Goal: Task Accomplishment & Management: Manage account settings

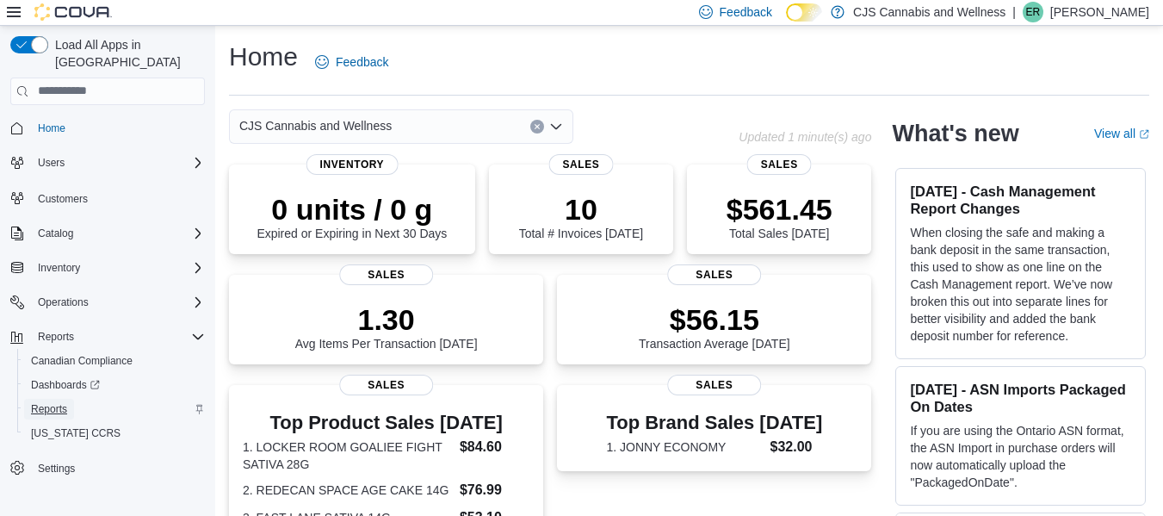
click at [49, 402] on span "Reports" at bounding box center [49, 409] width 36 height 14
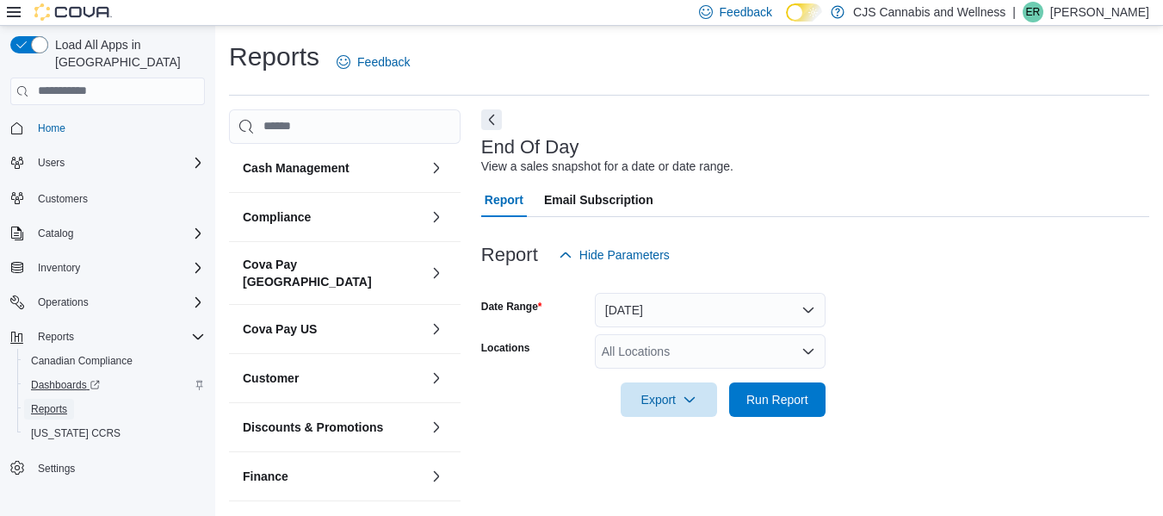
scroll to position [28, 0]
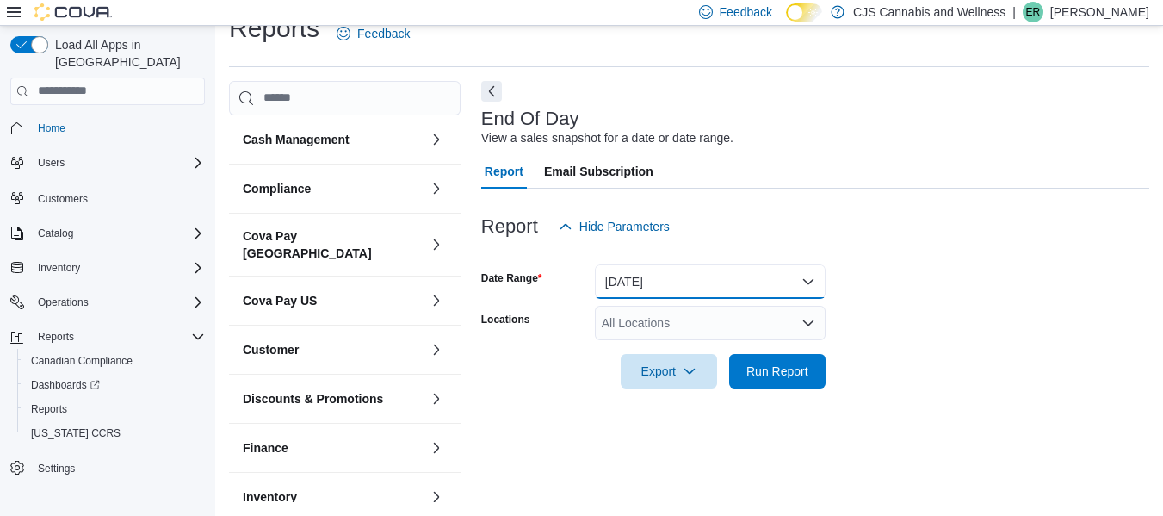
click at [754, 287] on button "Today" at bounding box center [710, 281] width 231 height 34
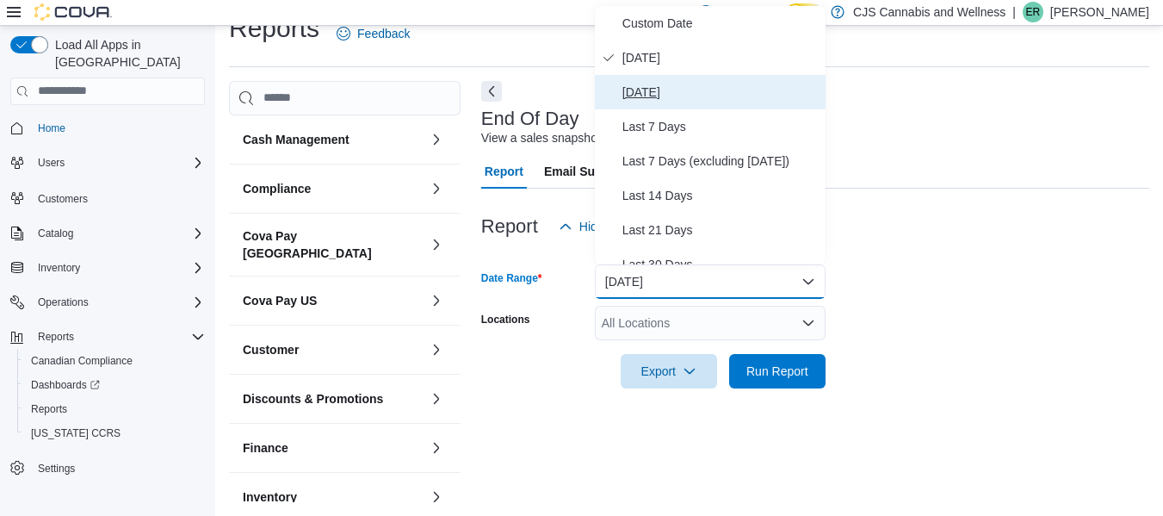
click at [707, 92] on span "Yesterday" at bounding box center [720, 92] width 196 height 21
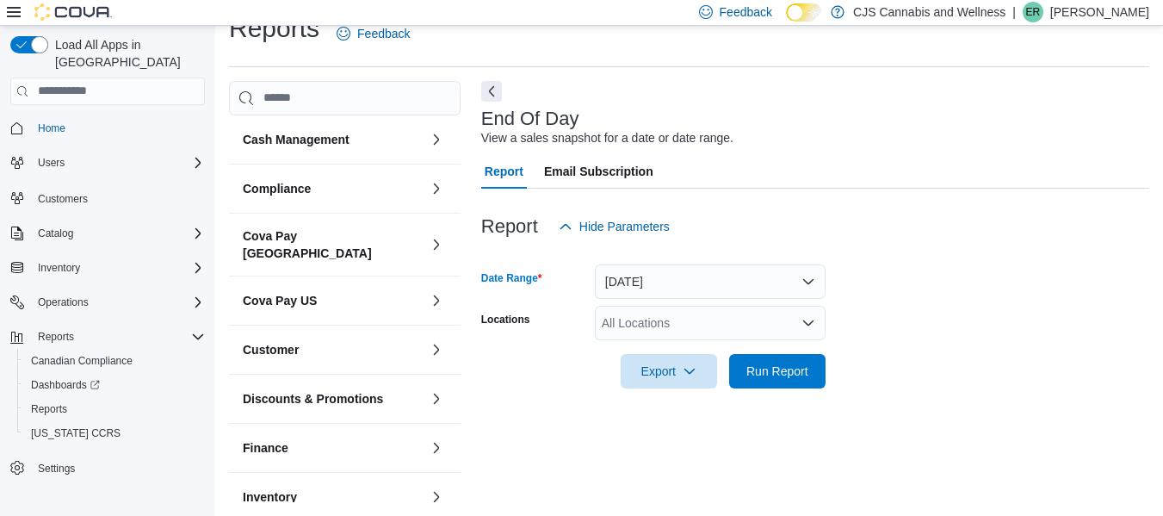
click at [750, 315] on div "All Locations" at bounding box center [710, 323] width 231 height 34
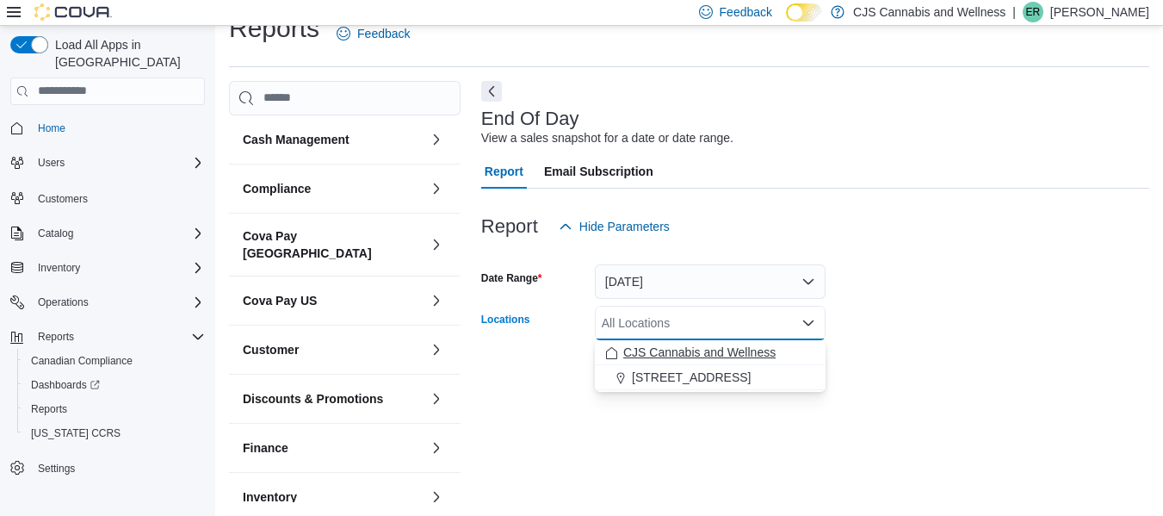
click at [673, 348] on span "CJS Cannabis and Wellness" at bounding box center [699, 351] width 152 height 17
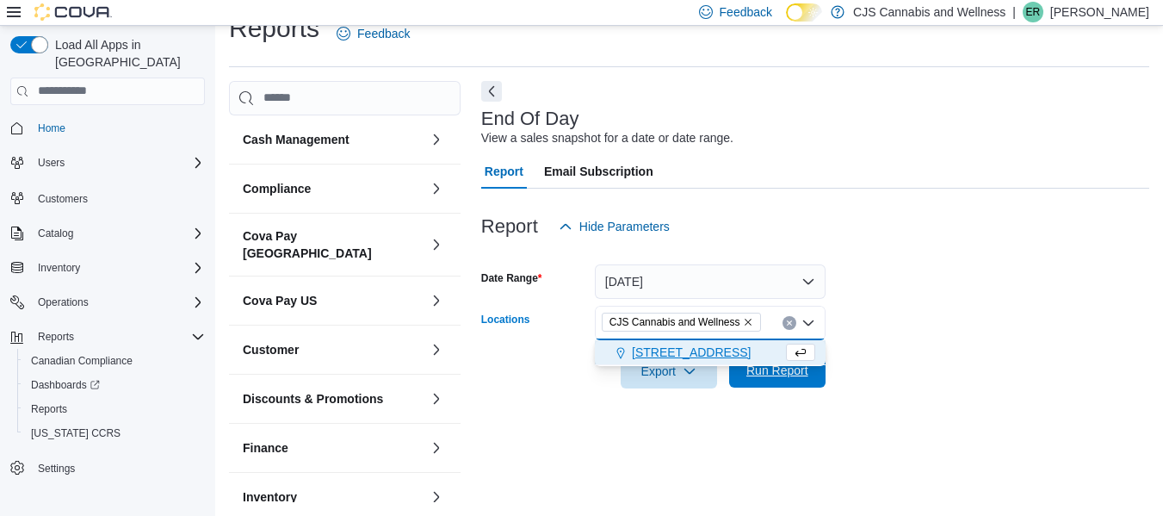
click at [796, 374] on span "Run Report" at bounding box center [777, 369] width 62 height 17
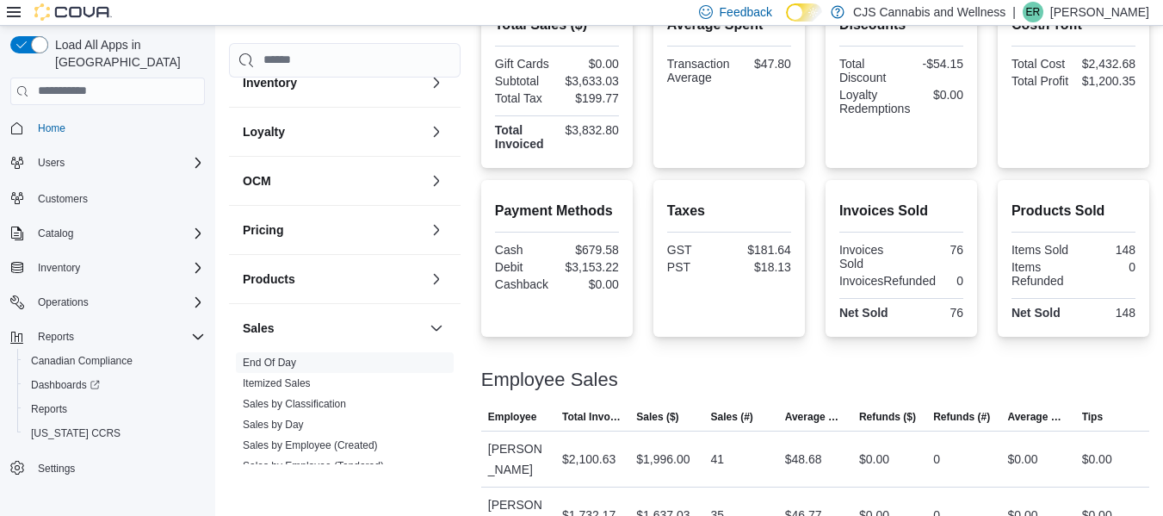
scroll to position [430, 0]
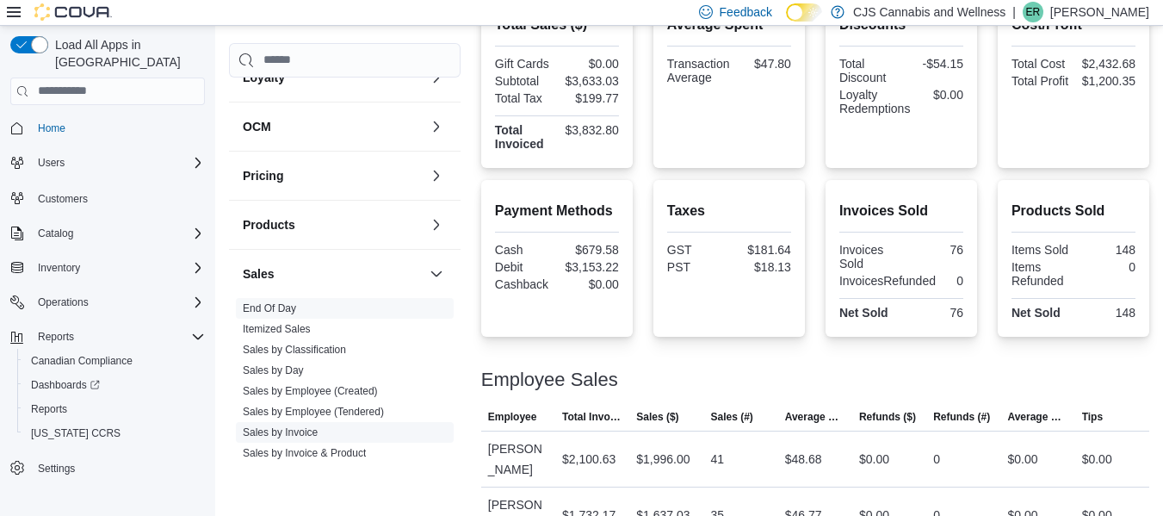
click at [298, 426] on link "Sales by Invoice" at bounding box center [280, 432] width 75 height 12
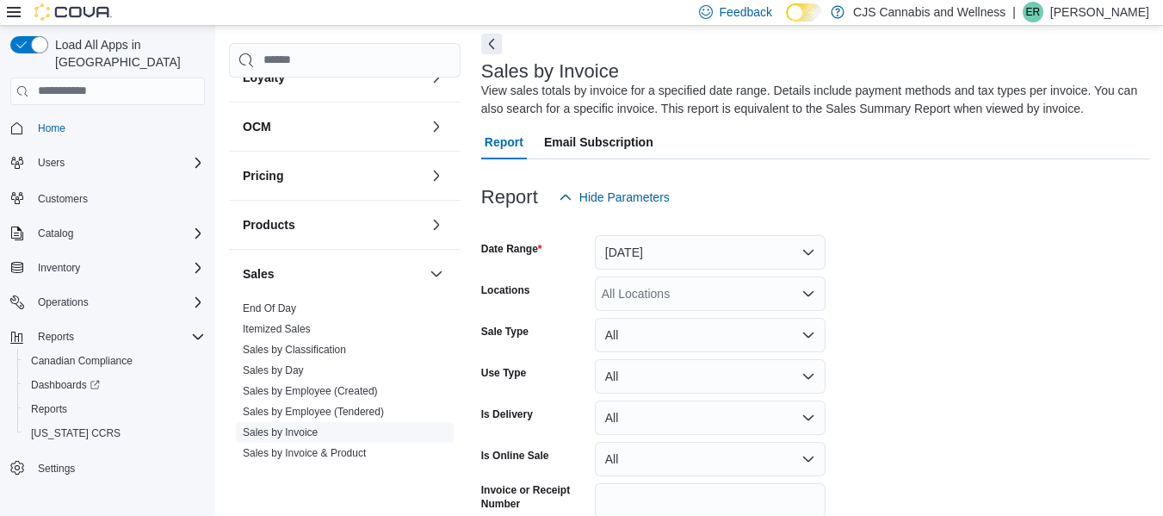
scroll to position [58, 0]
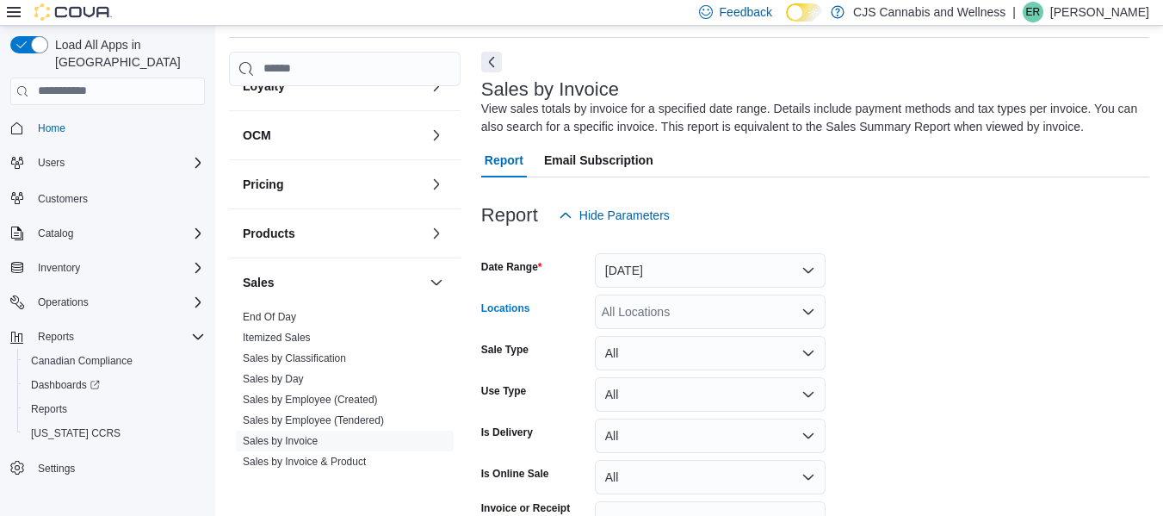
click at [808, 316] on icon "Open list of options" at bounding box center [808, 312] width 14 height 14
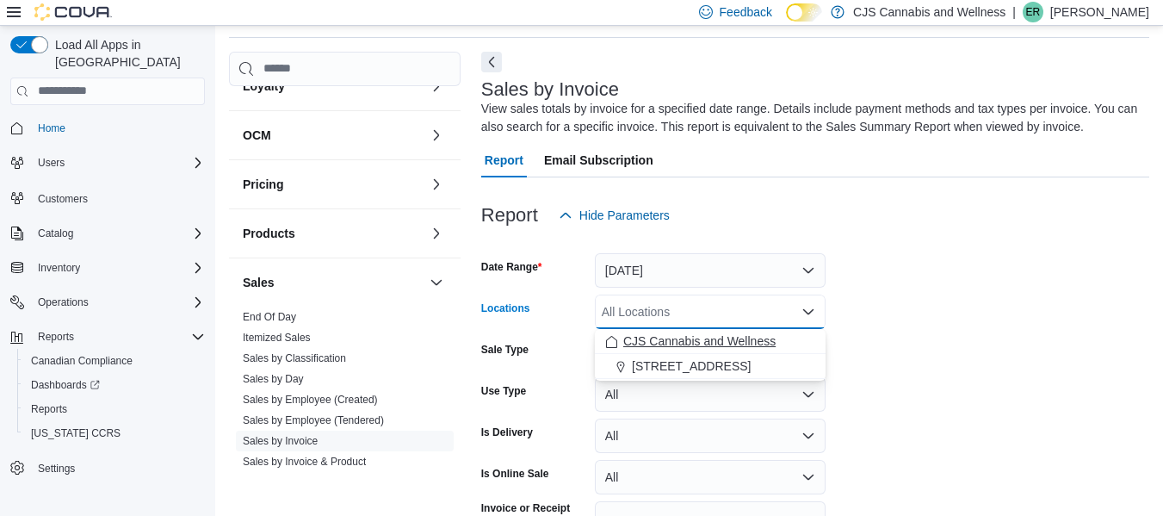
click at [716, 339] on span "CJS Cannabis and Wellness" at bounding box center [699, 340] width 152 height 17
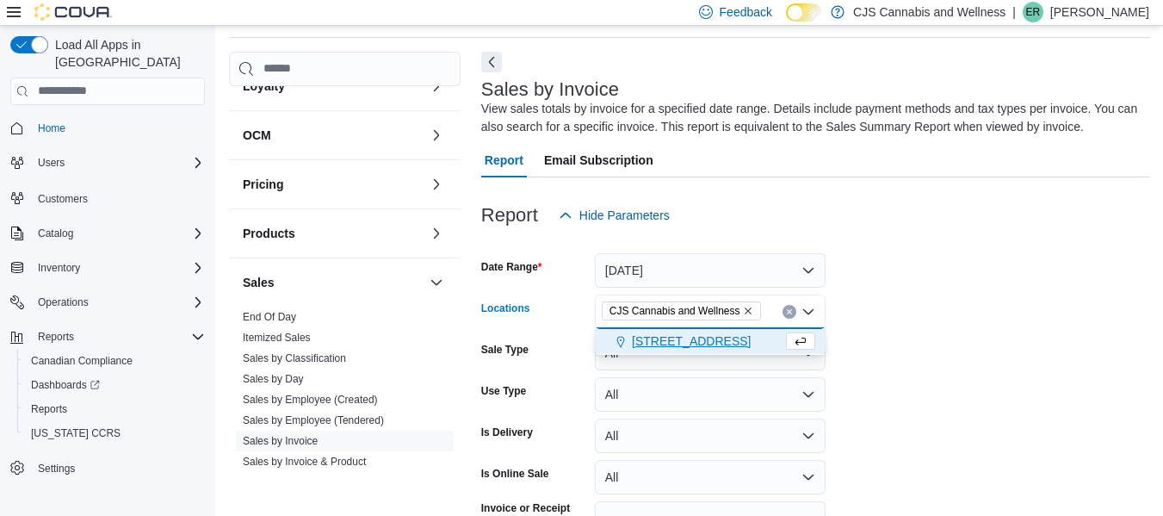
click at [1047, 335] on form "Date Range Yesterday Locations CJS Cannabis and Wellness Combo box. Selected. C…" at bounding box center [815, 407] width 668 height 351
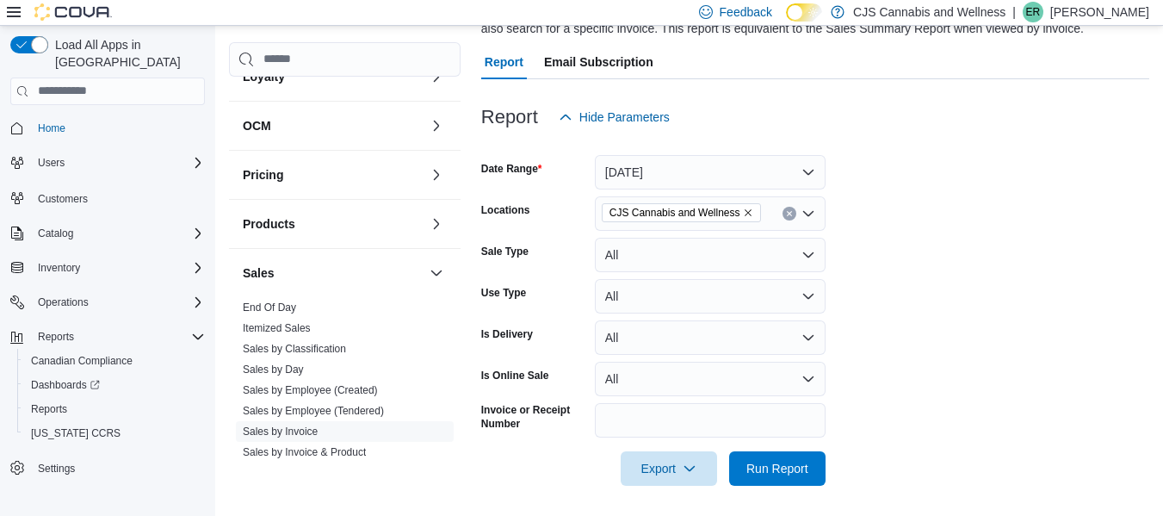
scroll to position [160, 0]
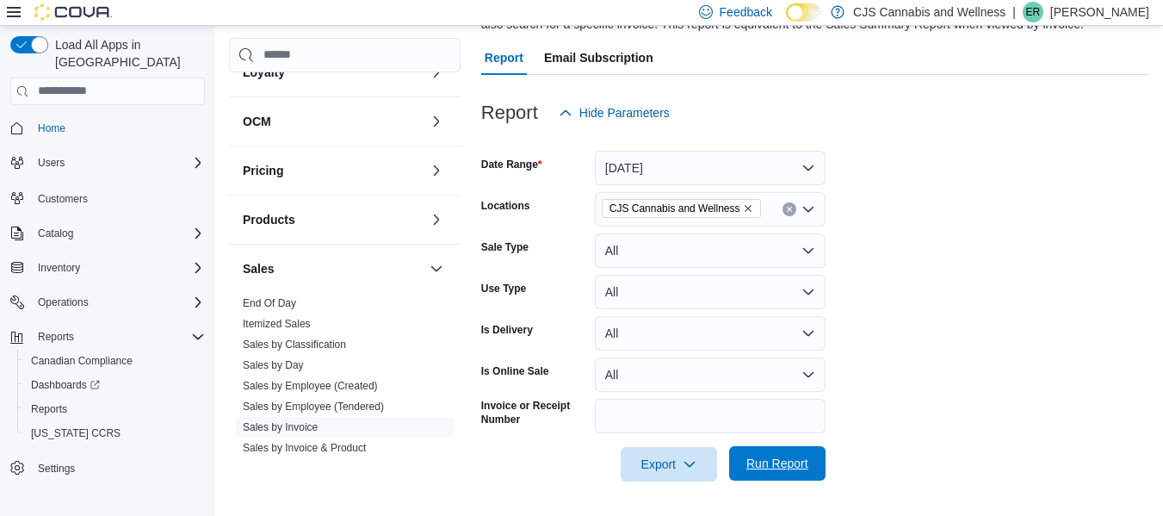
click at [762, 465] on span "Run Report" at bounding box center [777, 462] width 62 height 17
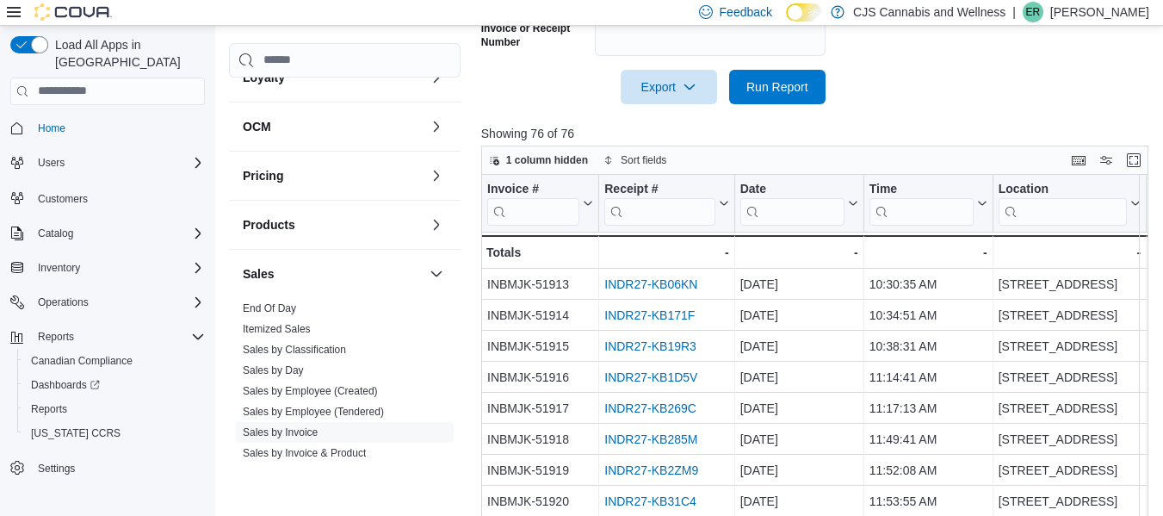
scroll to position [590, 0]
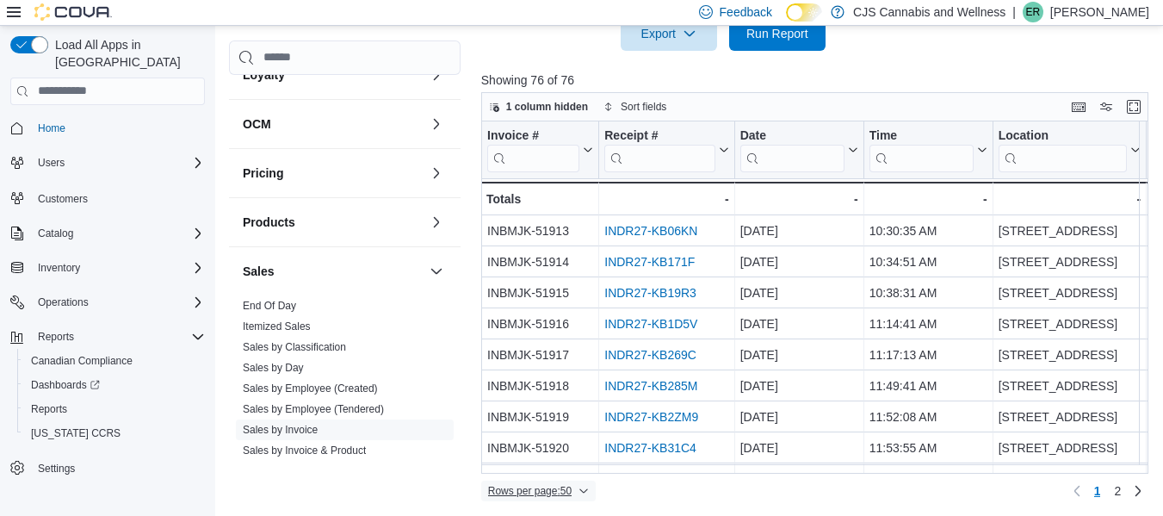
click at [540, 487] on span "Rows per page : 50" at bounding box center [529, 491] width 83 height 14
click at [561, 460] on span "100 rows" at bounding box center [560, 456] width 55 height 14
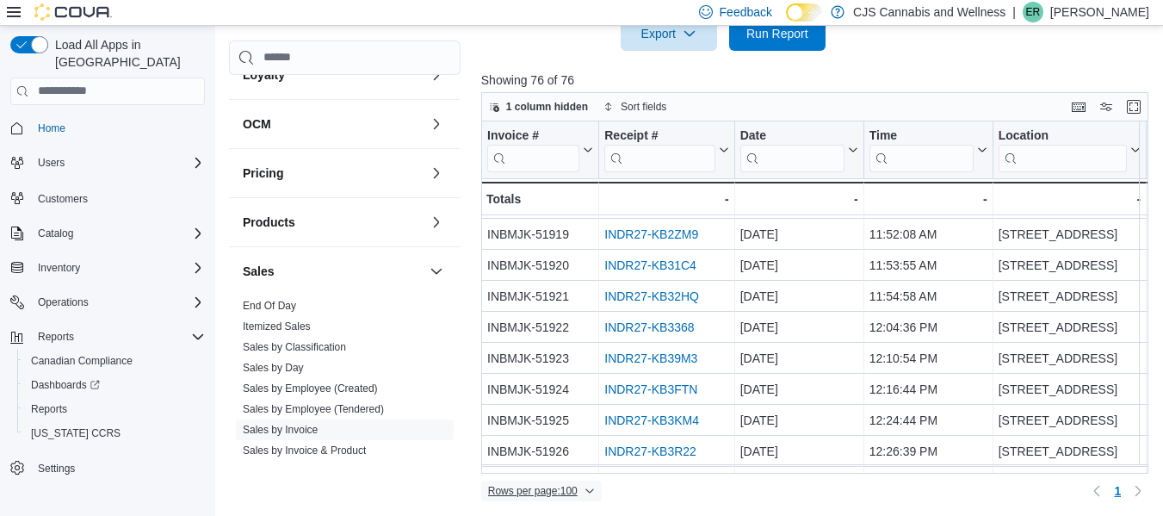
scroll to position [258, 0]
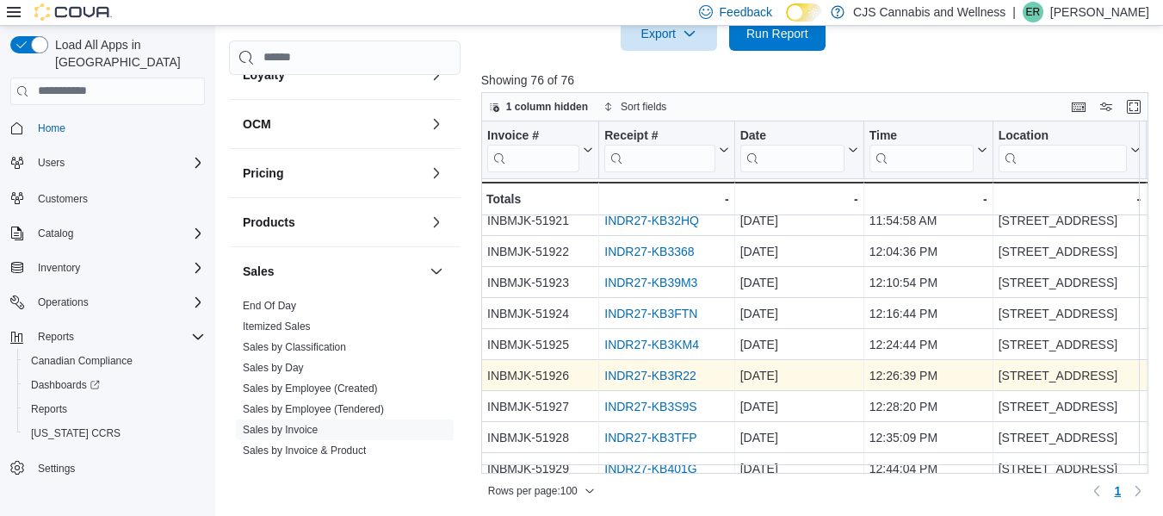
click at [695, 379] on link "INDR27-KB3R22" at bounding box center [650, 375] width 92 height 14
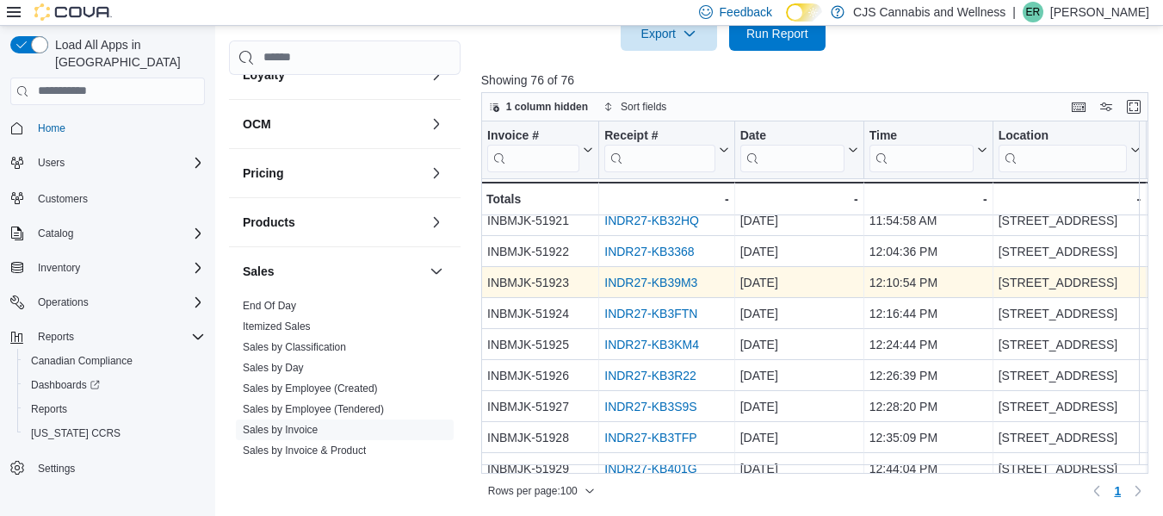
click at [675, 275] on link "INDR27-KB39M3" at bounding box center [650, 282] width 93 height 14
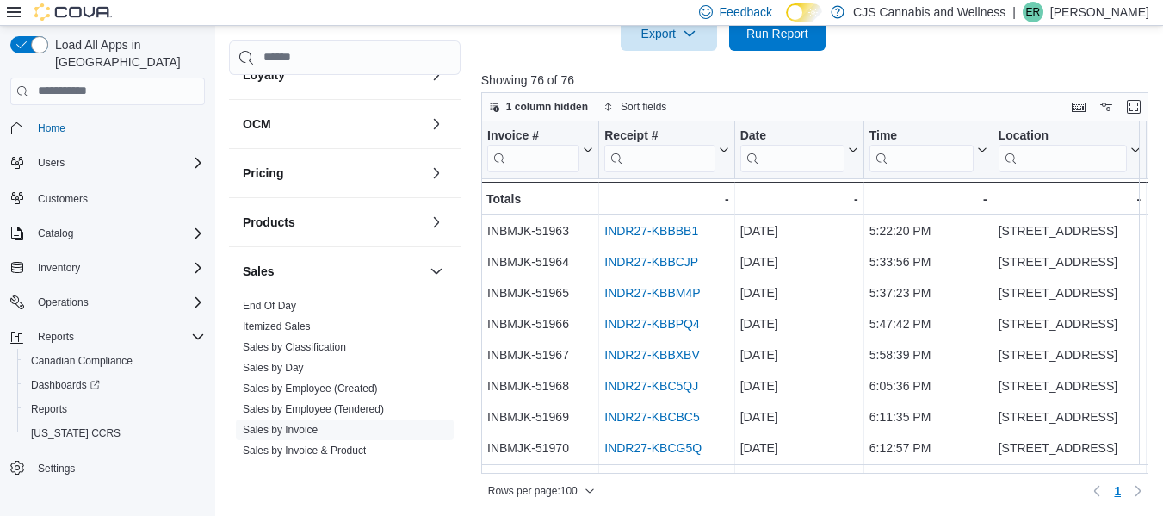
scroll to position [1635, 0]
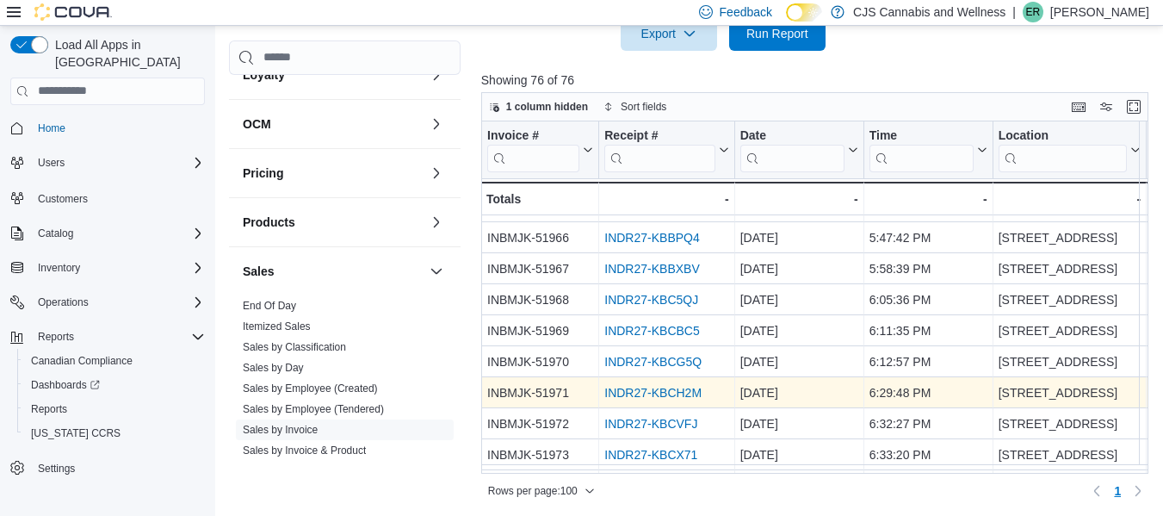
click at [645, 398] on link "INDR27-KBCH2M" at bounding box center [652, 393] width 97 height 14
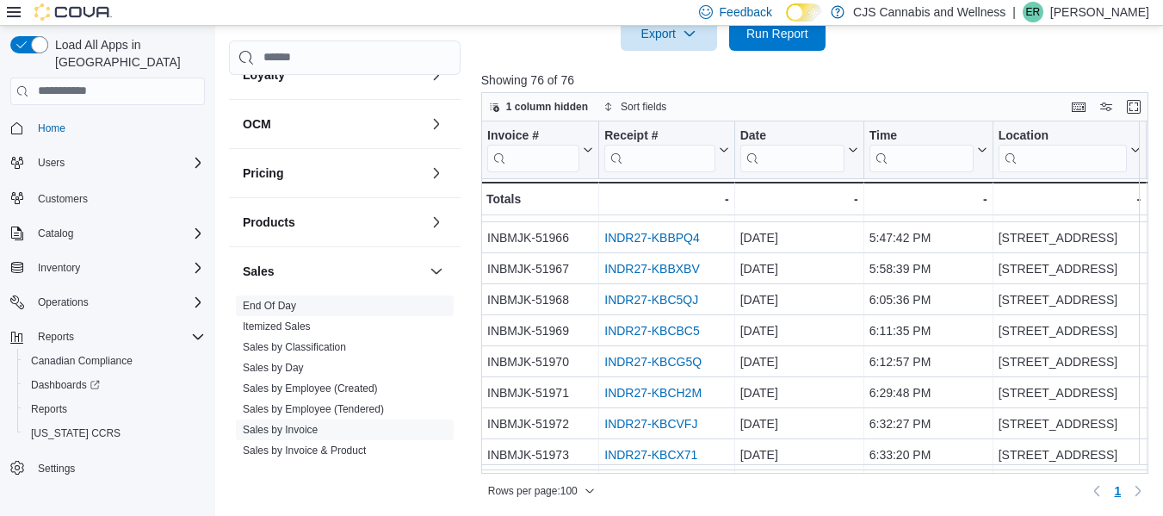
click at [255, 300] on link "End Of Day" at bounding box center [269, 306] width 53 height 12
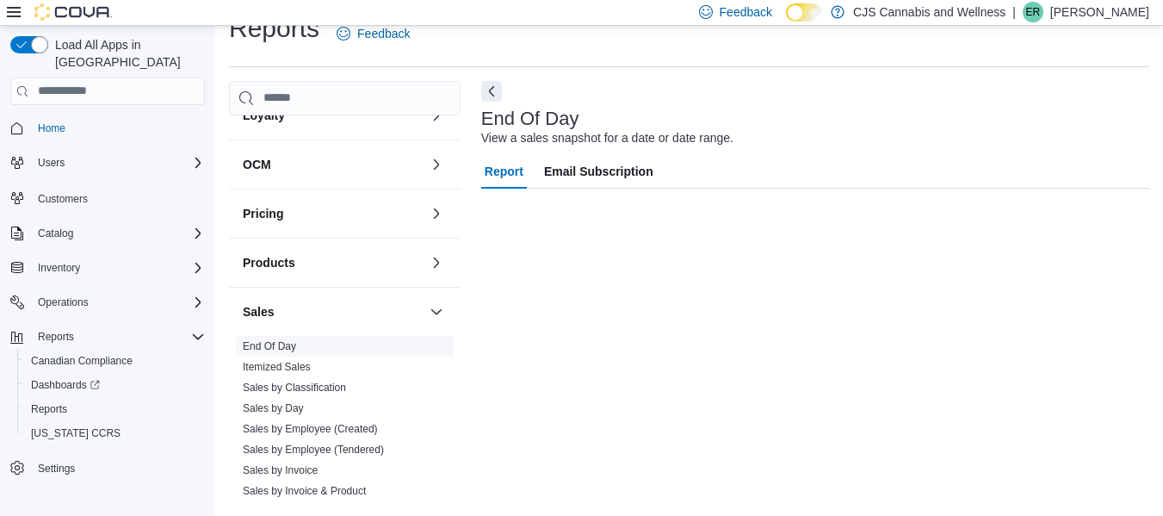
scroll to position [28, 0]
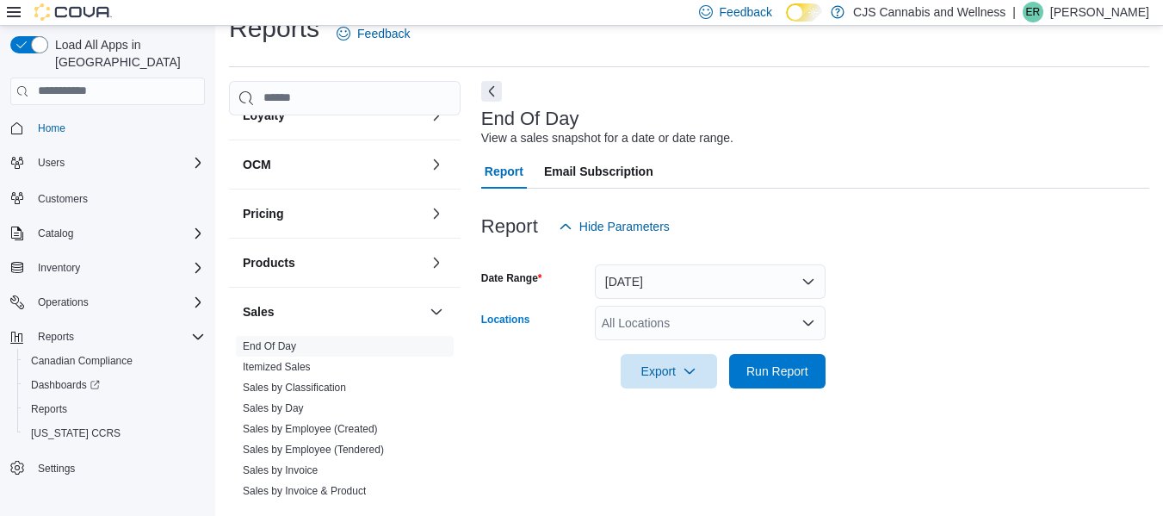
click at [643, 316] on div "All Locations" at bounding box center [710, 323] width 231 height 34
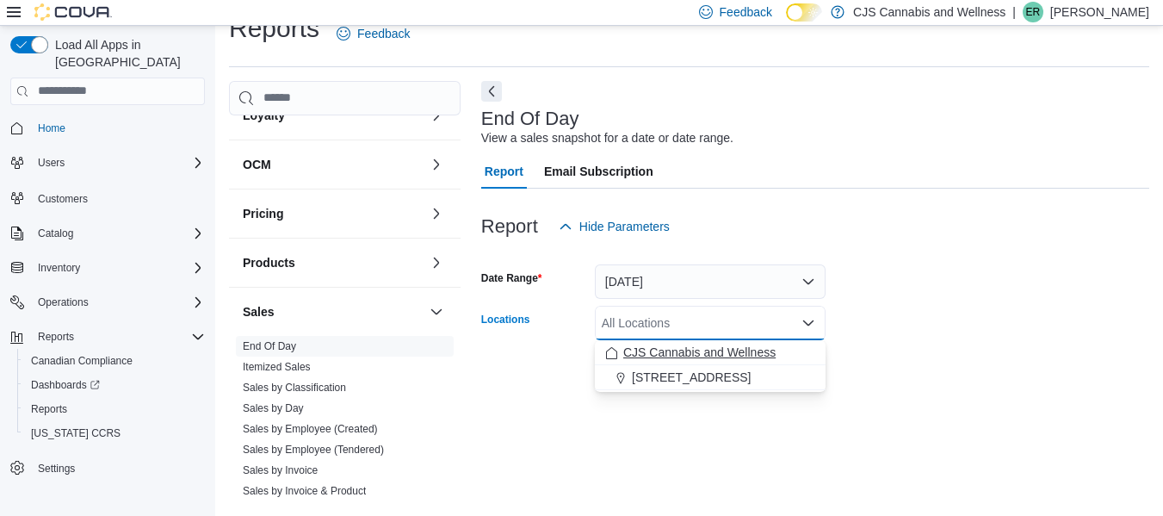
click at [642, 349] on span "CJS Cannabis and Wellness" at bounding box center [699, 351] width 152 height 17
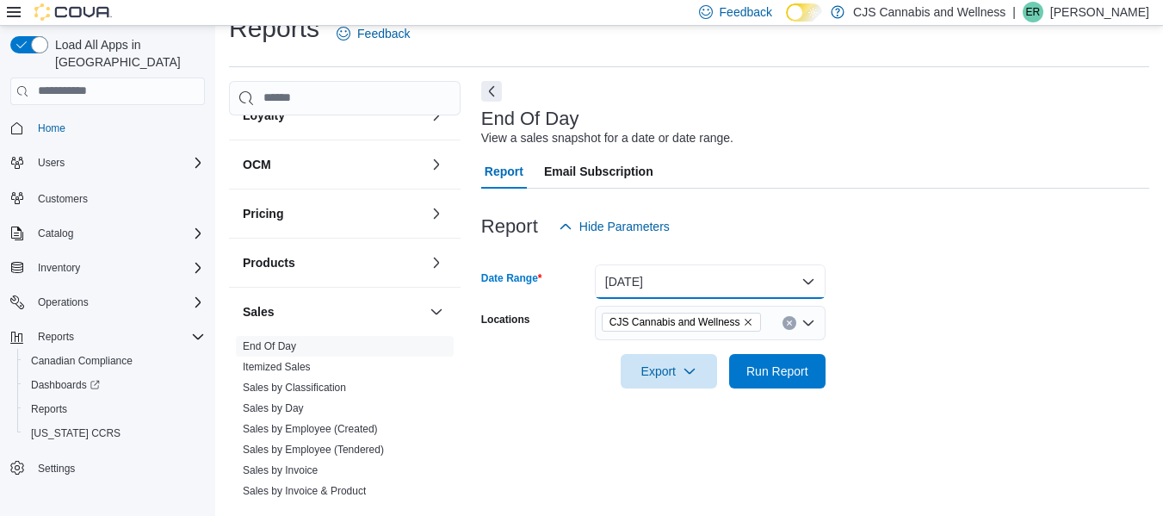
click at [616, 286] on button "Today" at bounding box center [710, 281] width 231 height 34
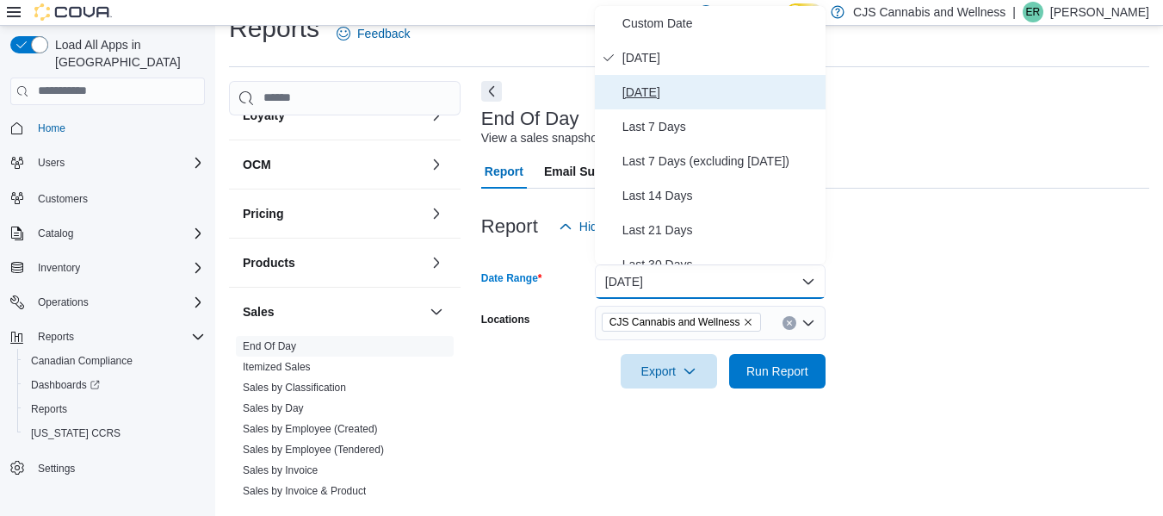
click at [650, 90] on span "Yesterday" at bounding box center [720, 92] width 196 height 21
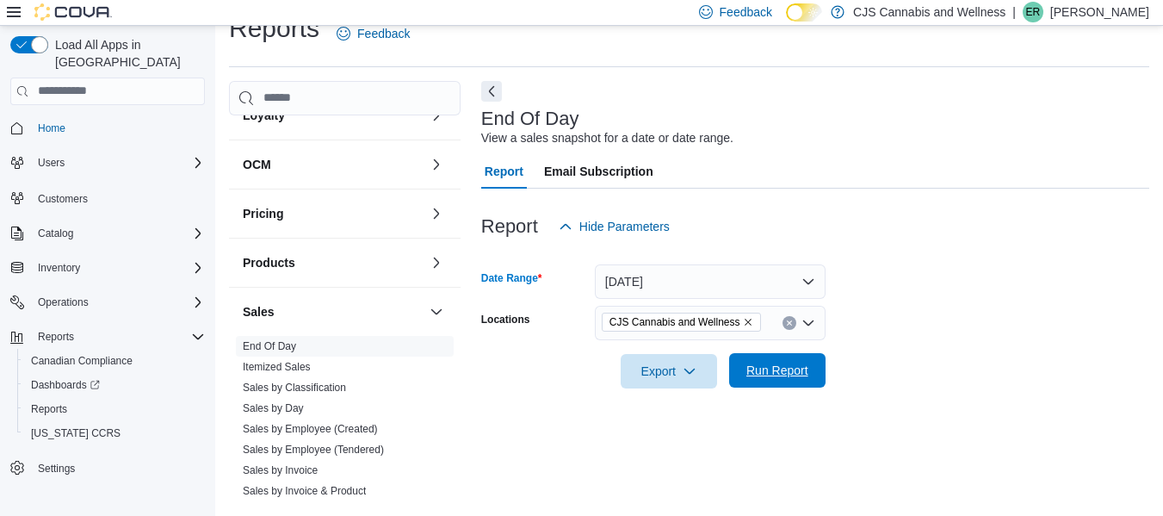
click at [797, 374] on span "Run Report" at bounding box center [777, 369] width 62 height 17
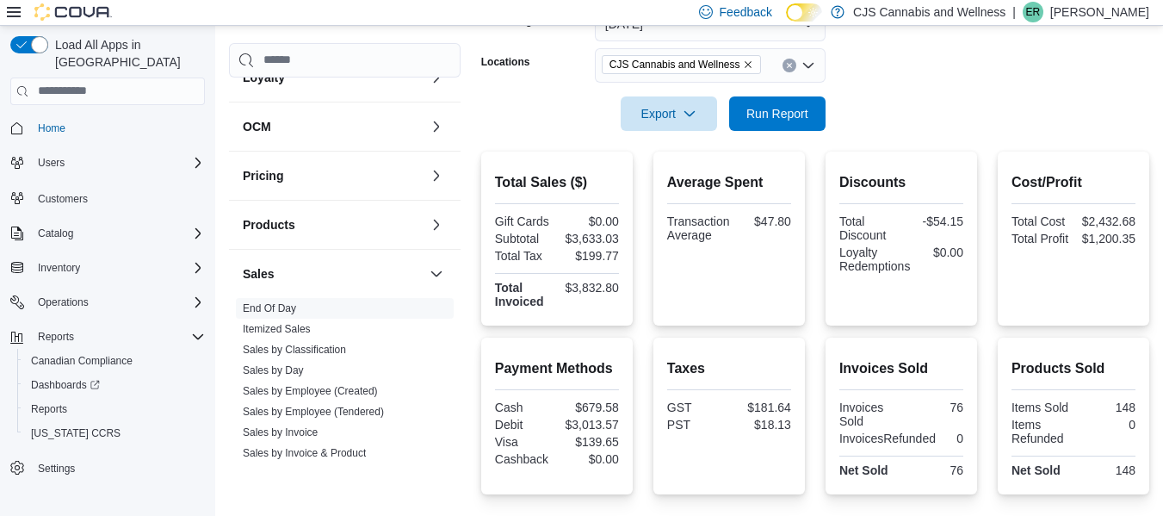
scroll to position [287, 0]
click at [311, 343] on link "Sales by Classification" at bounding box center [294, 349] width 103 height 12
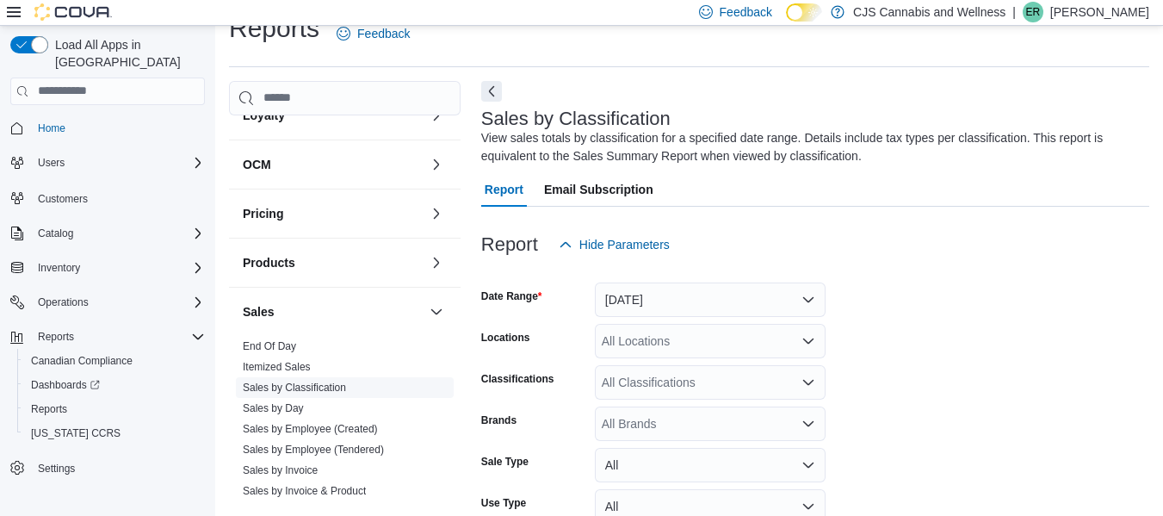
scroll to position [58, 0]
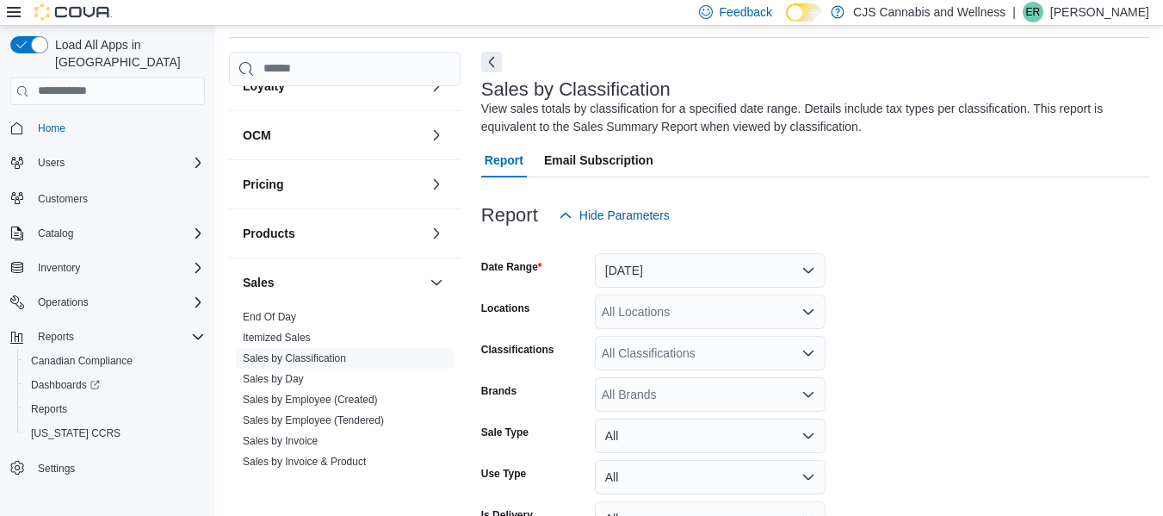
click at [762, 324] on div "All Locations" at bounding box center [710, 311] width 231 height 34
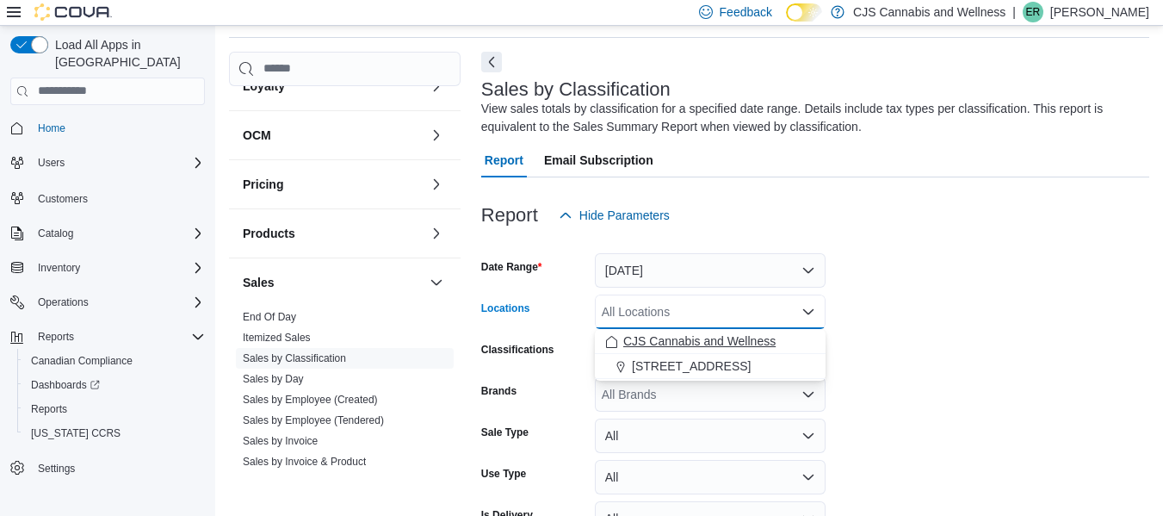
click at [719, 342] on span "CJS Cannabis and Wellness" at bounding box center [699, 340] width 152 height 17
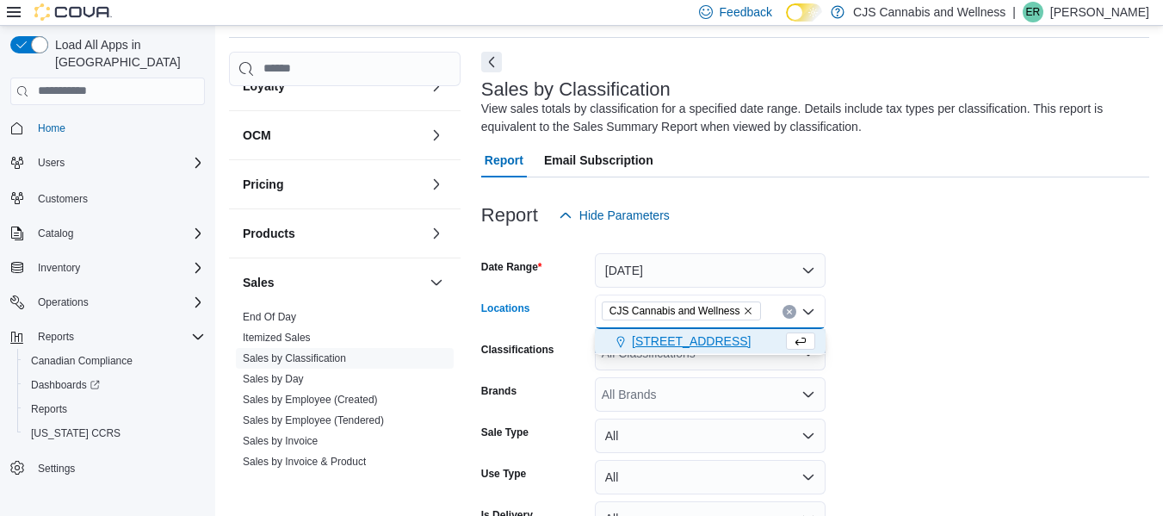
click at [955, 299] on form "Date Range Yesterday Locations CJS Cannabis and Wellness Combo box. Selected. C…" at bounding box center [815, 407] width 668 height 351
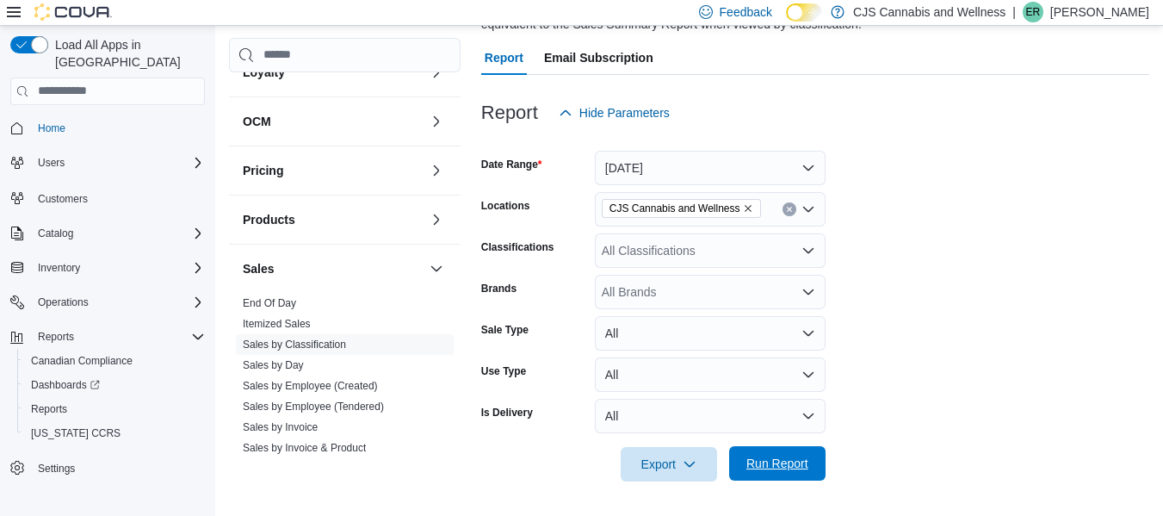
click at [769, 460] on span "Run Report" at bounding box center [777, 462] width 62 height 17
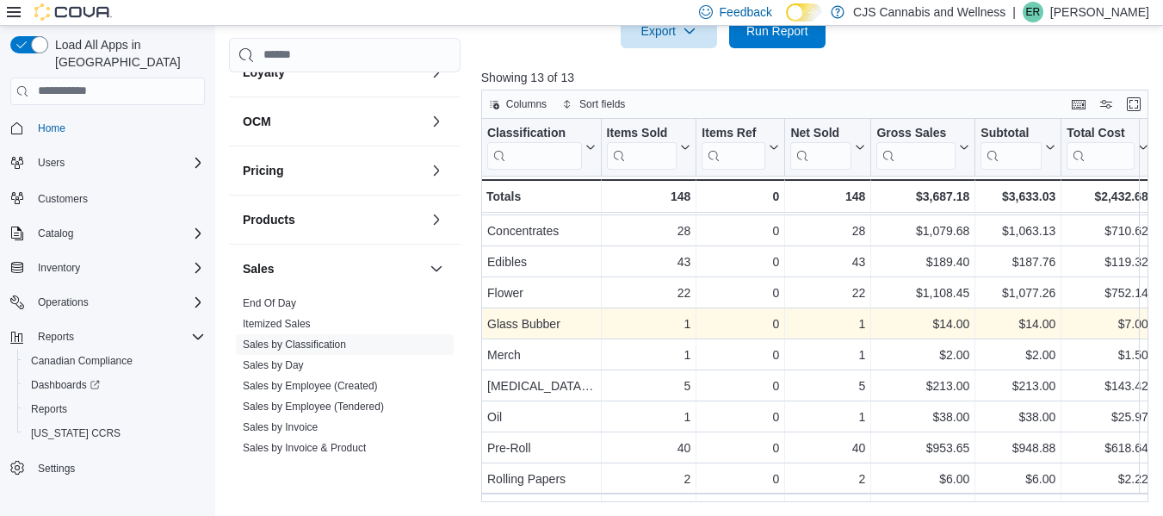
scroll to position [122, 0]
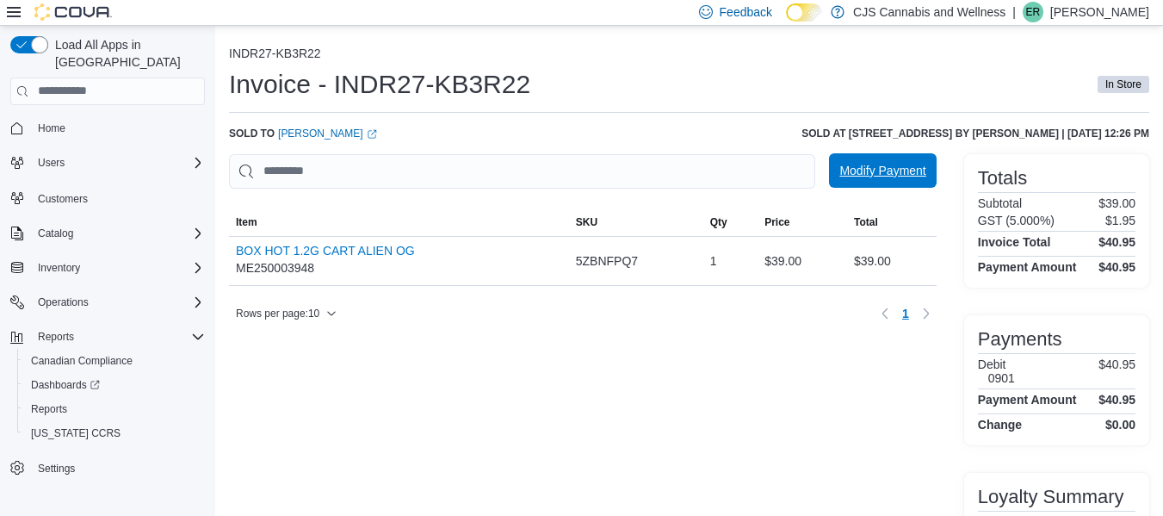
click at [901, 164] on span "Modify Payment" at bounding box center [882, 170] width 86 height 17
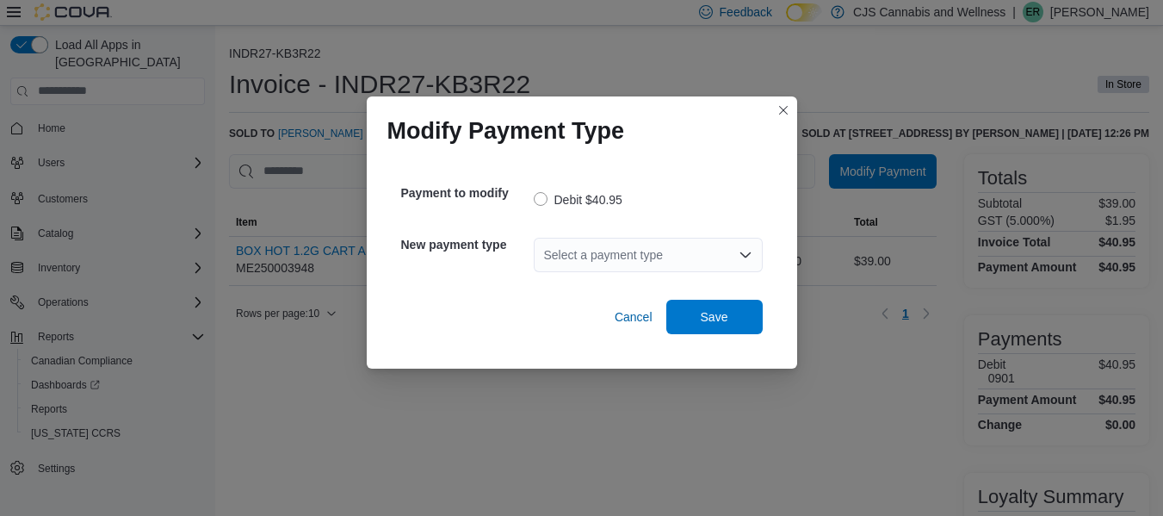
click at [594, 248] on div "Select a payment type" at bounding box center [648, 255] width 229 height 34
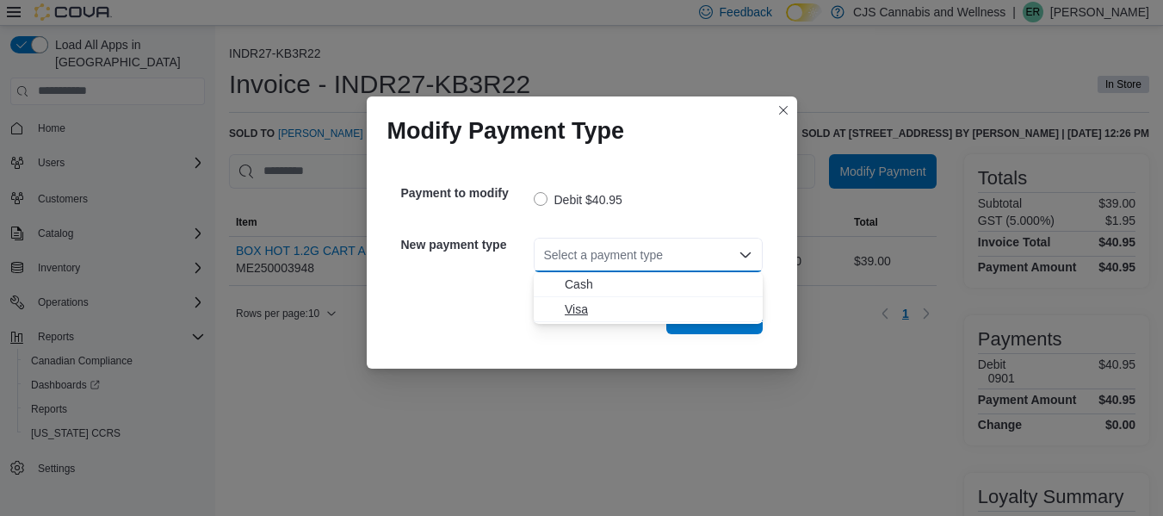
click at [573, 312] on span "Visa" at bounding box center [659, 308] width 188 height 17
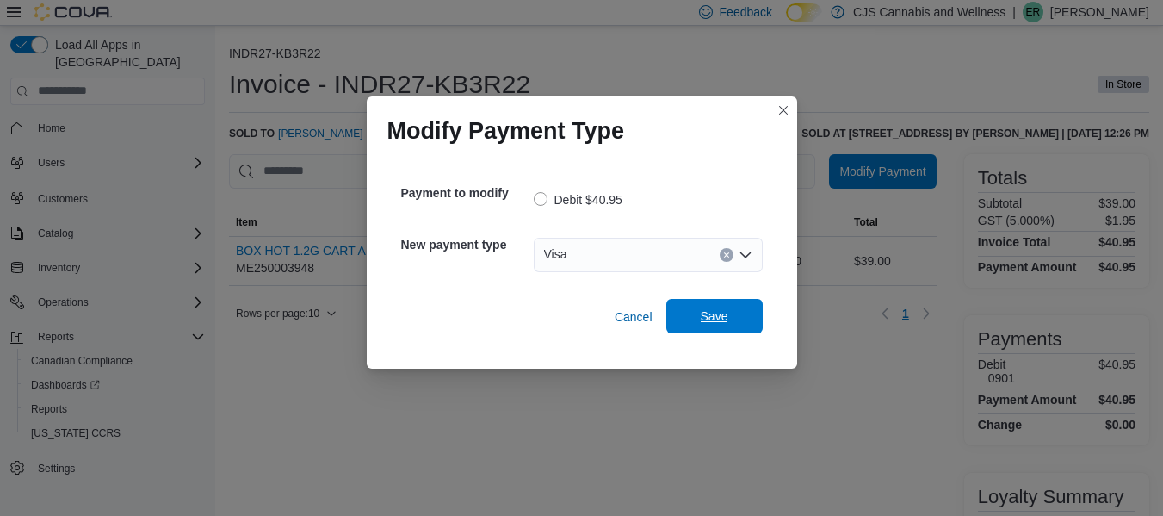
click at [732, 309] on span "Save" at bounding box center [714, 316] width 76 height 34
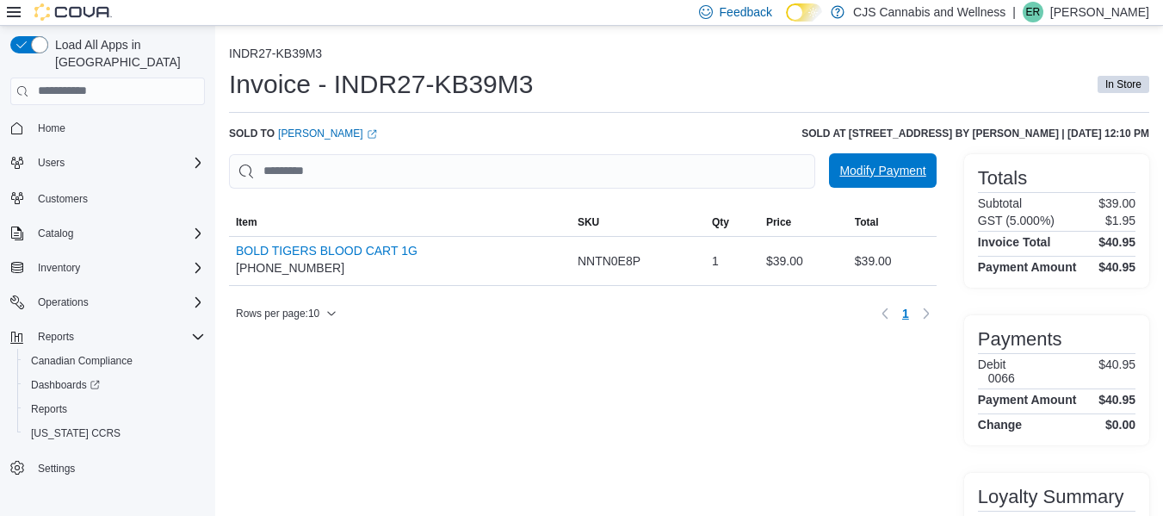
click at [869, 157] on span "Modify Payment" at bounding box center [882, 170] width 86 height 34
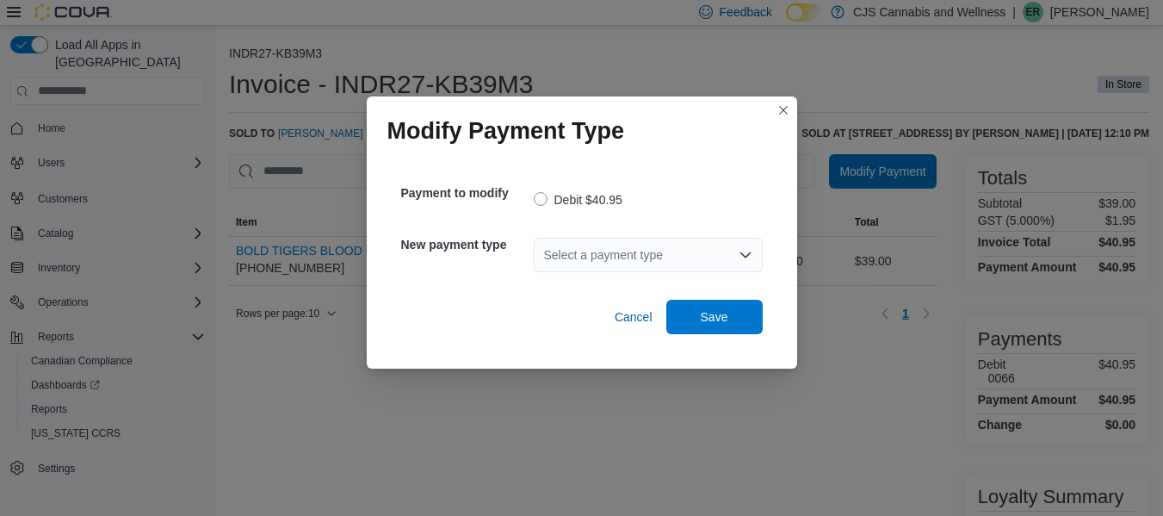
click at [744, 260] on icon "Open list of options" at bounding box center [745, 255] width 14 height 14
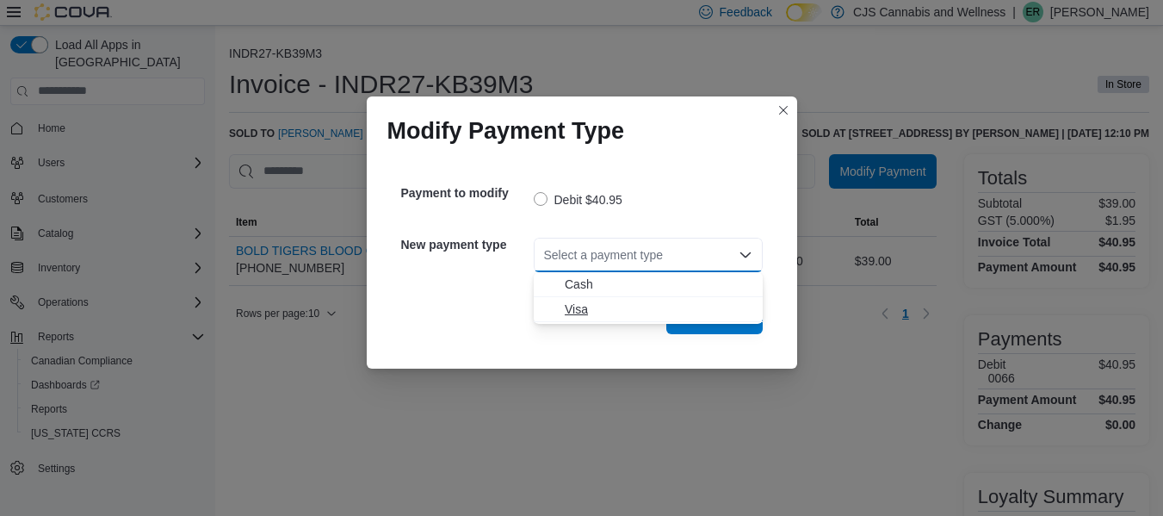
click at [707, 299] on button "Visa" at bounding box center [648, 309] width 229 height 25
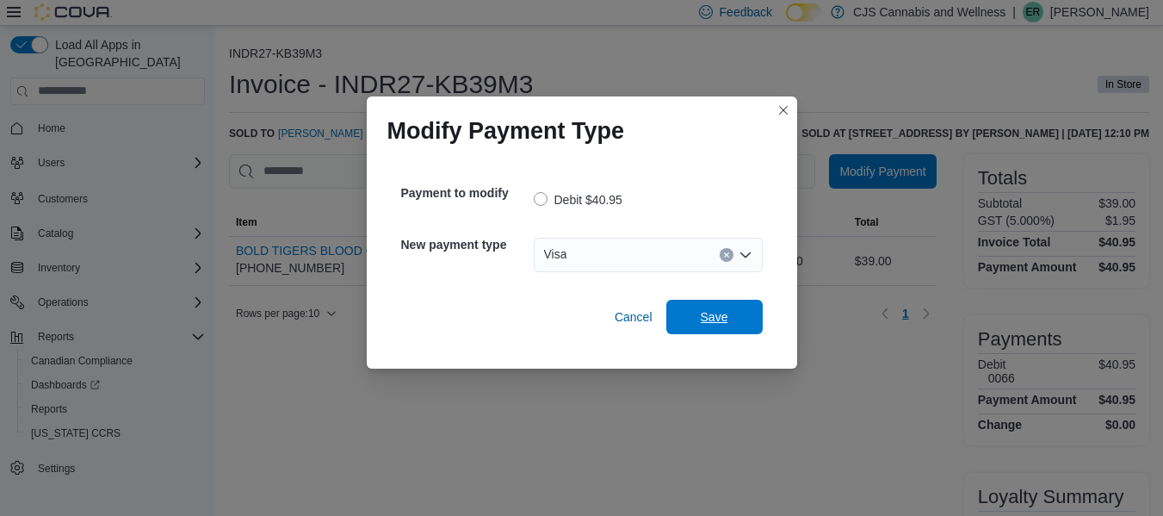
click at [707, 299] on div "Cancel Save" at bounding box center [581, 310] width 361 height 48
click at [726, 307] on span "Save" at bounding box center [715, 315] width 28 height 17
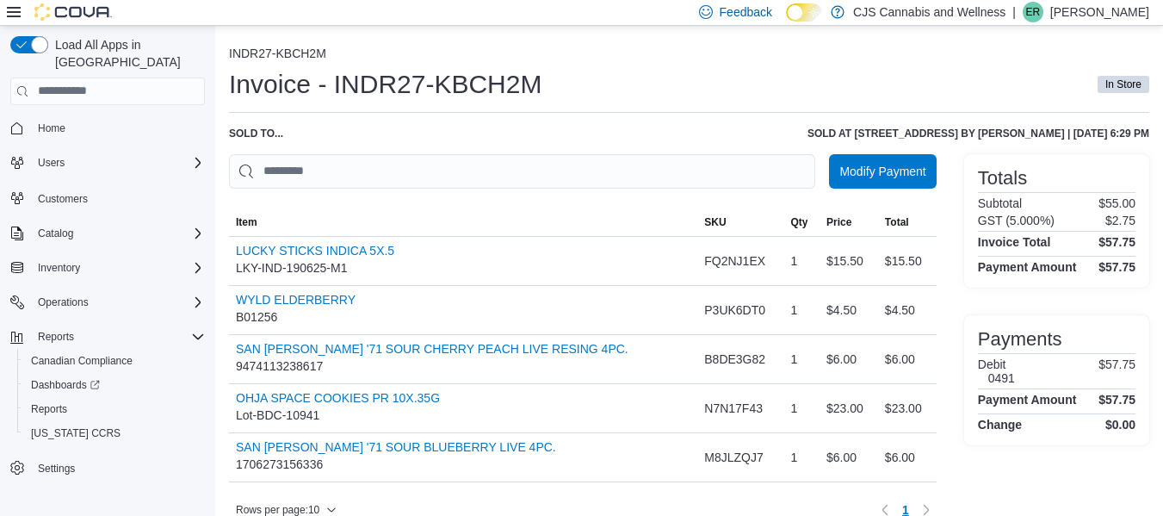
click at [882, 147] on div "INDR27-KBCH2M Invoice - INDR27-KBCH2M In Store Sold to ... Sold at [STREET_ADDR…" at bounding box center [689, 284] width 920 height 477
click at [879, 176] on span "Modify Payment" at bounding box center [882, 170] width 86 height 17
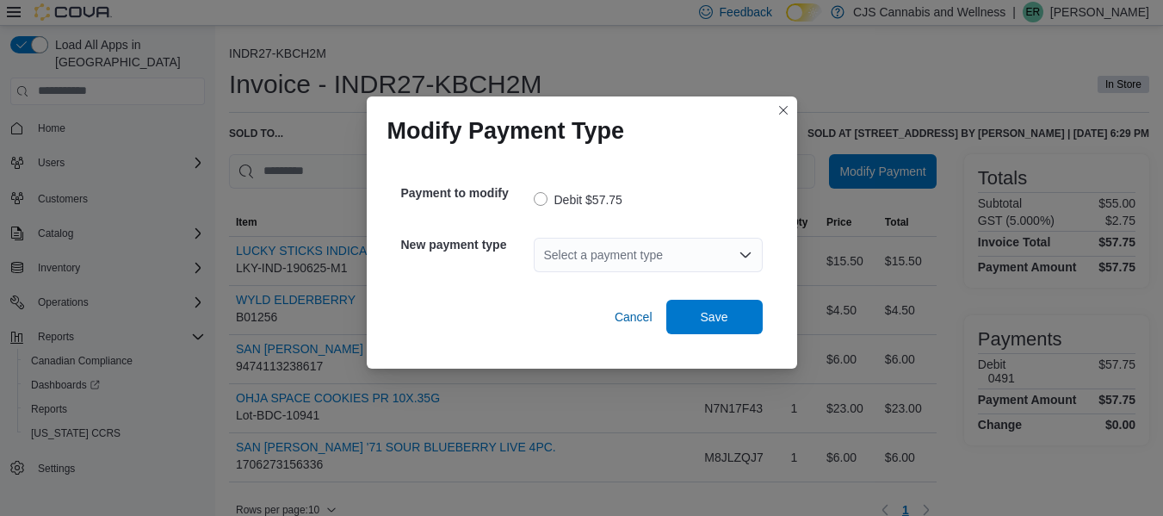
click at [713, 246] on div "Select a payment type" at bounding box center [648, 255] width 229 height 34
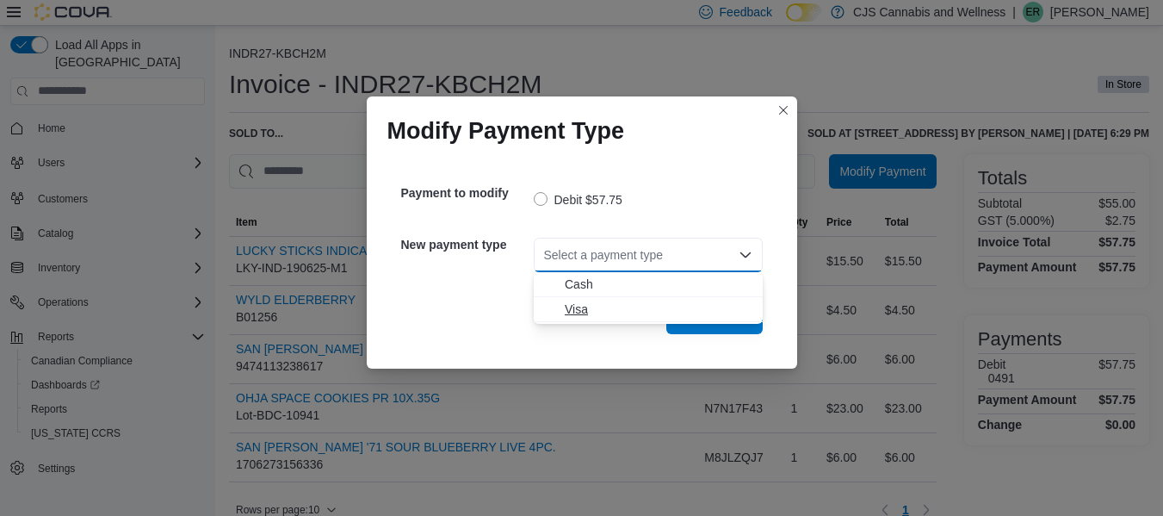
click at [639, 300] on button "Visa" at bounding box center [648, 309] width 229 height 25
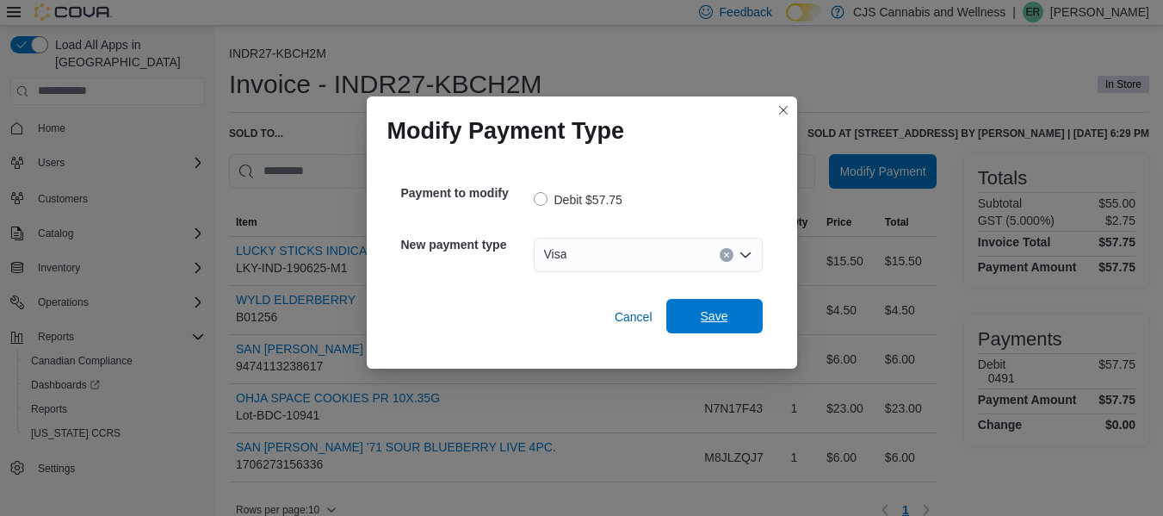
click at [715, 314] on span "Save" at bounding box center [715, 315] width 28 height 17
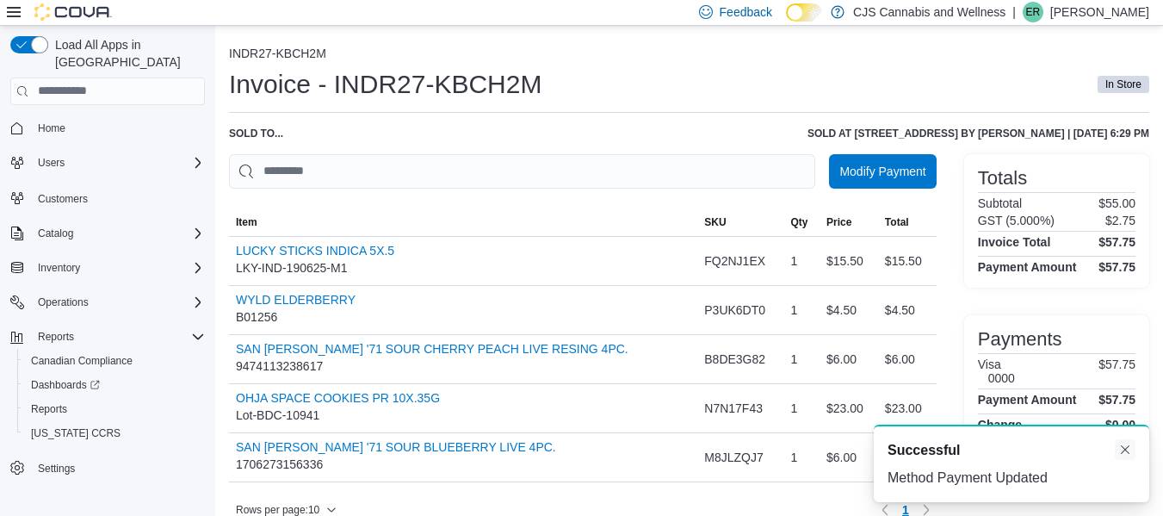
click at [1127, 452] on button "Dismiss toast" at bounding box center [1125, 449] width 21 height 21
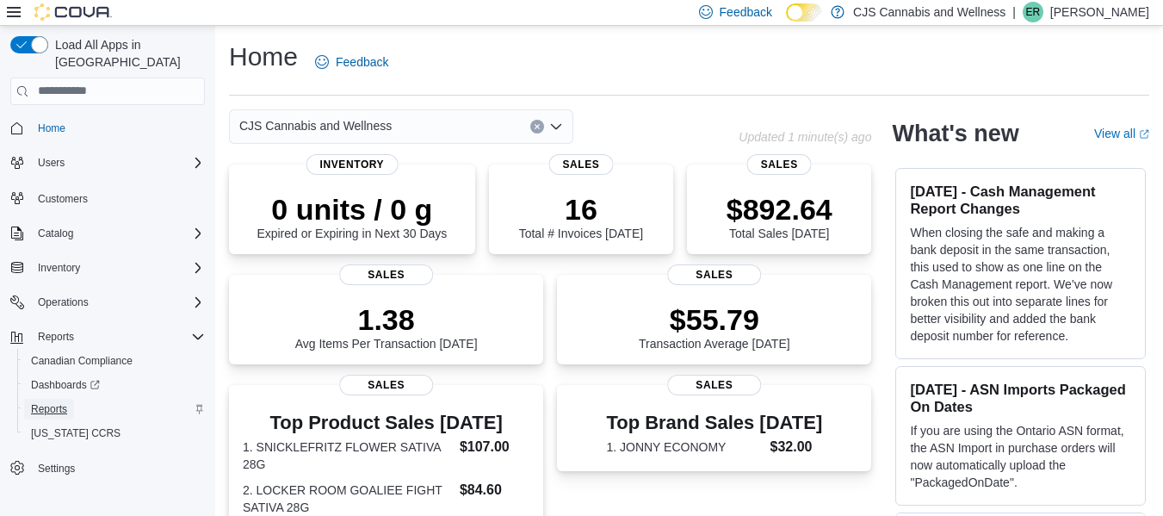
click at [57, 402] on span "Reports" at bounding box center [49, 409] width 36 height 14
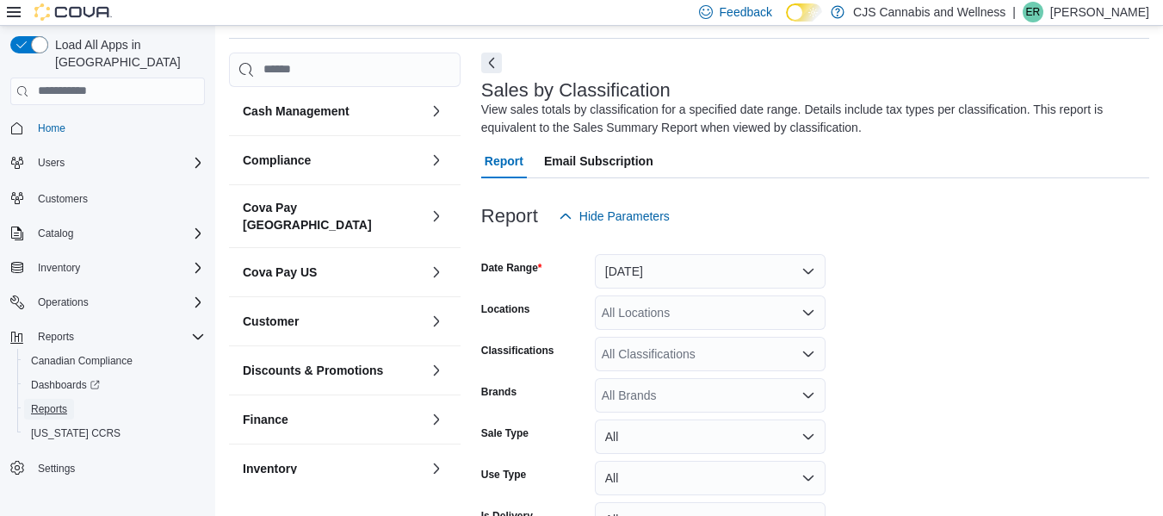
scroll to position [58, 0]
click at [651, 264] on button "Yesterday" at bounding box center [710, 270] width 231 height 34
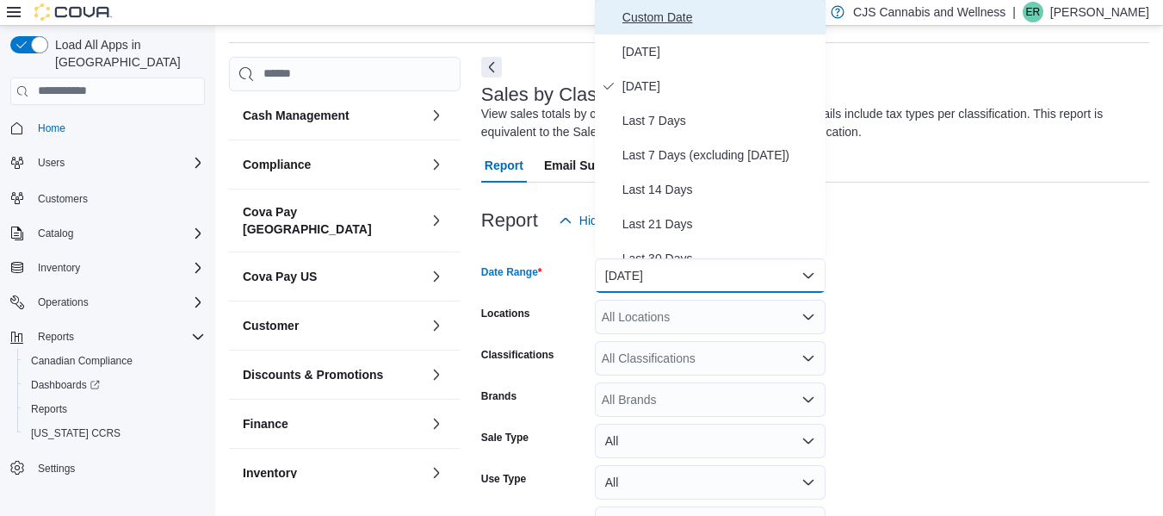
click at [640, 27] on span "Custom Date" at bounding box center [720, 17] width 196 height 21
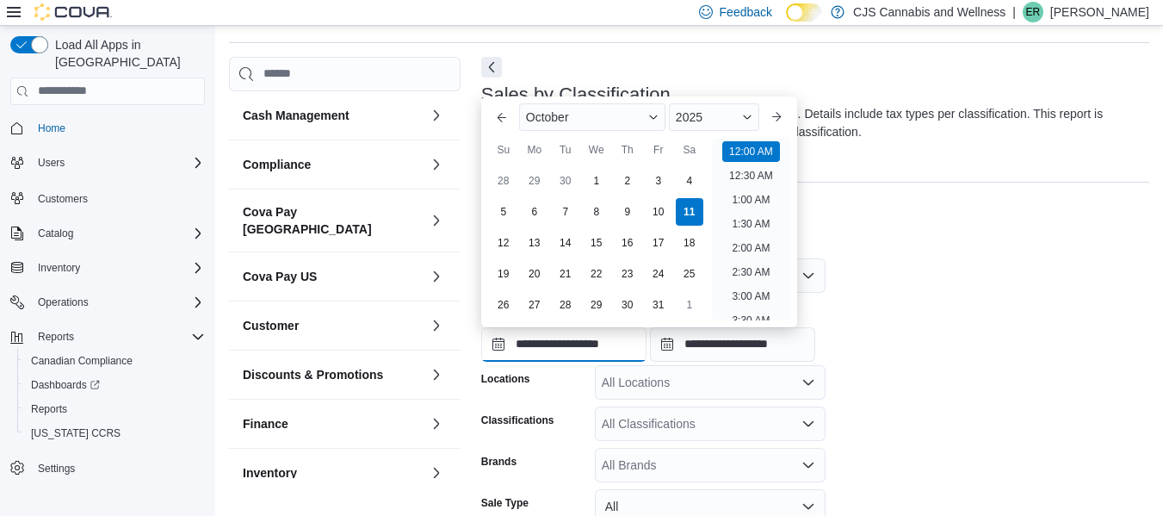
click at [549, 352] on input "**********" at bounding box center [563, 344] width 165 height 34
click at [634, 207] on div "9" at bounding box center [627, 211] width 30 height 30
type input "**********"
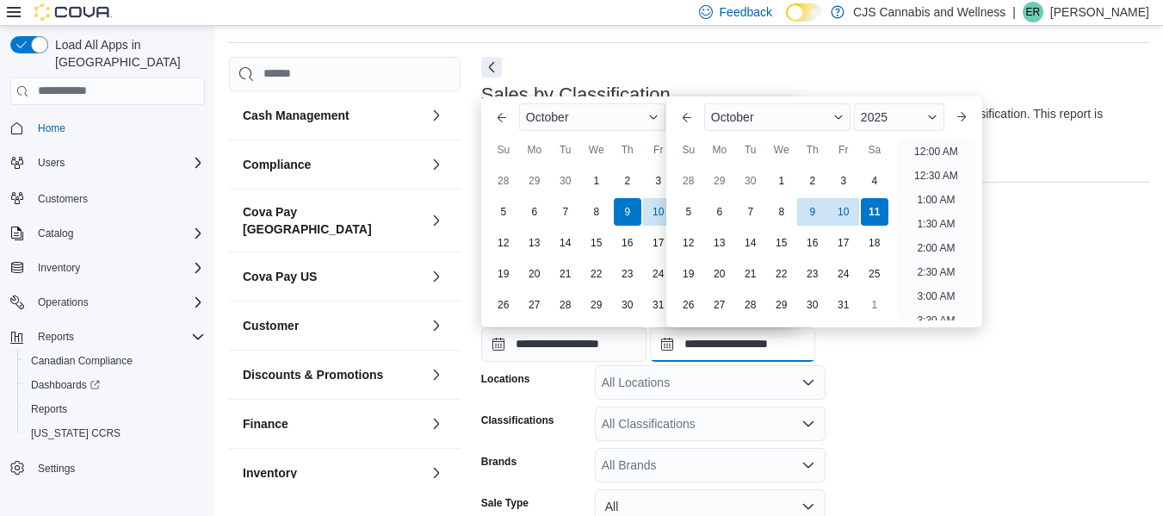
scroll to position [978, 0]
click at [719, 348] on input "**********" at bounding box center [732, 344] width 165 height 34
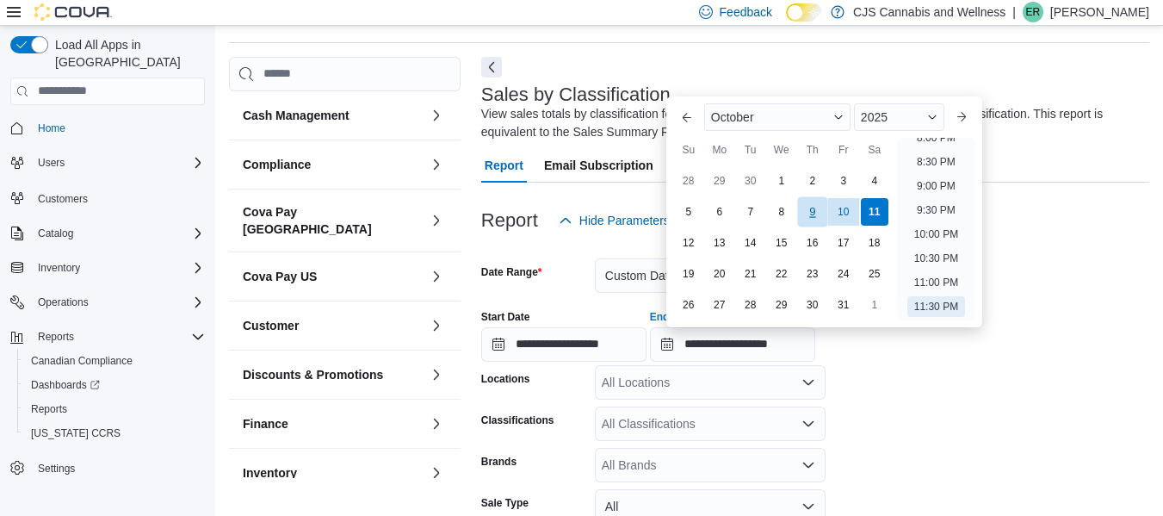
click at [808, 217] on div "9" at bounding box center [812, 211] width 30 height 30
type input "**********"
click at [960, 387] on form "**********" at bounding box center [815, 446] width 668 height 417
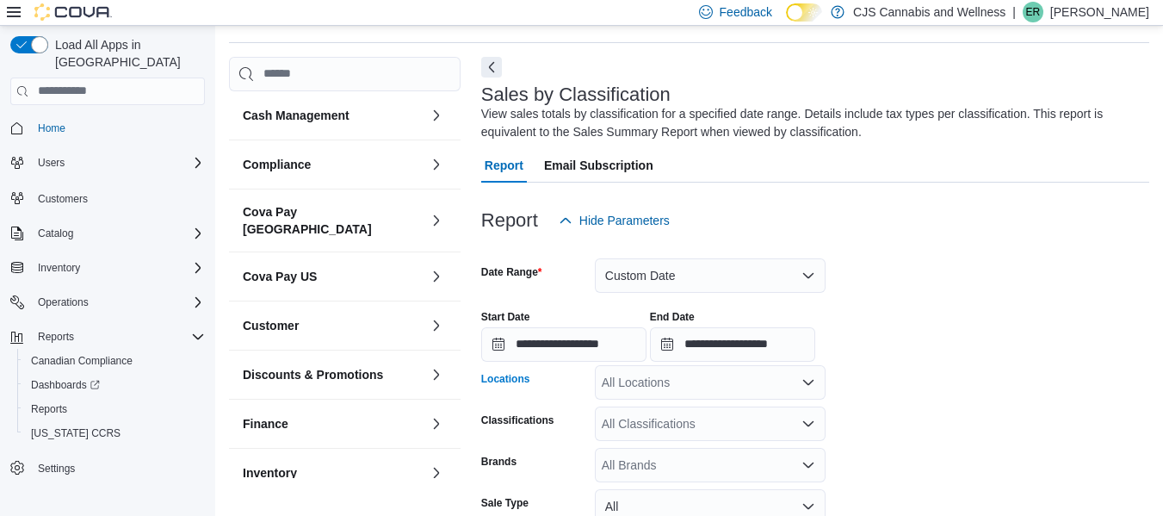
click at [808, 377] on icon "Open list of options" at bounding box center [808, 382] width 14 height 14
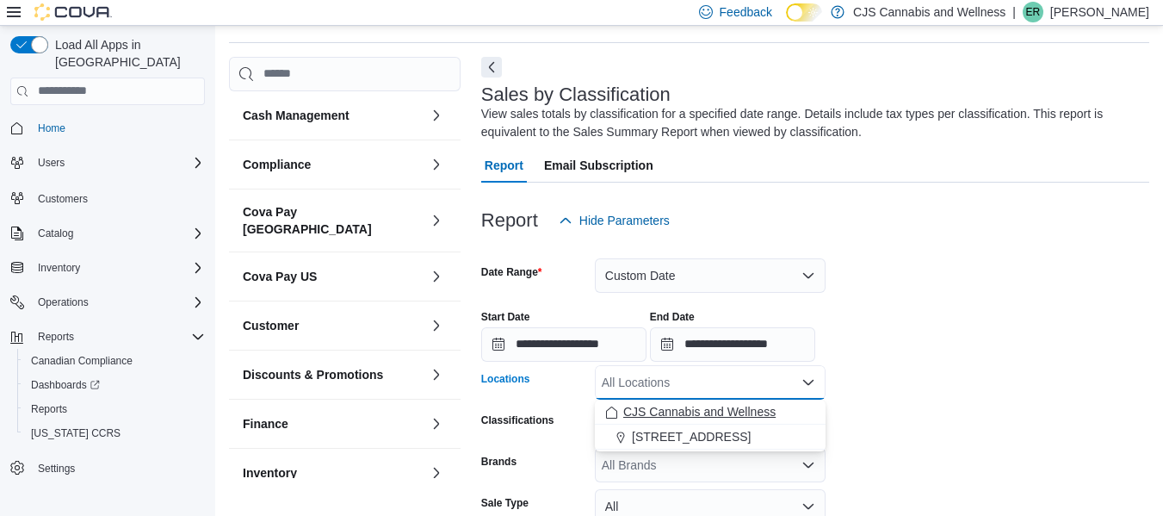
click at [708, 417] on span "CJS Cannabis and Wellness" at bounding box center [699, 411] width 152 height 17
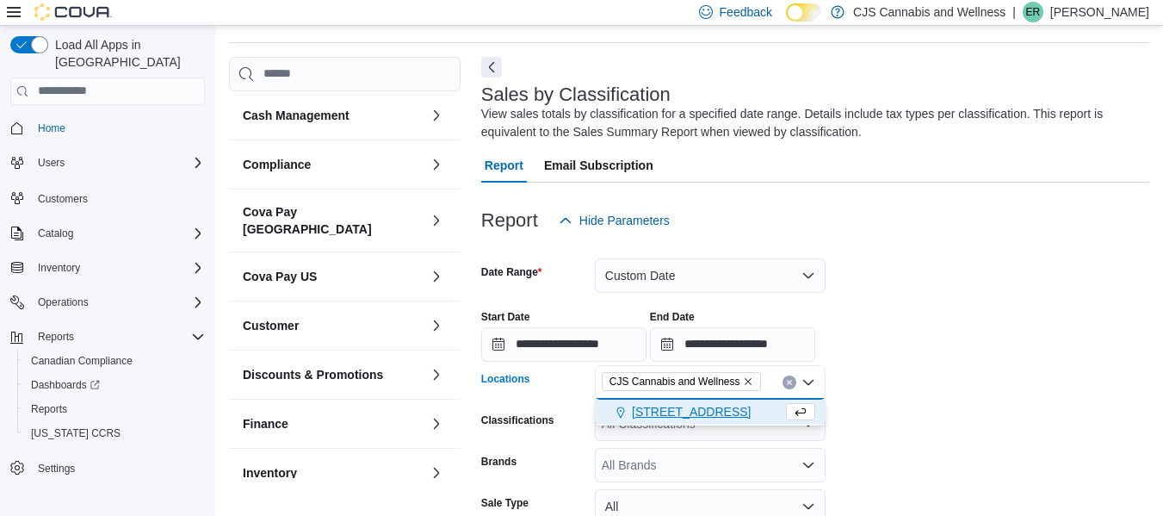
click at [960, 426] on form "**********" at bounding box center [815, 446] width 668 height 417
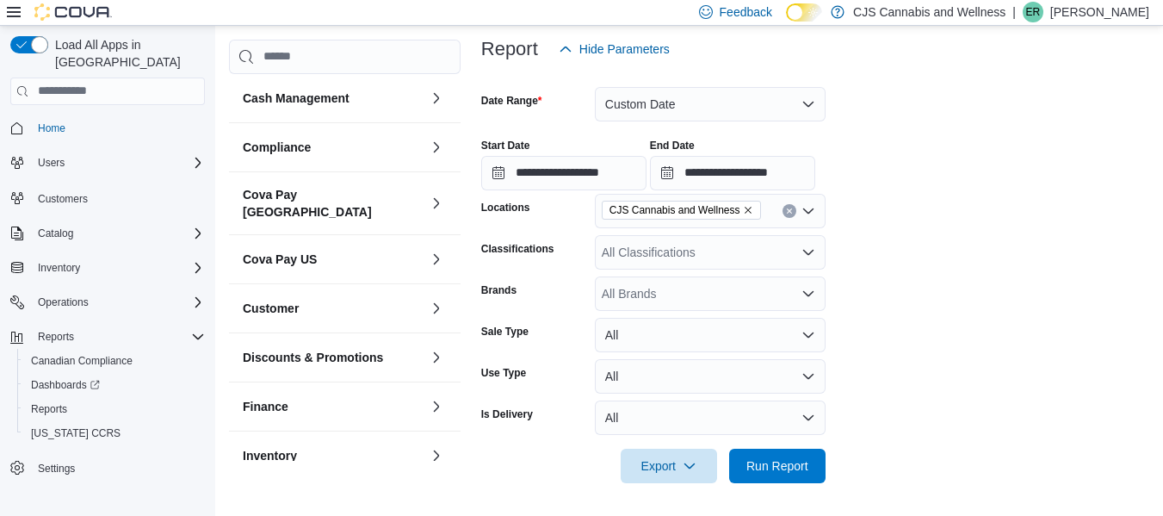
scroll to position [225, 0]
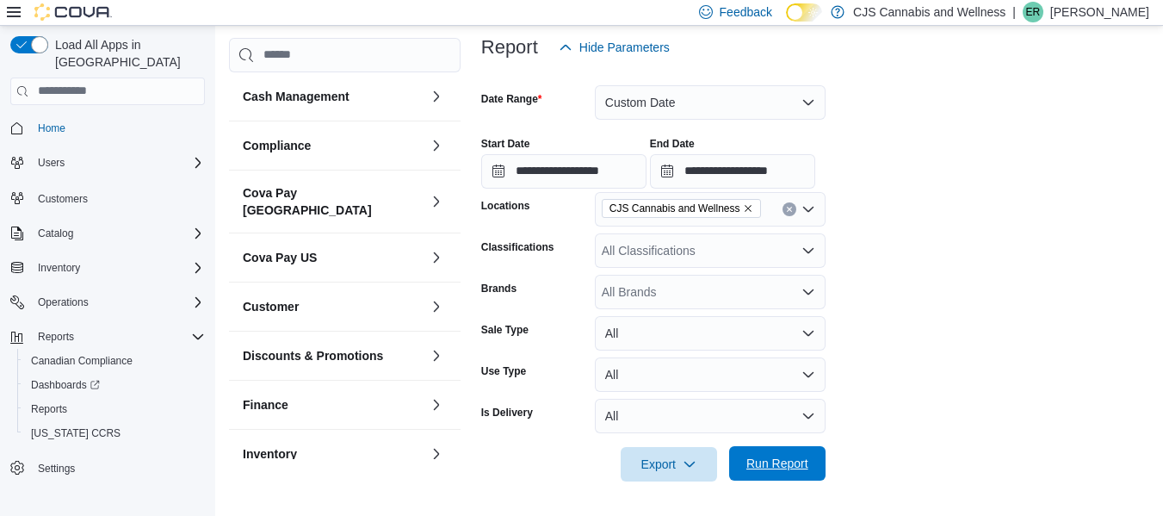
click at [780, 466] on span "Run Report" at bounding box center [777, 462] width 62 height 17
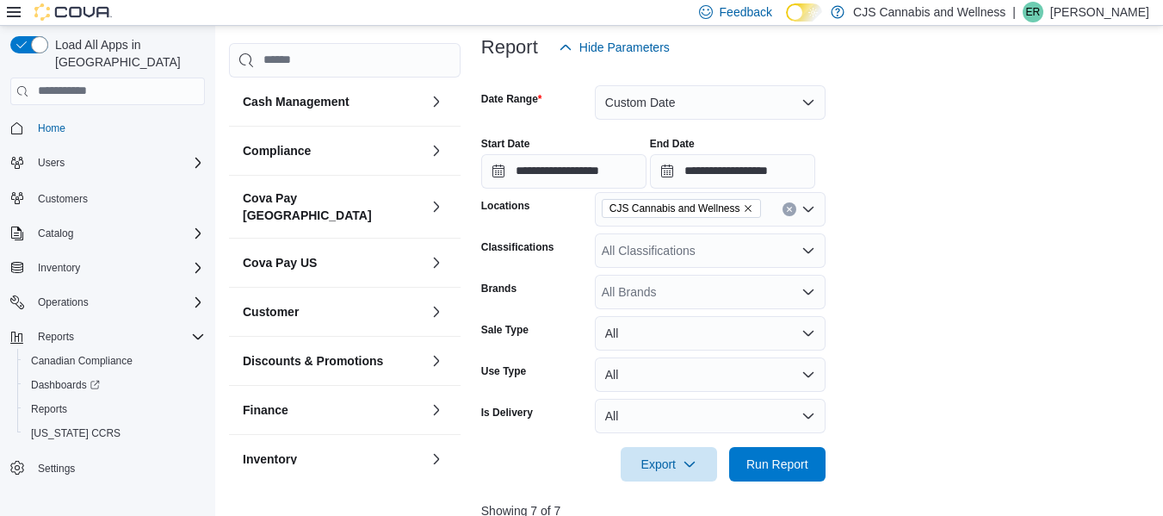
click at [788, 251] on div "All Classifications" at bounding box center [710, 250] width 231 height 34
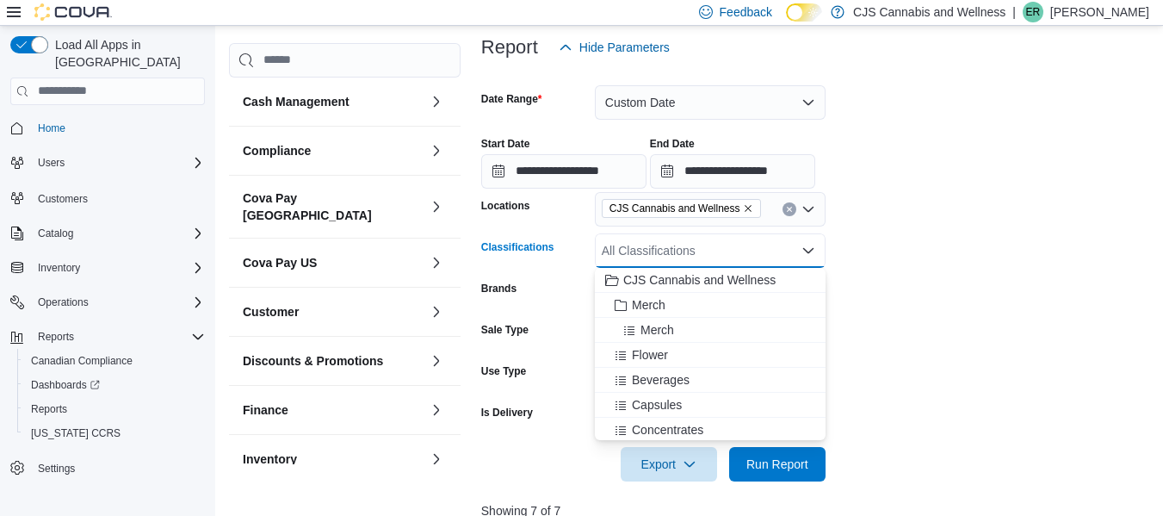
click at [922, 277] on form "**********" at bounding box center [818, 273] width 674 height 417
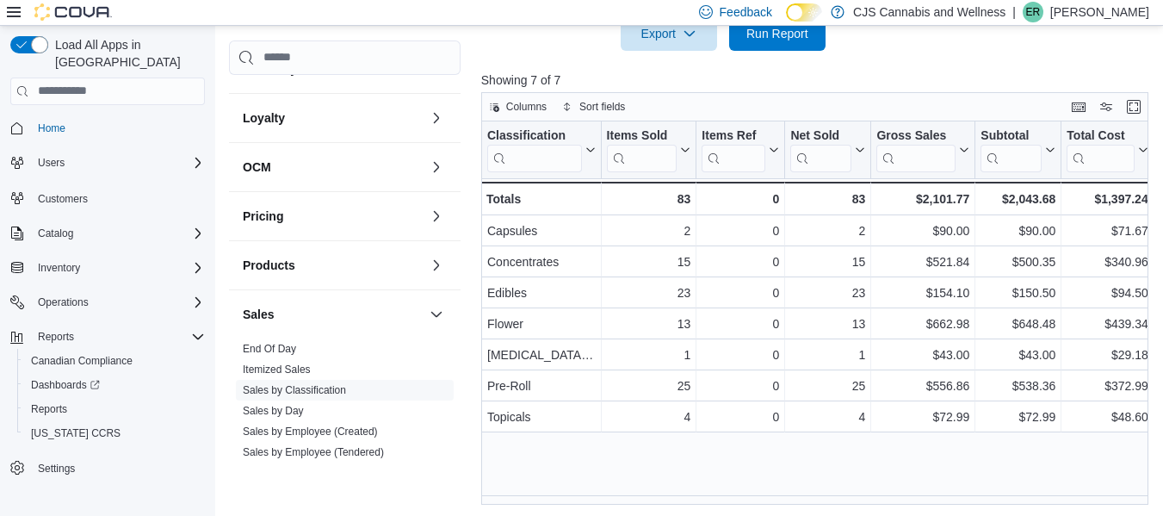
scroll to position [430, 0]
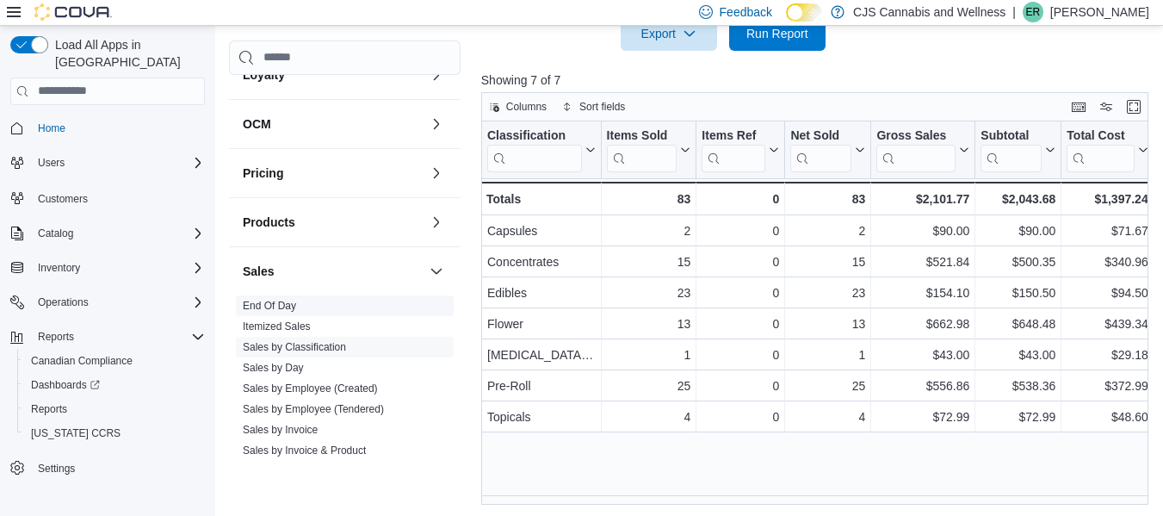
click at [277, 300] on link "End Of Day" at bounding box center [269, 306] width 53 height 12
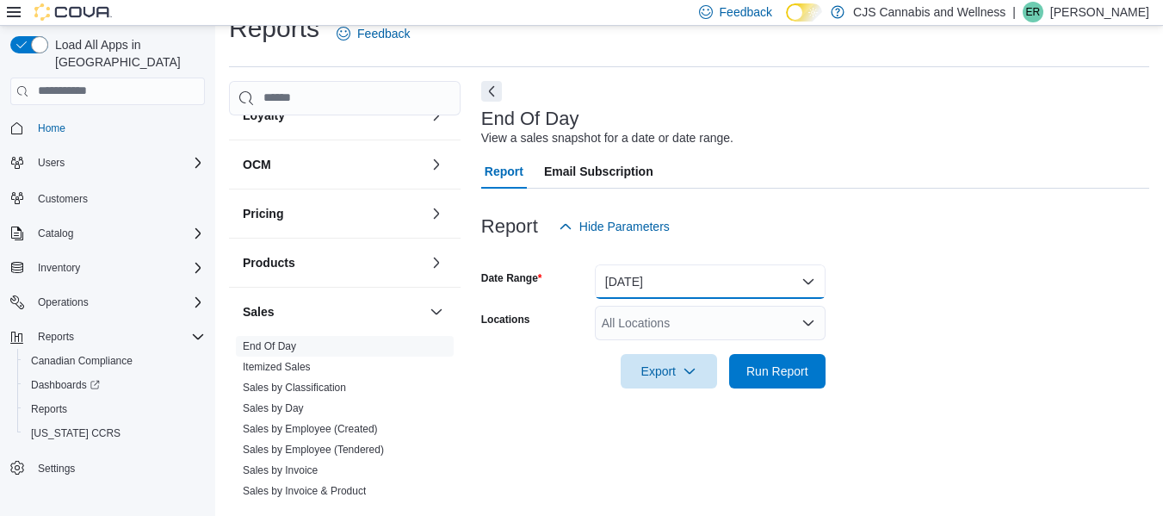
click at [760, 287] on button "Today" at bounding box center [710, 281] width 231 height 34
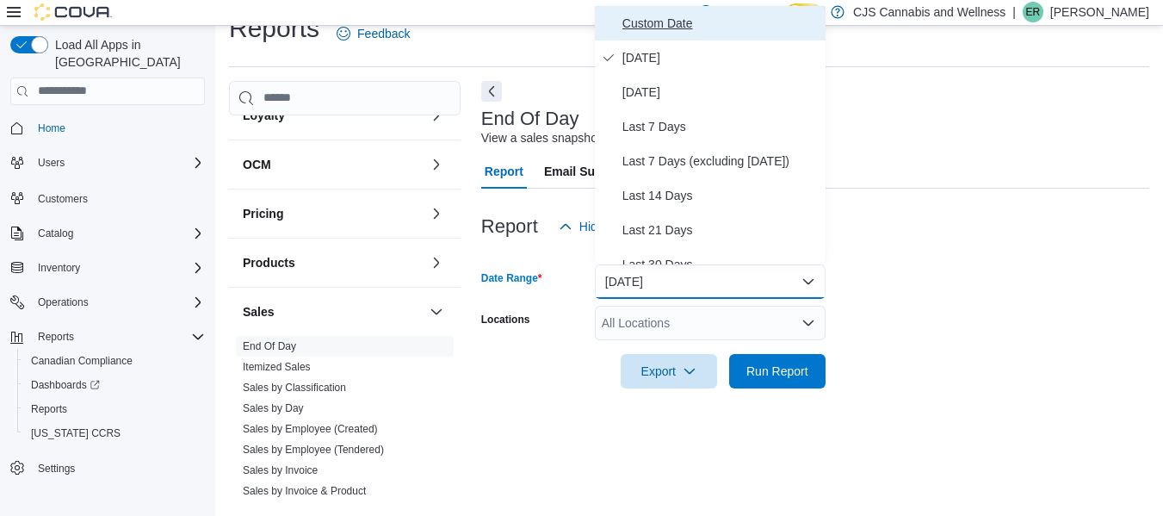
click at [645, 11] on button "Custom Date" at bounding box center [710, 23] width 231 height 34
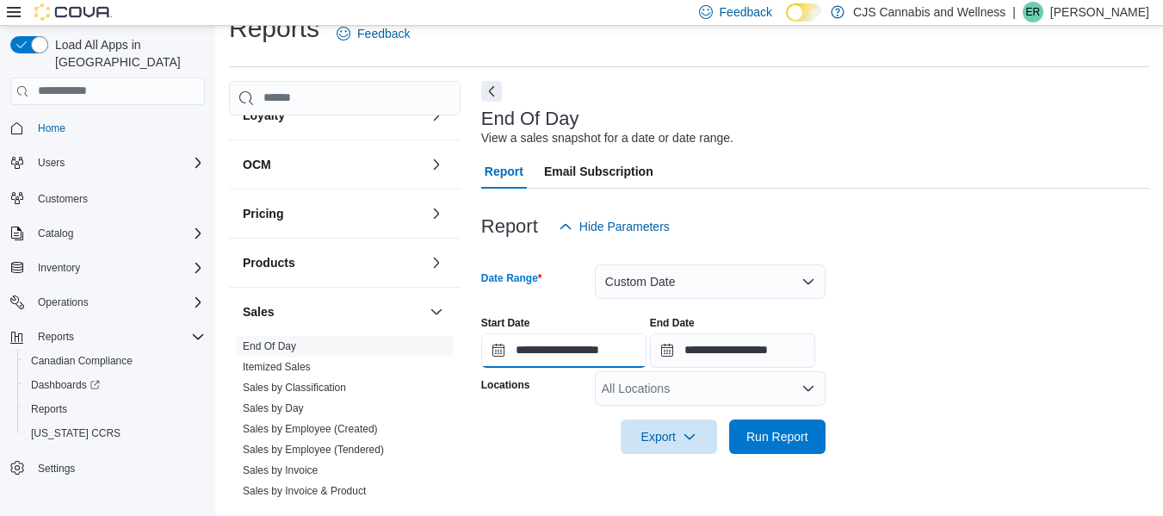
click at [584, 345] on input "**********" at bounding box center [563, 350] width 165 height 34
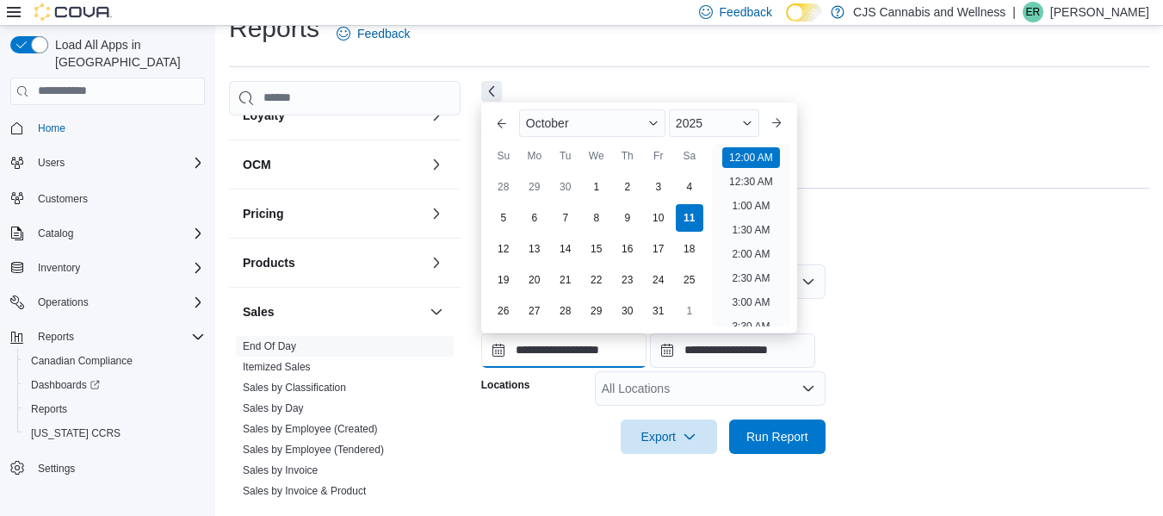
scroll to position [53, 0]
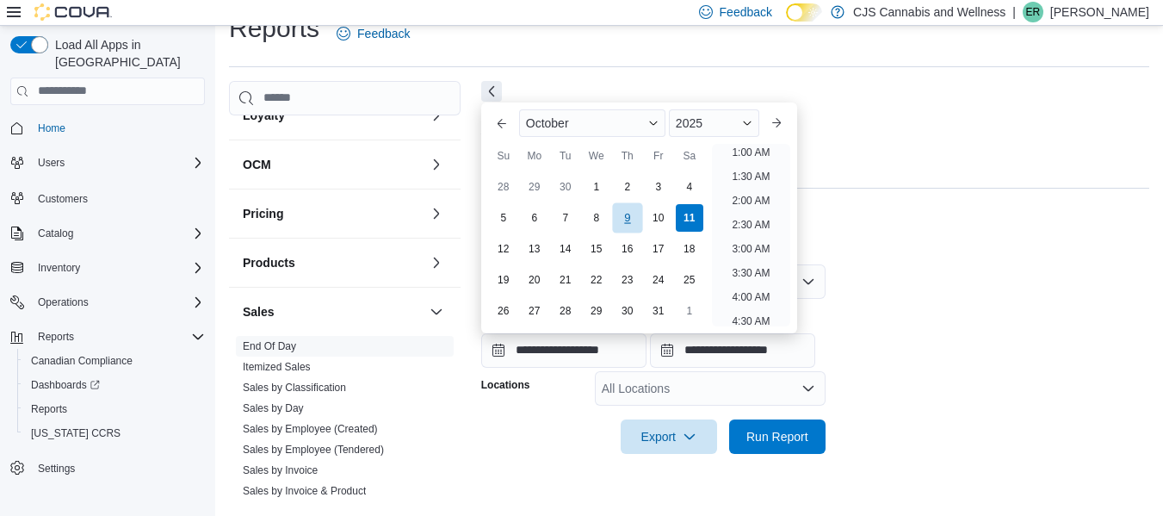
click at [636, 218] on div "9" at bounding box center [627, 217] width 30 height 30
type input "**********"
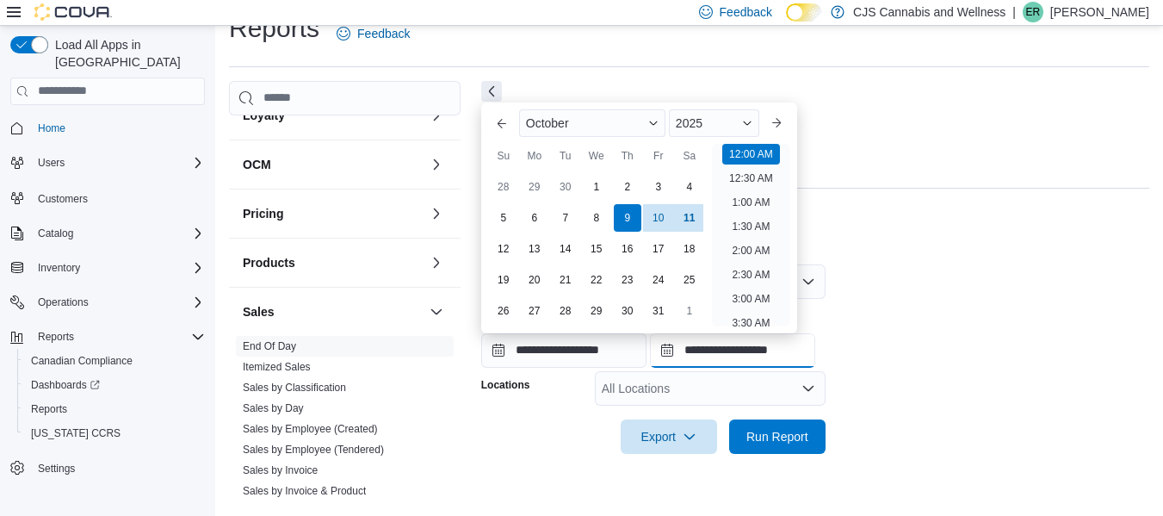
click at [772, 357] on input "**********" at bounding box center [732, 350] width 165 height 34
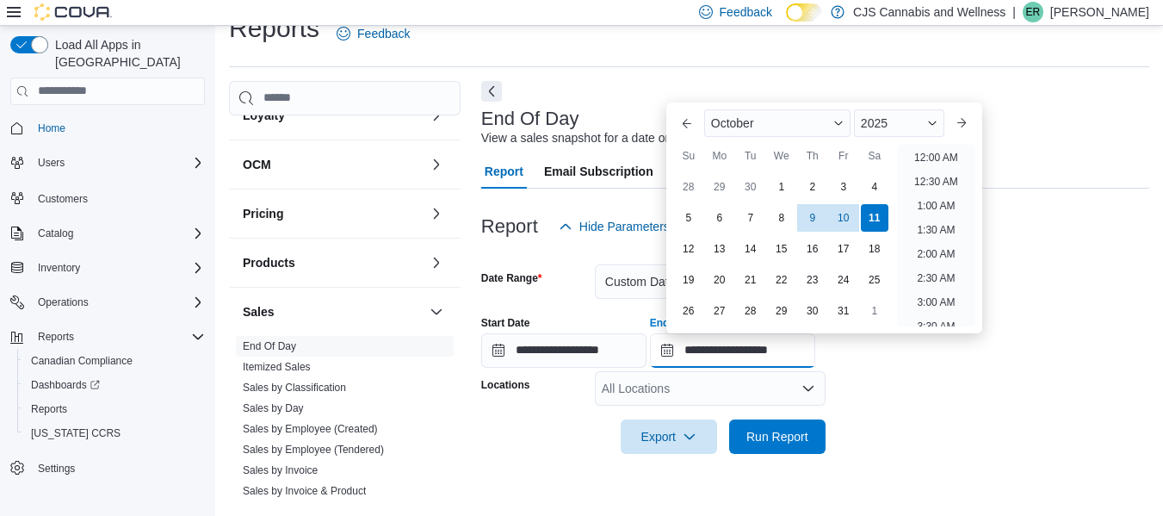
scroll to position [978, 0]
click at [812, 217] on div "9" at bounding box center [812, 217] width 30 height 30
type input "**********"
click at [891, 376] on form "**********" at bounding box center [815, 349] width 668 height 210
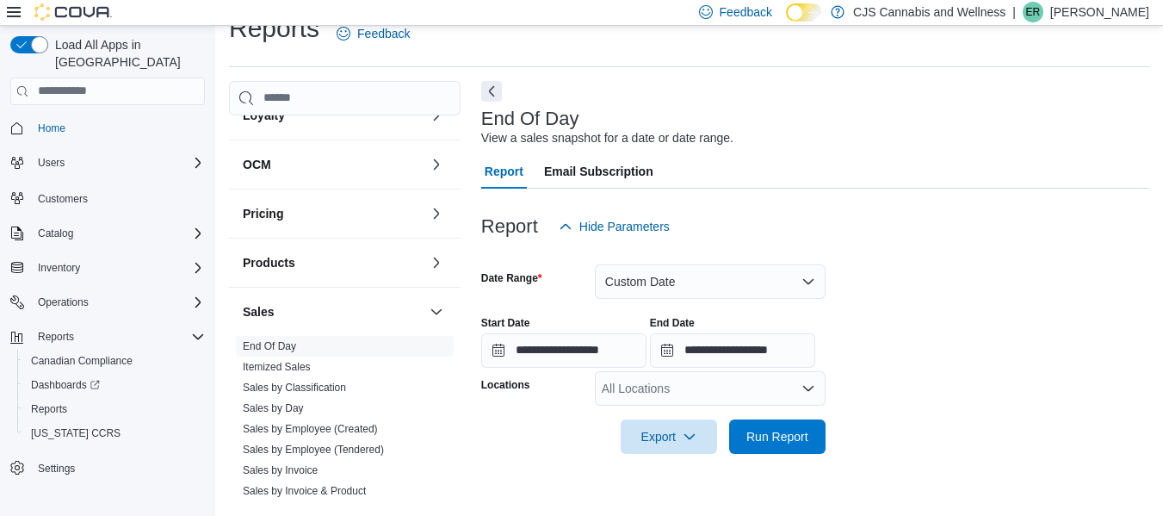
click at [805, 385] on icon "Open list of options" at bounding box center [808, 388] width 14 height 14
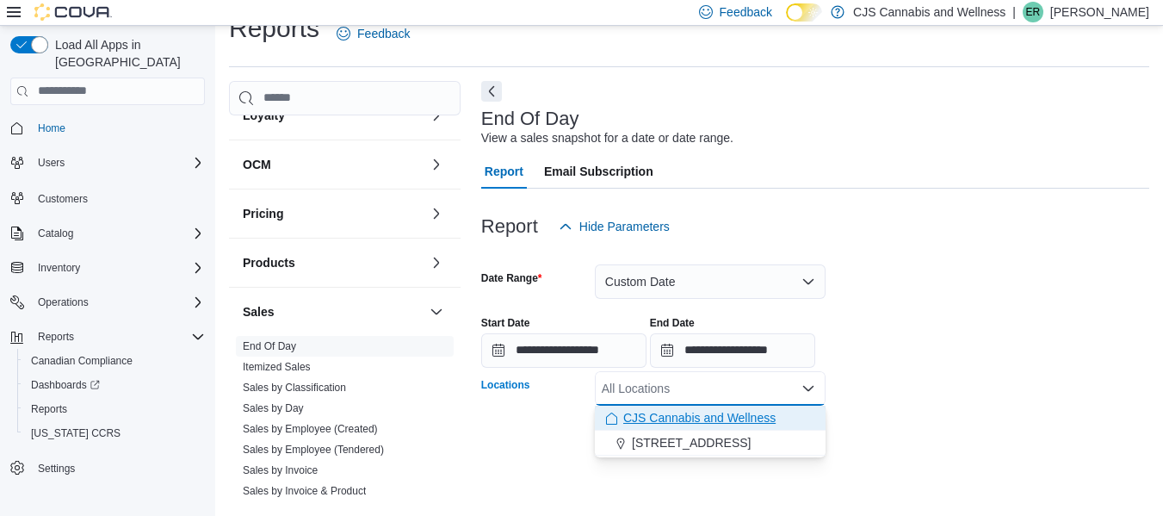
click at [763, 414] on span "CJS Cannabis and Wellness" at bounding box center [699, 417] width 152 height 17
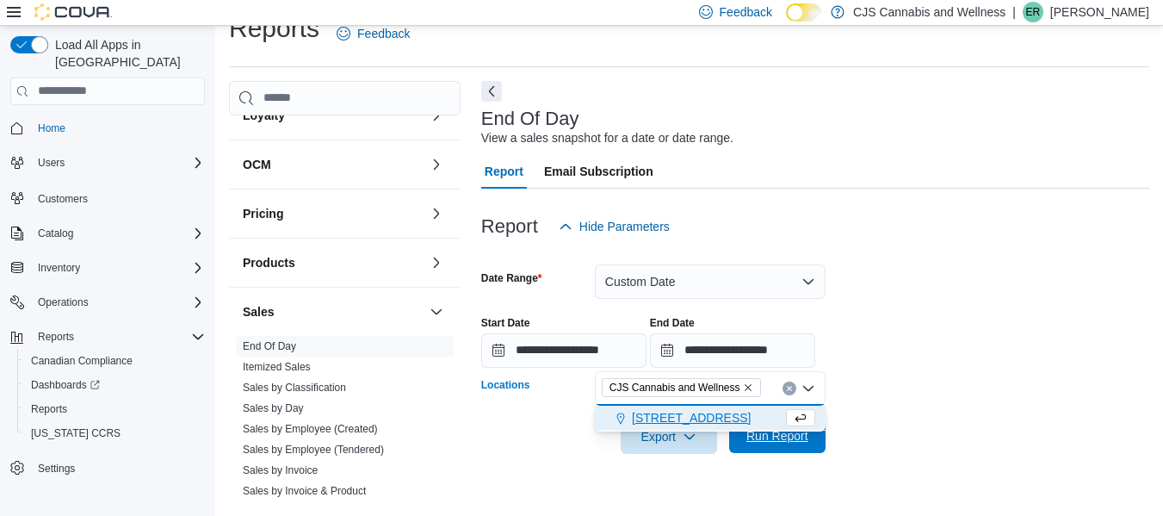
click at [790, 448] on span "Run Report" at bounding box center [777, 435] width 76 height 34
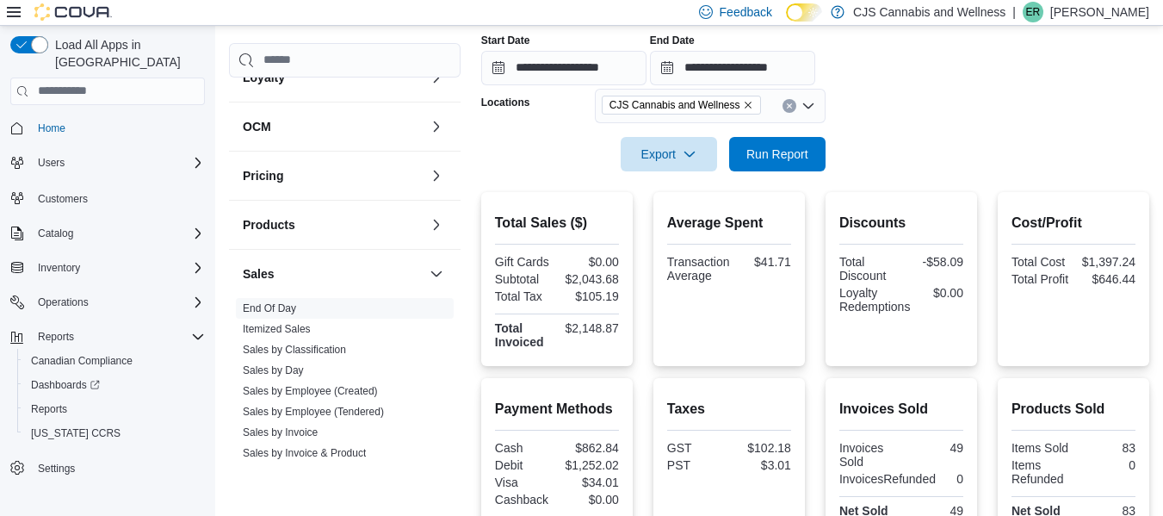
scroll to position [459, 0]
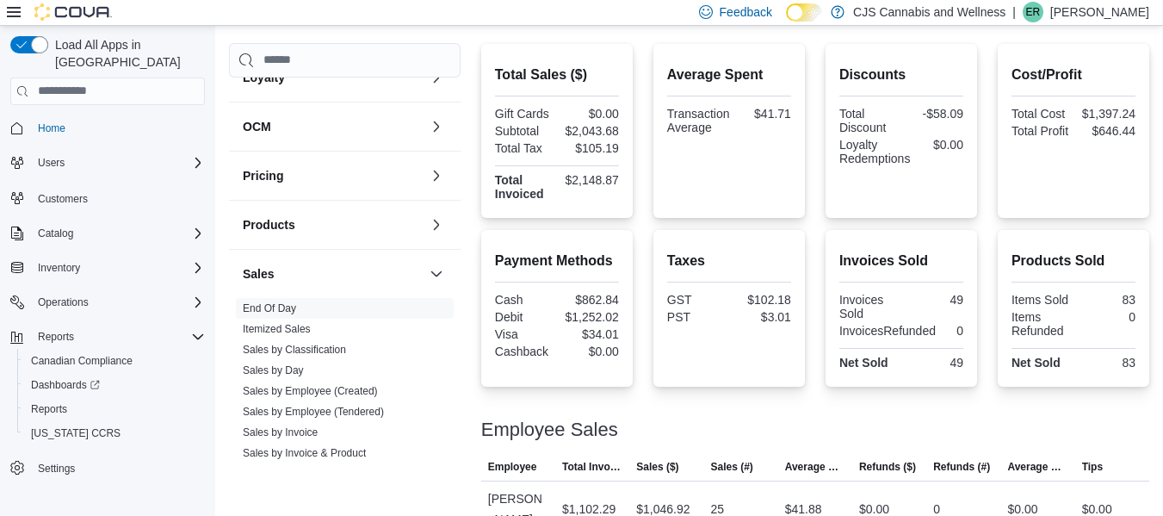
click at [330, 343] on link "Sales by Classification" at bounding box center [294, 349] width 103 height 12
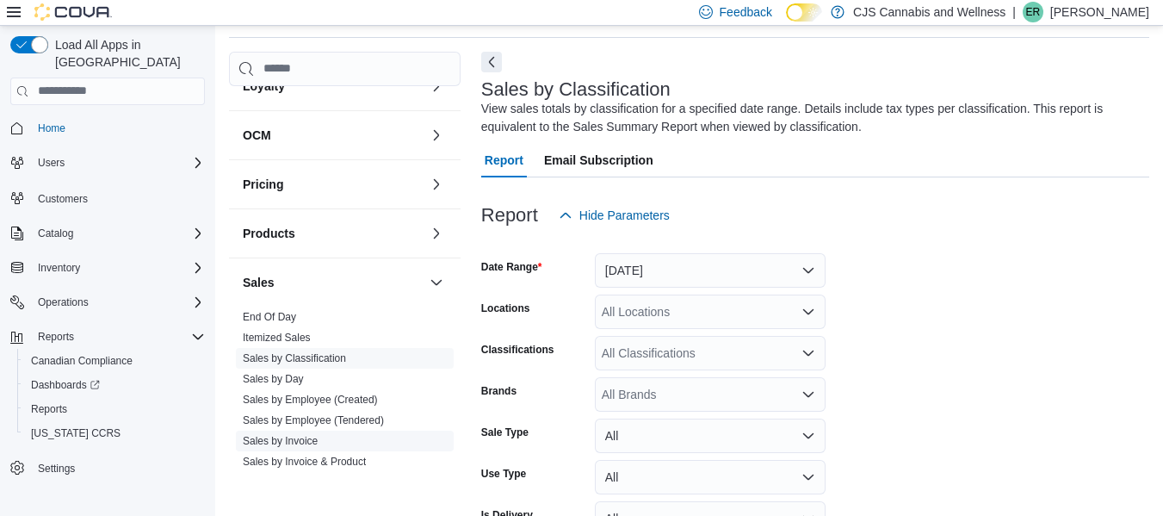
click at [308, 435] on link "Sales by Invoice" at bounding box center [280, 441] width 75 height 12
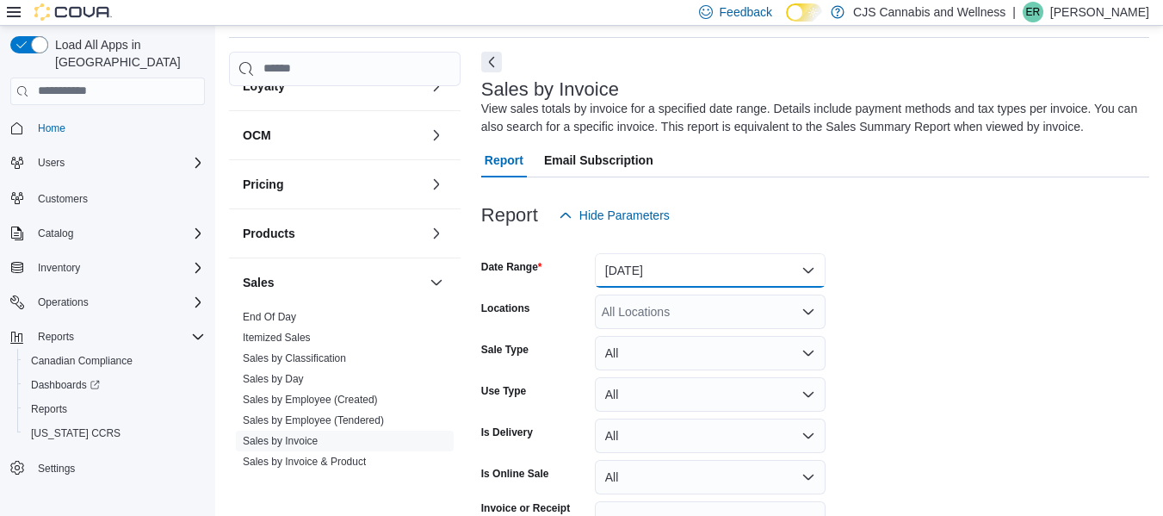
click at [744, 279] on button "Yesterday" at bounding box center [710, 270] width 231 height 34
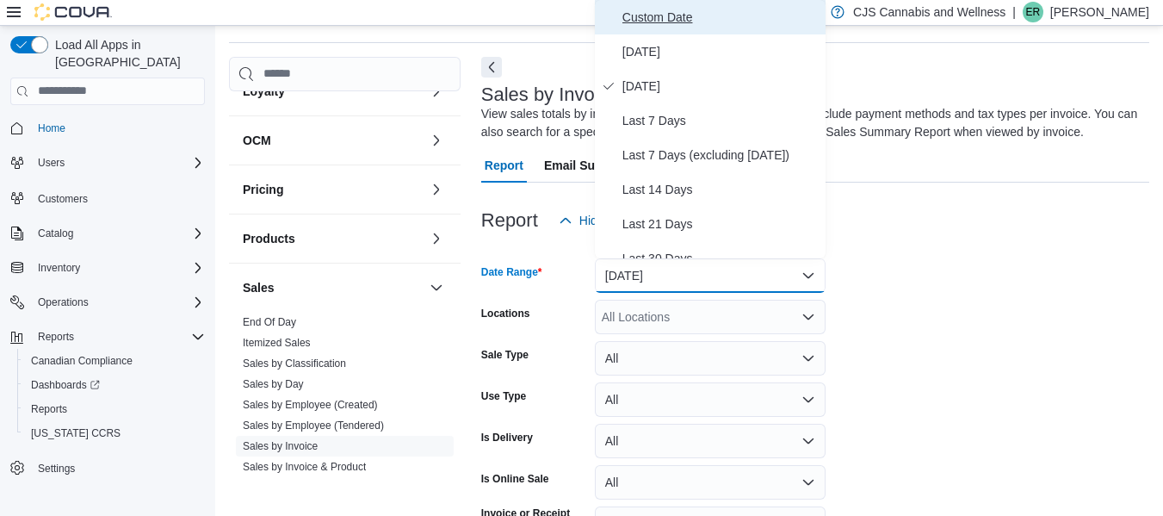
click at [659, 22] on span "Custom Date" at bounding box center [720, 17] width 196 height 21
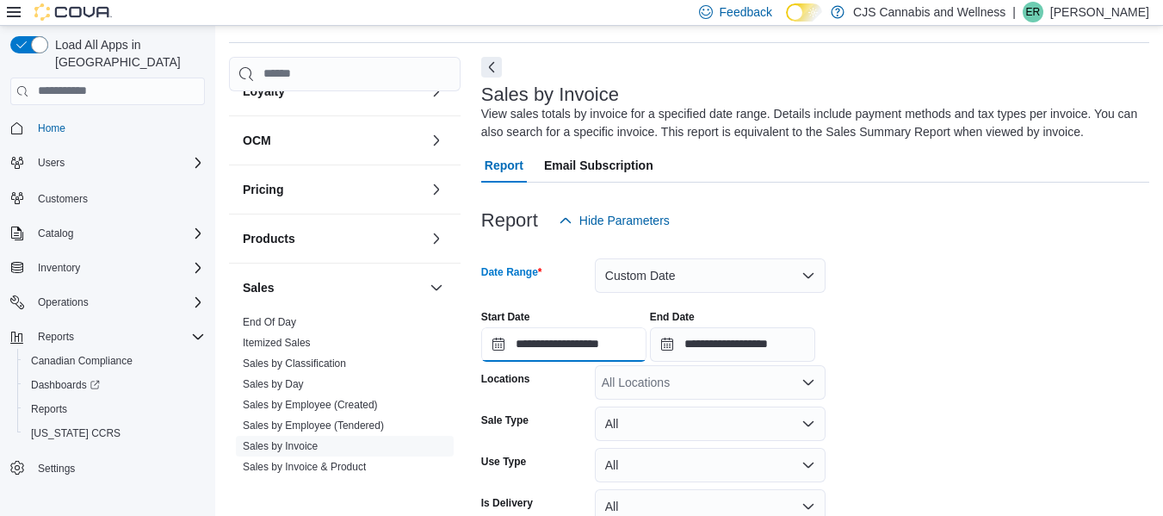
click at [588, 339] on input "**********" at bounding box center [563, 344] width 165 height 34
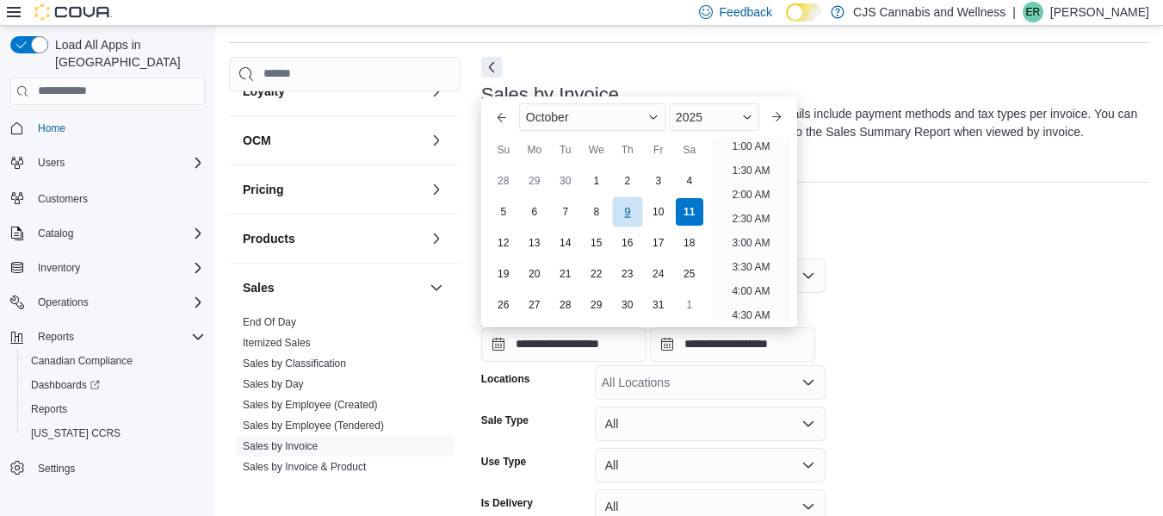
click at [627, 211] on div "9" at bounding box center [627, 211] width 30 height 30
type input "**********"
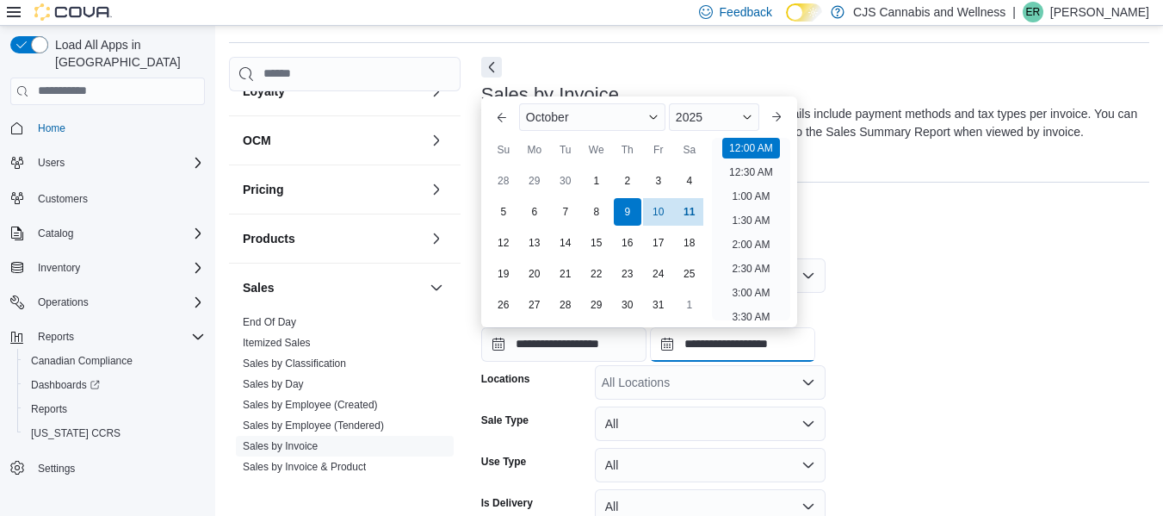
click at [741, 347] on input "**********" at bounding box center [732, 344] width 165 height 34
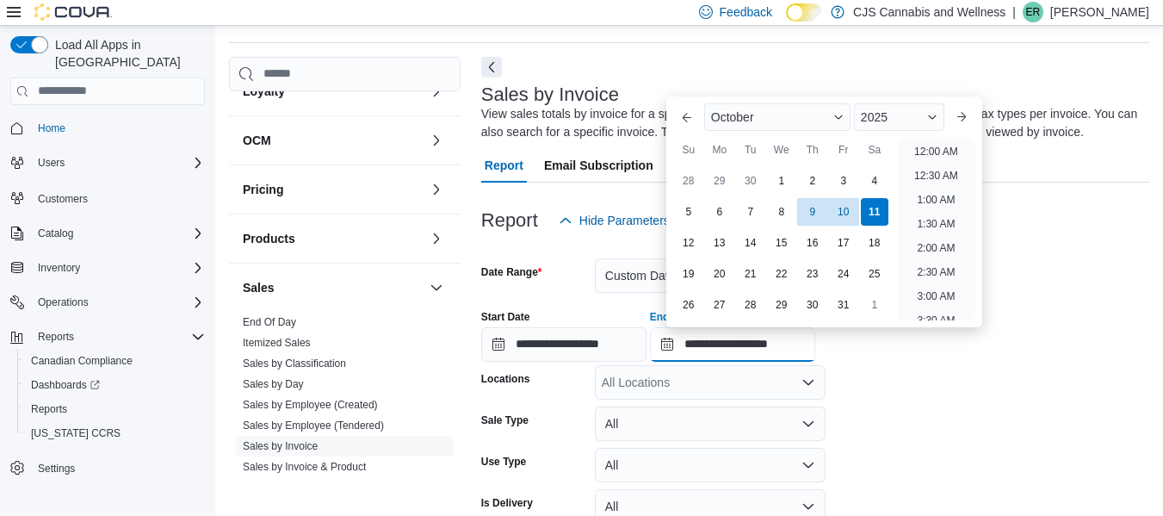
scroll to position [978, 0]
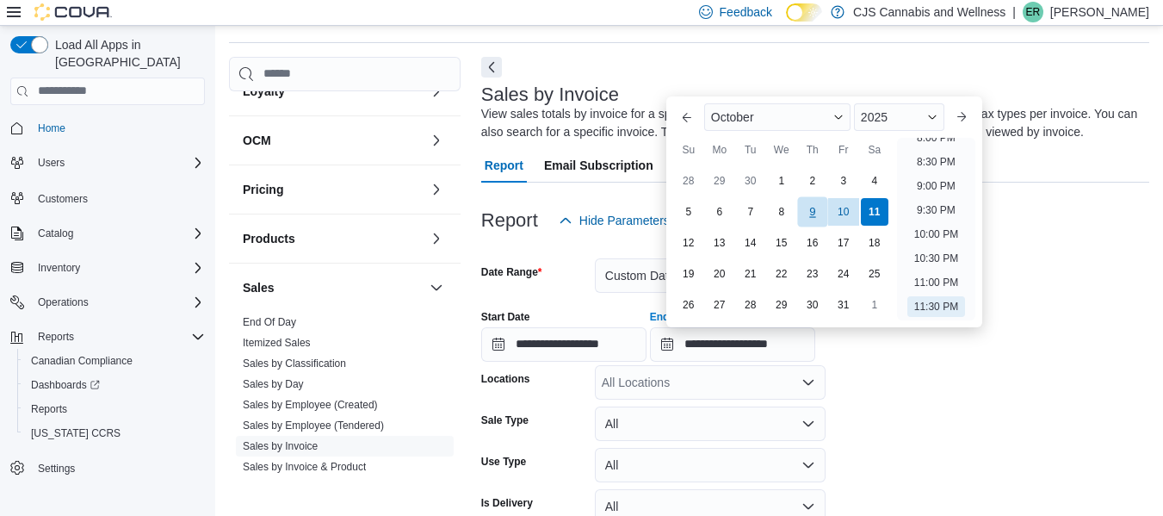
click at [812, 211] on div "9" at bounding box center [812, 211] width 30 height 30
type input "**********"
click at [923, 391] on form "**********" at bounding box center [815, 446] width 668 height 417
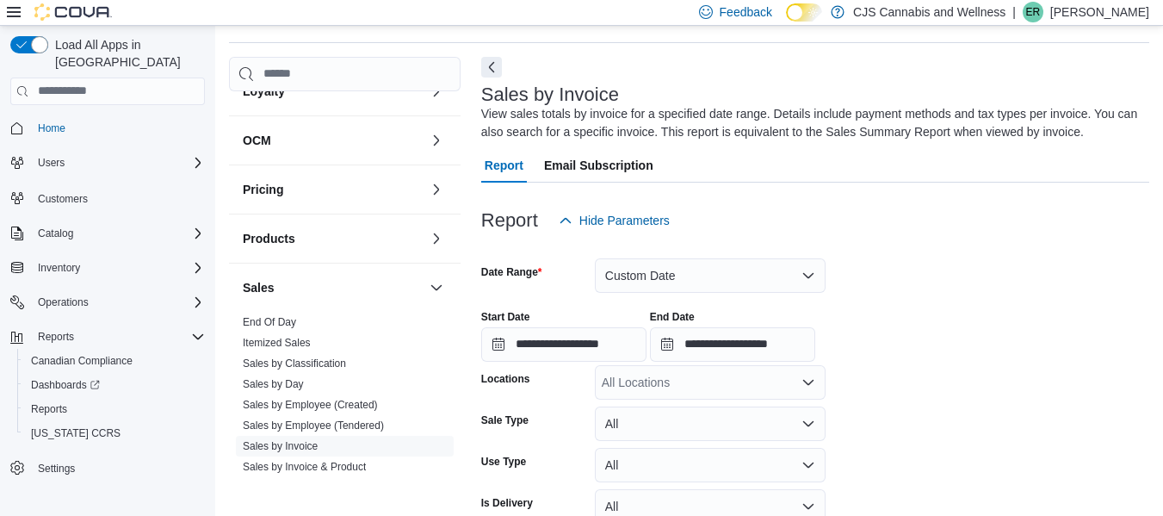
click at [785, 385] on div "All Locations" at bounding box center [710, 382] width 231 height 34
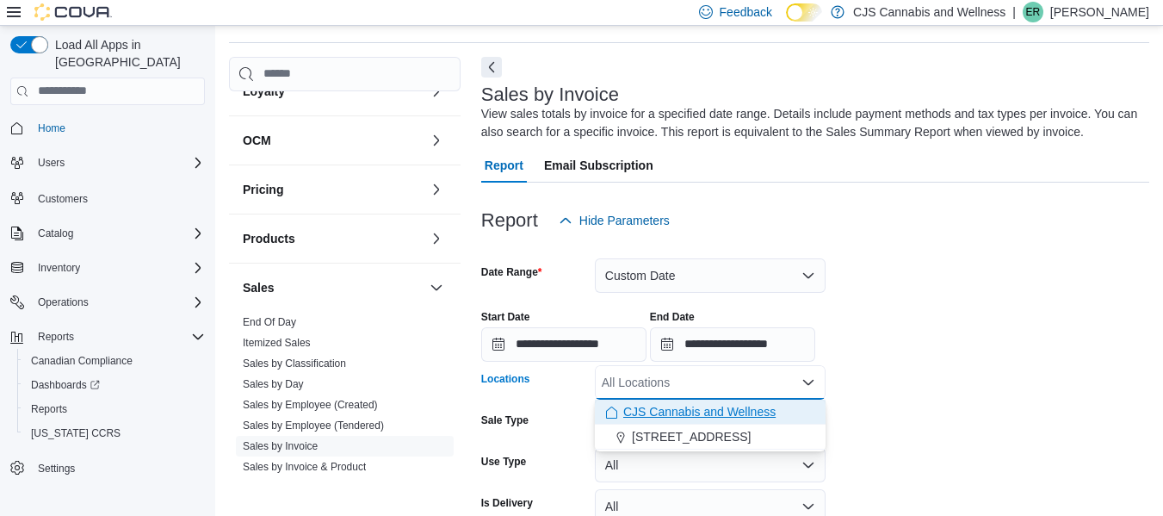
click at [738, 415] on span "CJS Cannabis and Wellness" at bounding box center [699, 411] width 152 height 17
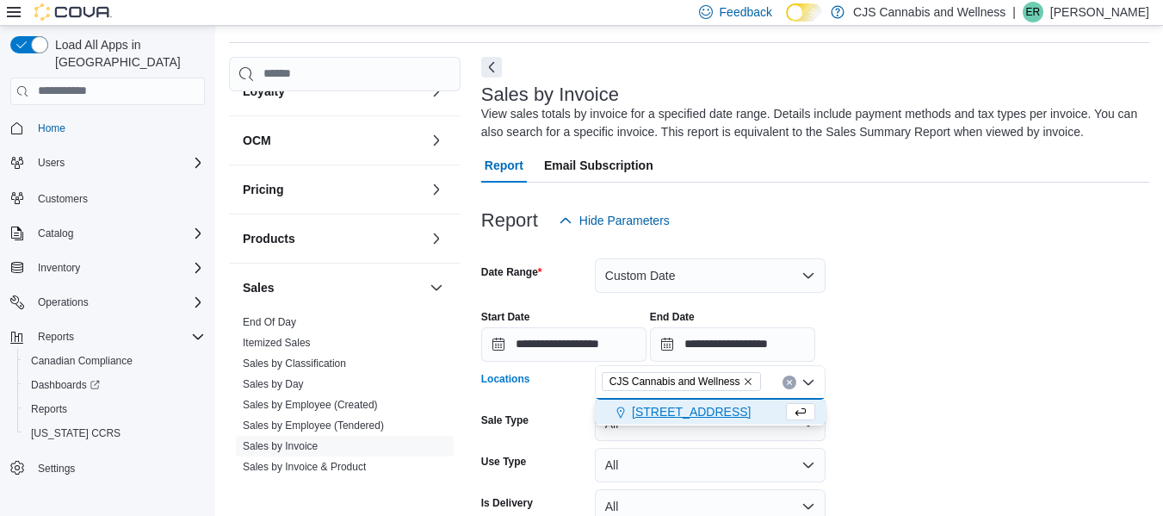
click at [935, 301] on div "**********" at bounding box center [815, 328] width 668 height 65
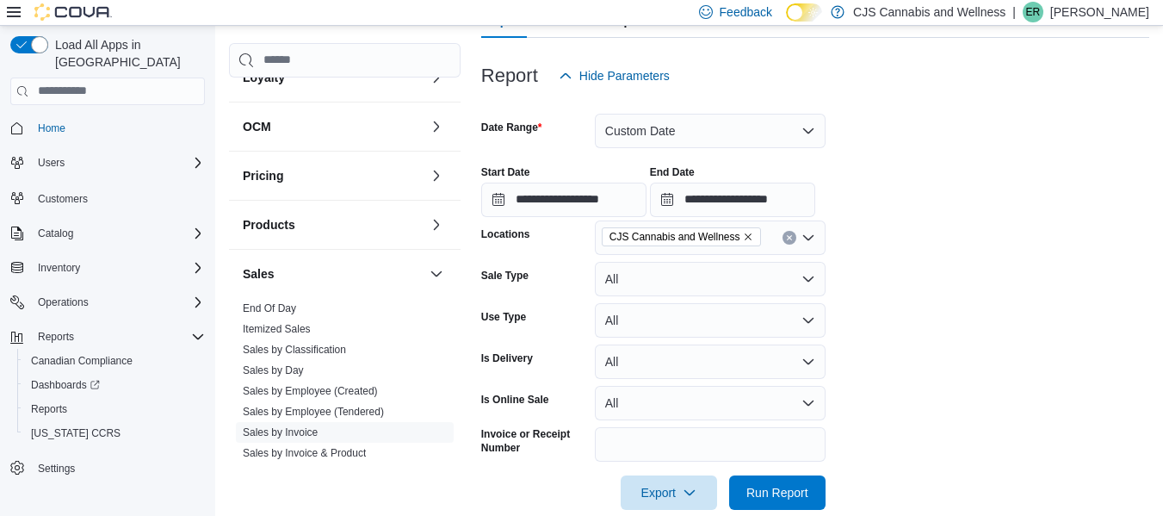
scroll to position [225, 0]
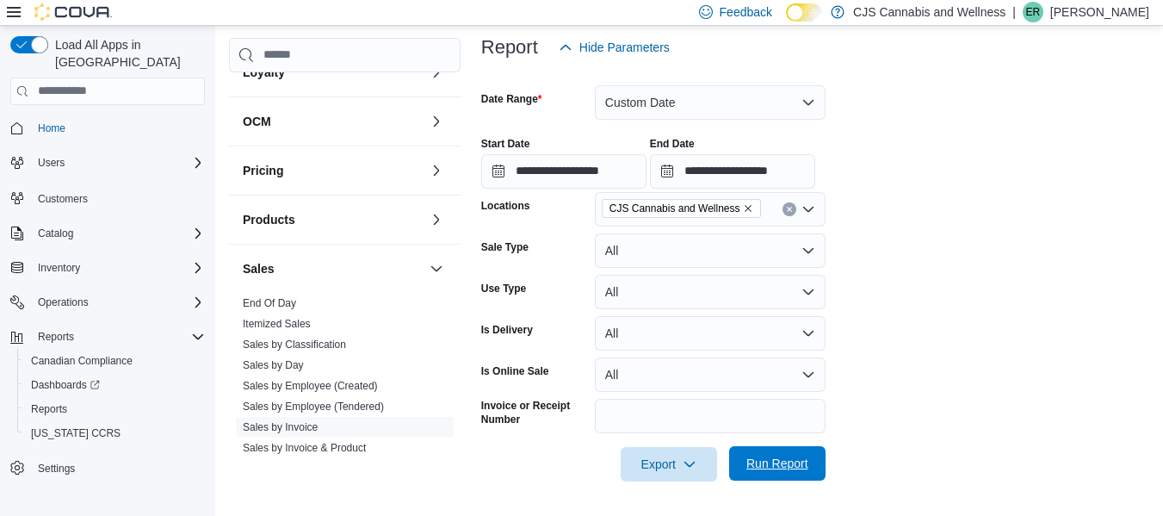
click at [776, 463] on span "Run Report" at bounding box center [777, 462] width 62 height 17
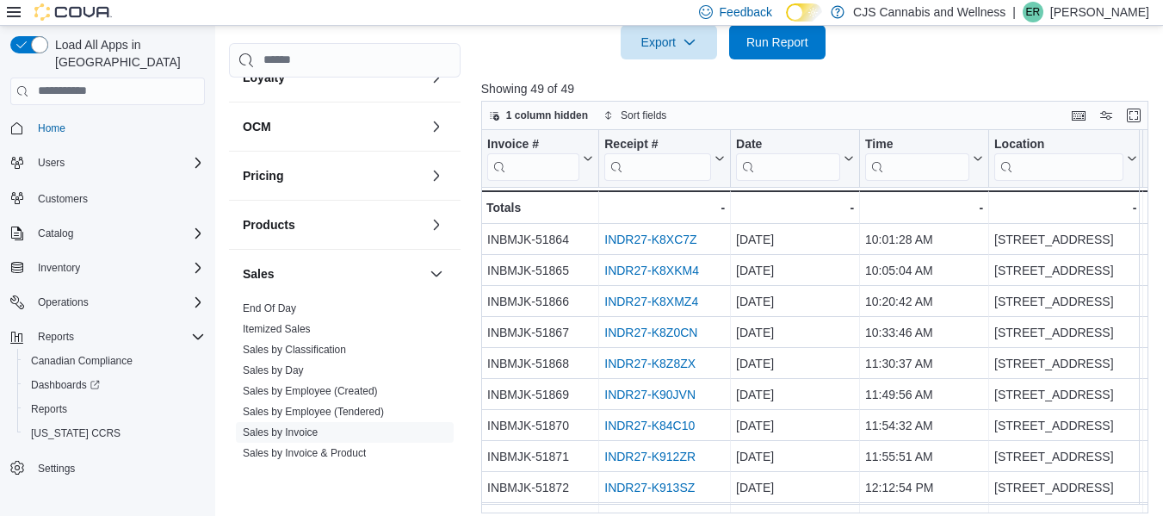
scroll to position [656, 0]
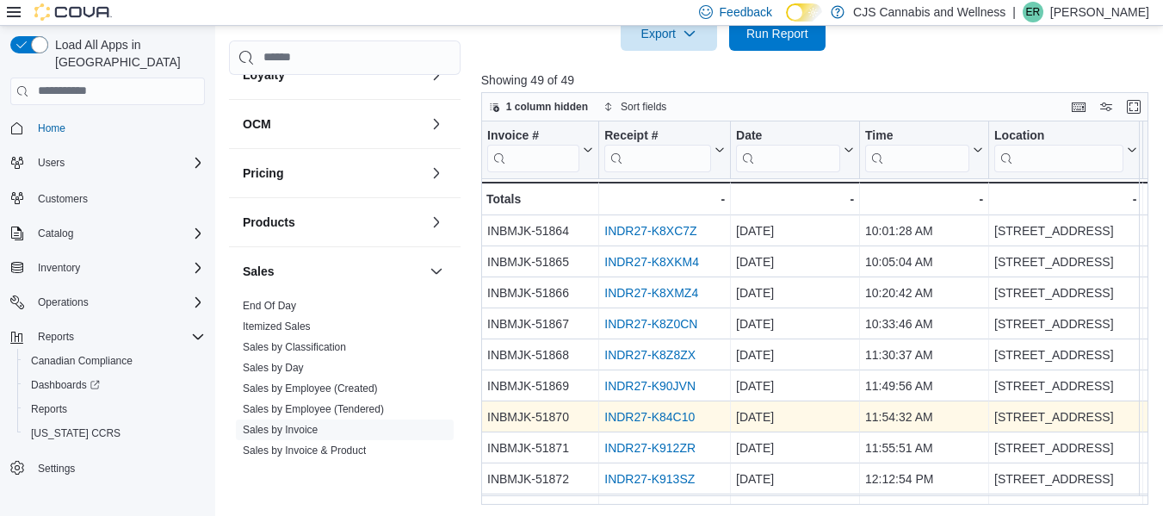
click at [642, 422] on link "INDR27-K84C10" at bounding box center [649, 417] width 90 height 14
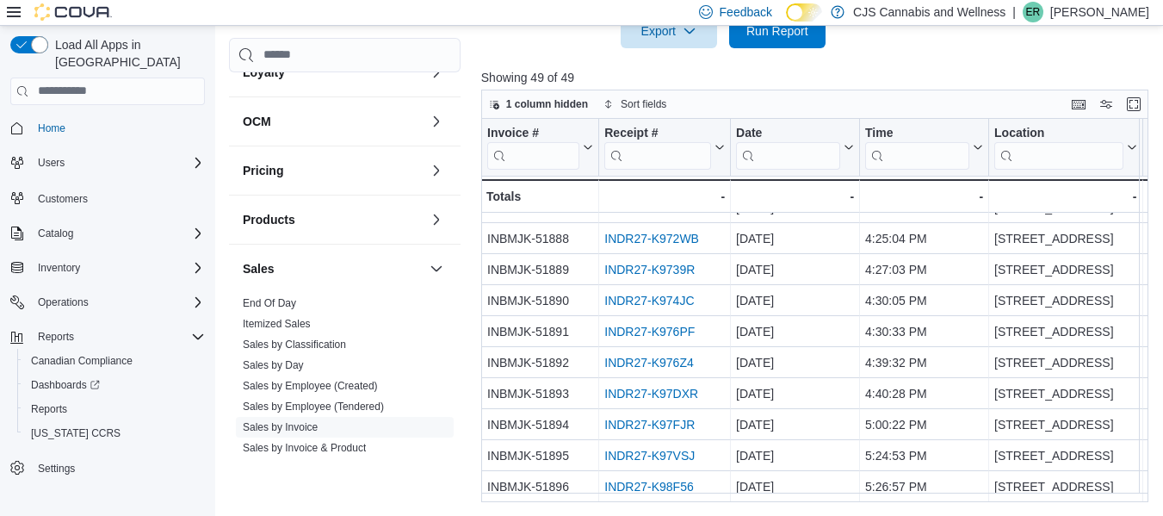
scroll to position [743, 0]
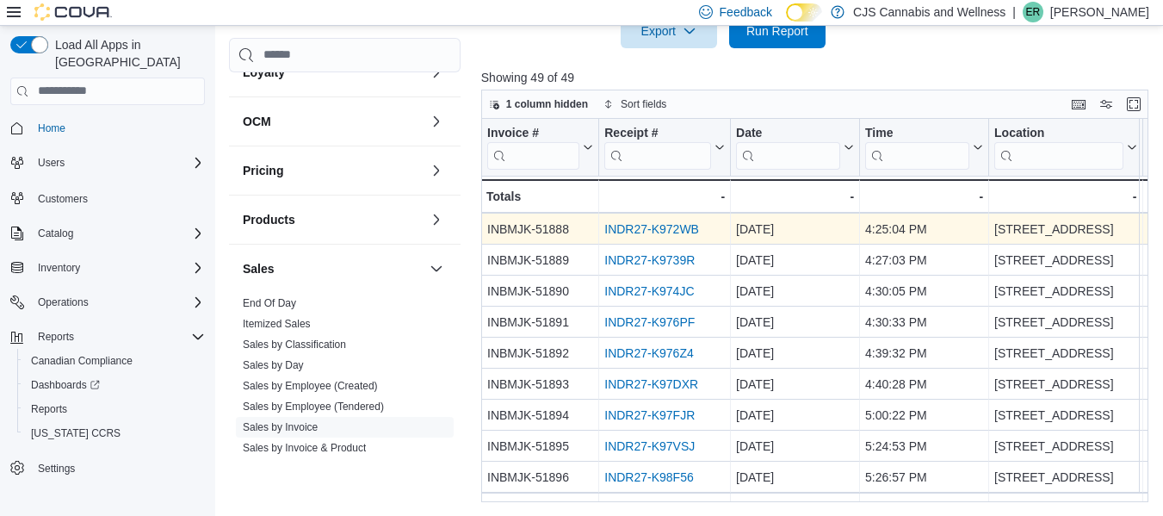
click at [684, 231] on link "INDR27-K972WB" at bounding box center [651, 229] width 95 height 14
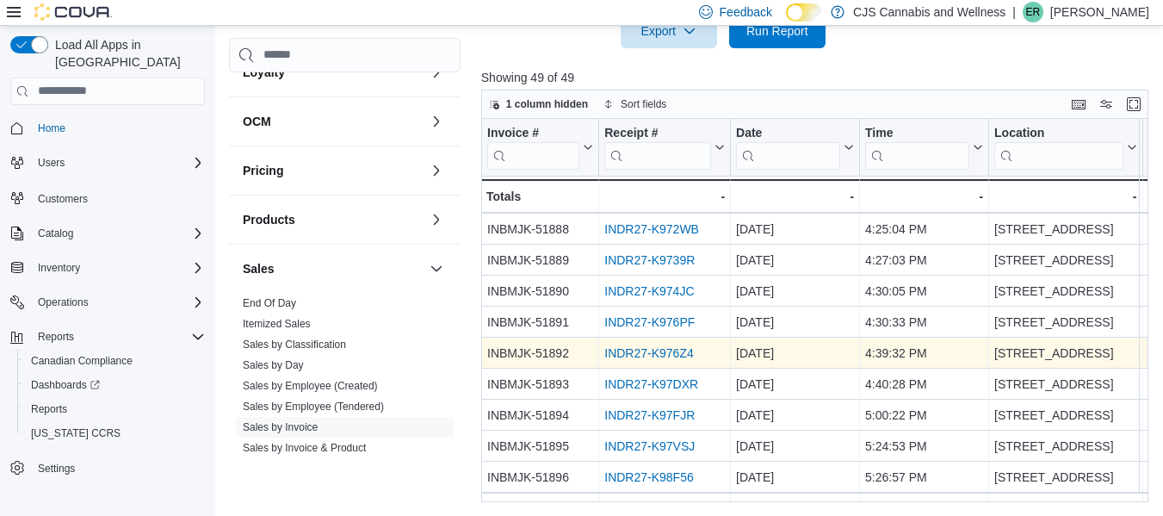
click at [681, 354] on link "INDR27-K976Z4" at bounding box center [649, 353] width 90 height 14
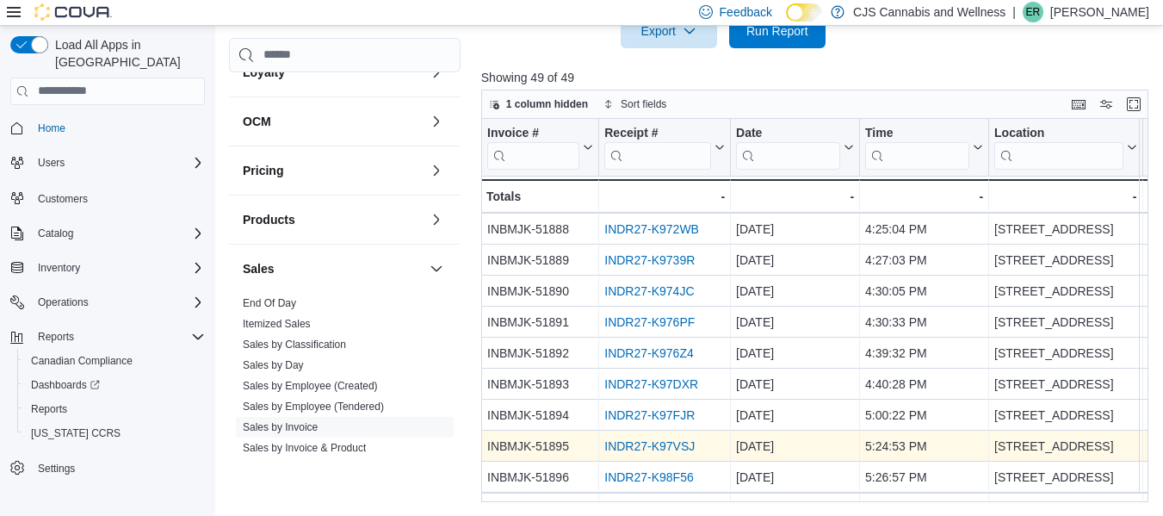
click at [632, 442] on link "INDR27-K97VSJ" at bounding box center [649, 446] width 90 height 14
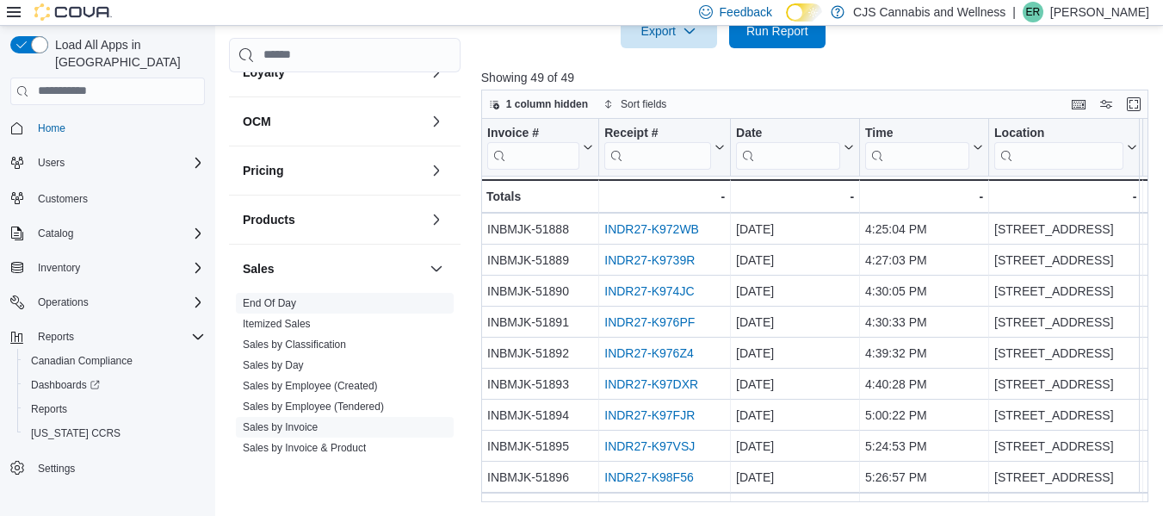
click at [269, 297] on link "End Of Day" at bounding box center [269, 303] width 53 height 12
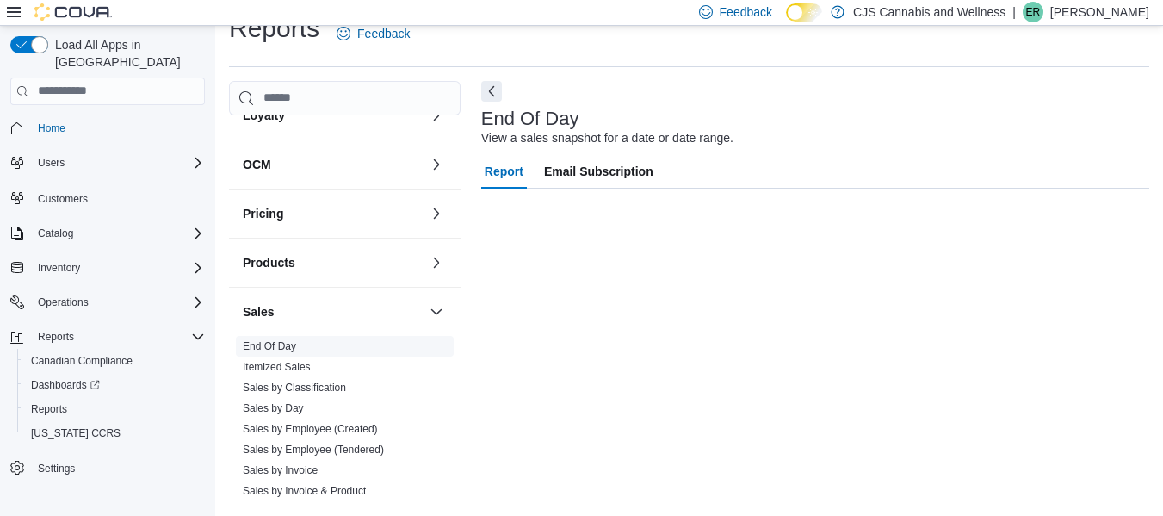
scroll to position [28, 0]
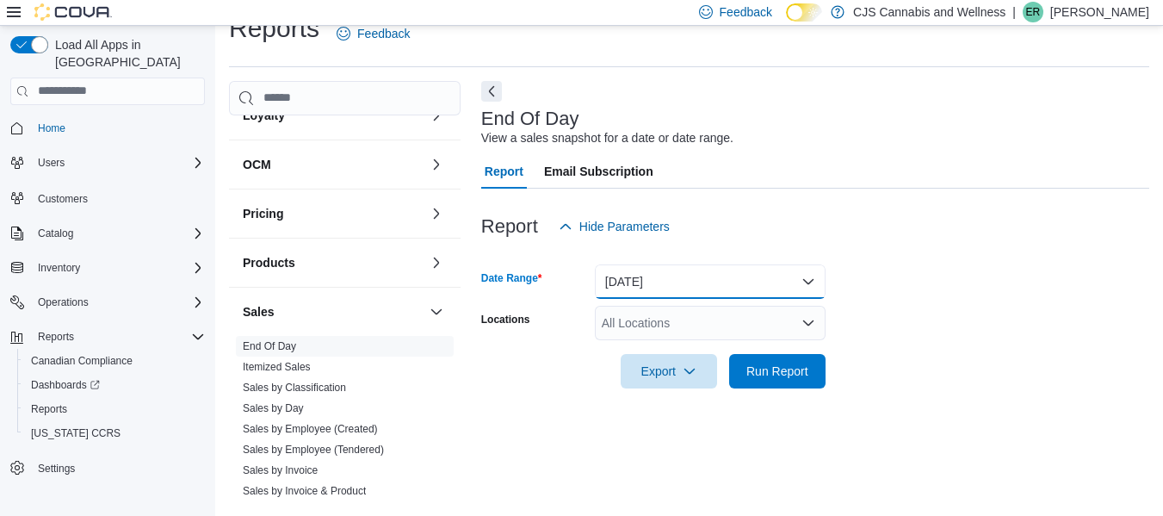
click at [767, 271] on button "Today" at bounding box center [710, 281] width 231 height 34
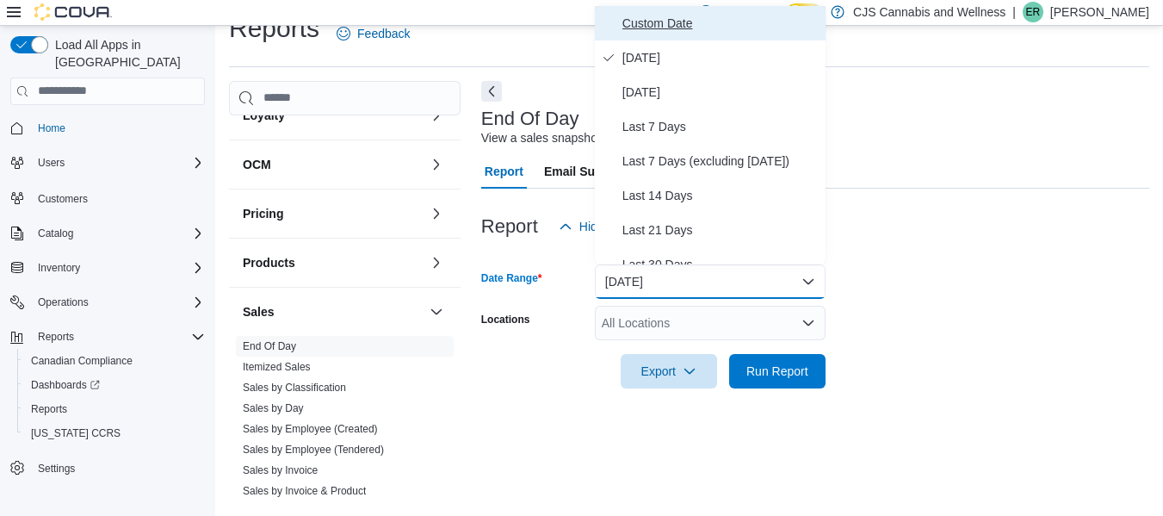
click at [663, 26] on span "Custom Date" at bounding box center [720, 23] width 196 height 21
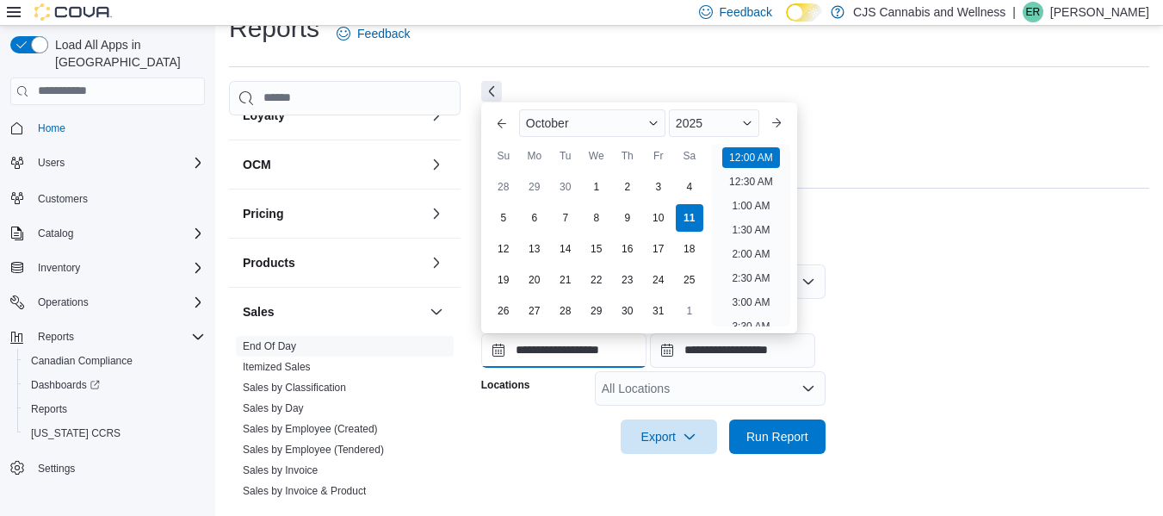
scroll to position [53, 0]
click at [583, 352] on input "**********" at bounding box center [563, 350] width 165 height 34
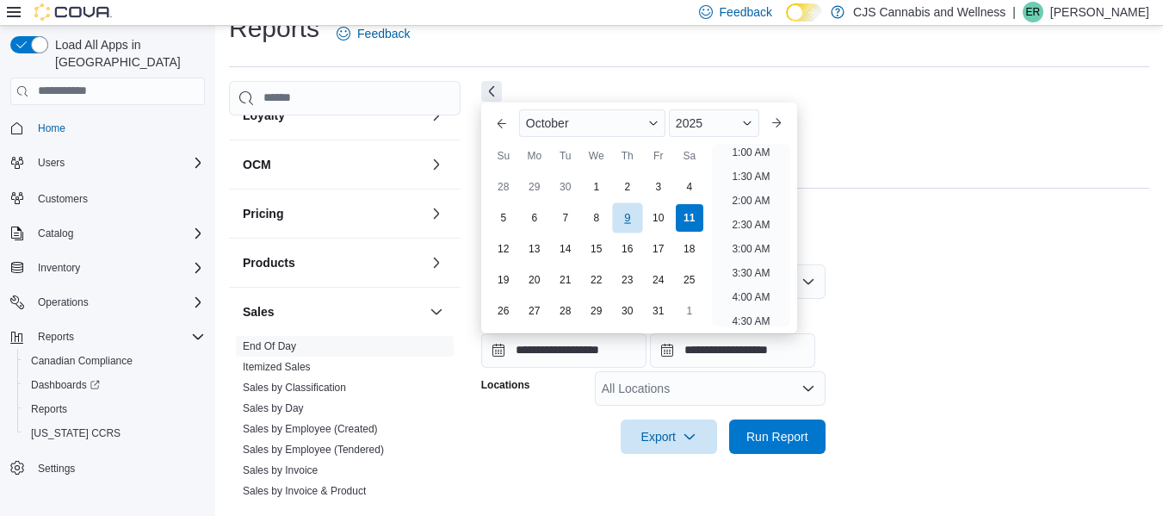
click at [630, 223] on div "9" at bounding box center [627, 217] width 30 height 30
type input "**********"
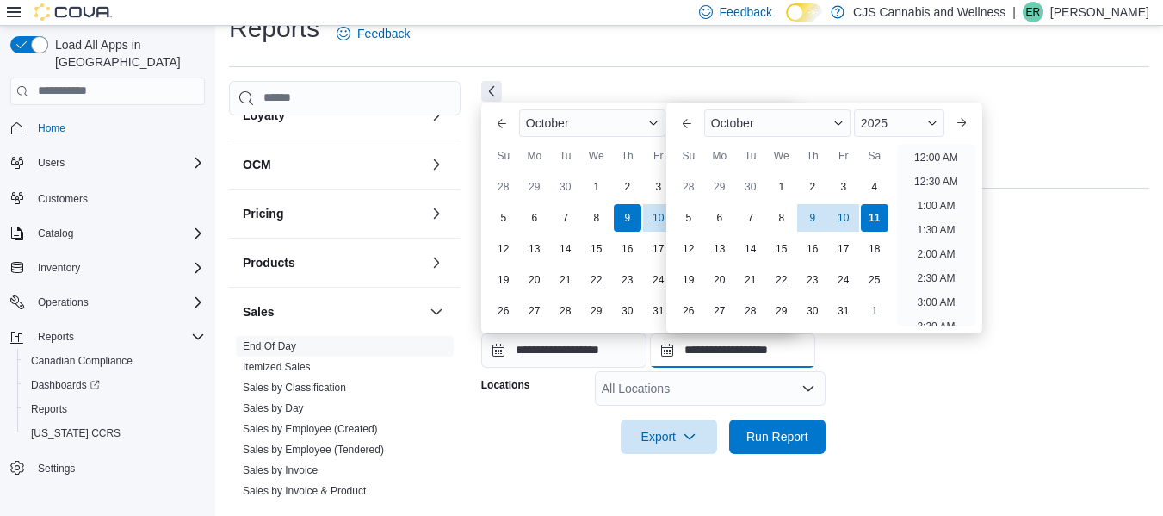
click at [715, 351] on input "**********" at bounding box center [732, 350] width 165 height 34
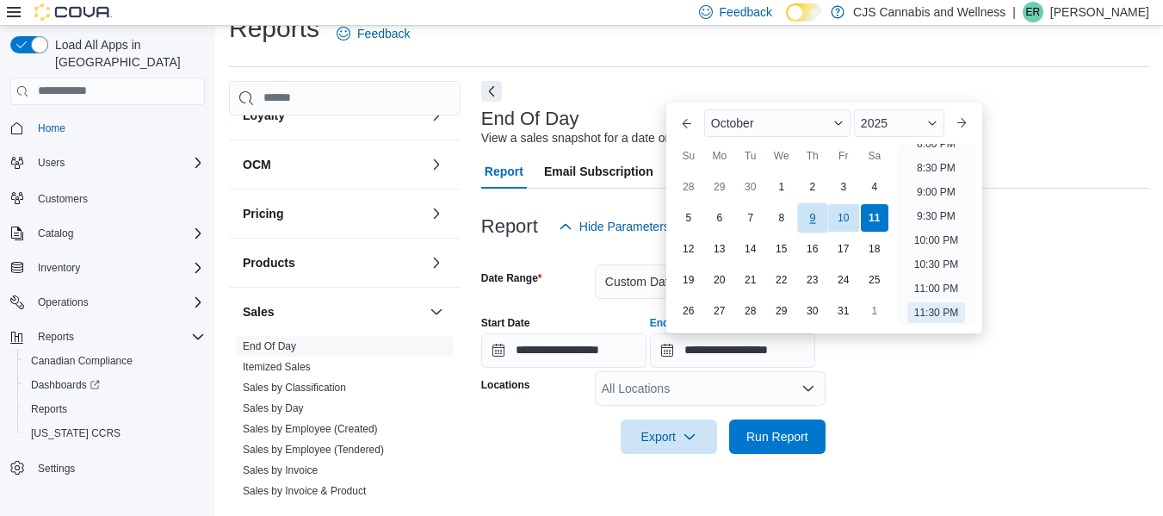
click at [804, 218] on div "9" at bounding box center [812, 217] width 30 height 30
type input "**********"
click at [806, 387] on icon "Open list of options" at bounding box center [808, 388] width 10 height 5
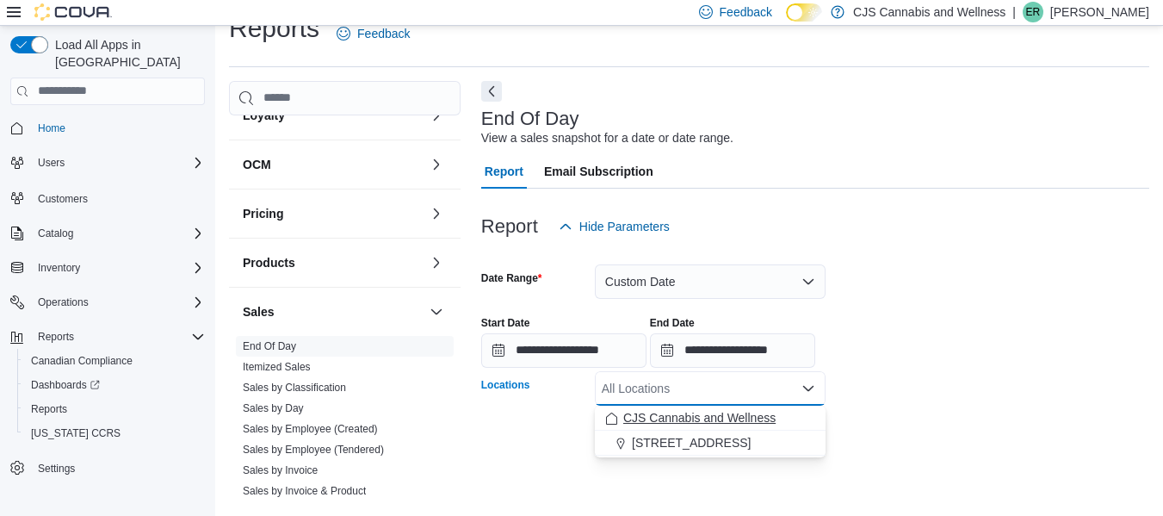
click at [669, 421] on span "CJS Cannabis and Wellness" at bounding box center [699, 417] width 152 height 17
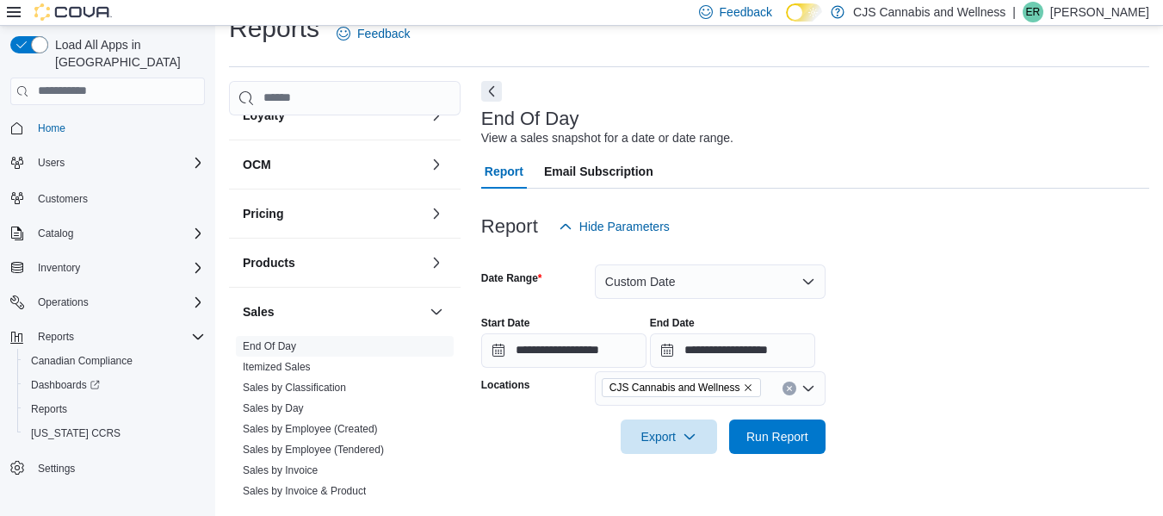
click at [1045, 348] on div "**********" at bounding box center [815, 334] width 668 height 65
click at [805, 422] on span "Run Report" at bounding box center [777, 435] width 76 height 34
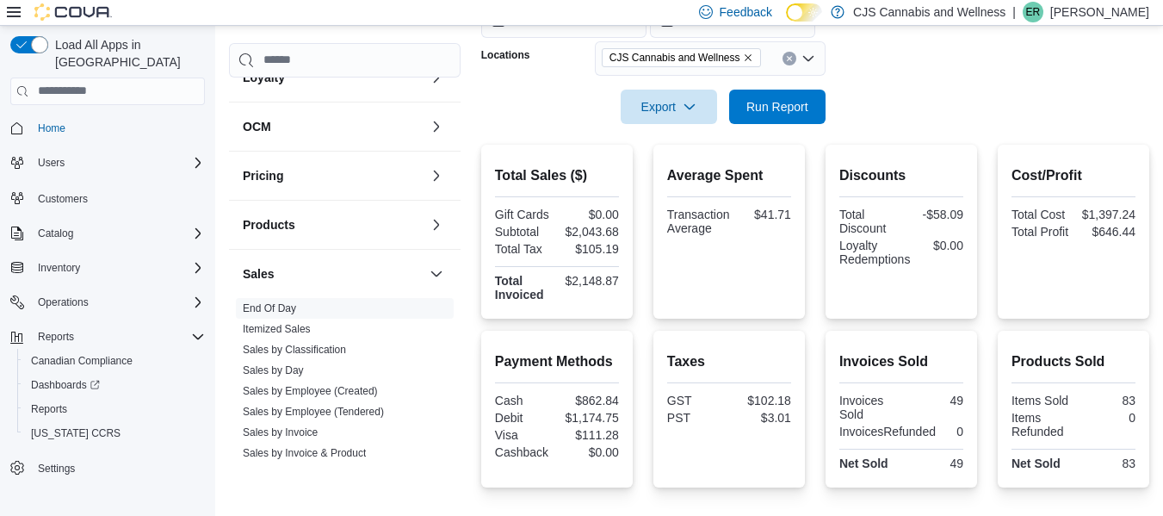
scroll to position [373, 0]
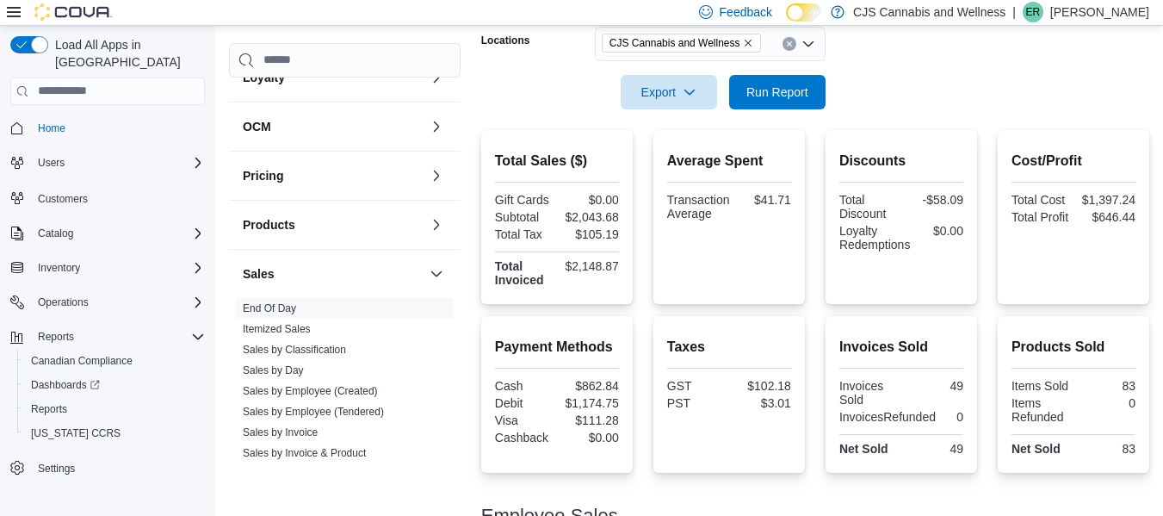
click at [547, 60] on div "Locations" at bounding box center [534, 44] width 107 height 34
click at [324, 343] on link "Sales by Classification" at bounding box center [294, 349] width 103 height 12
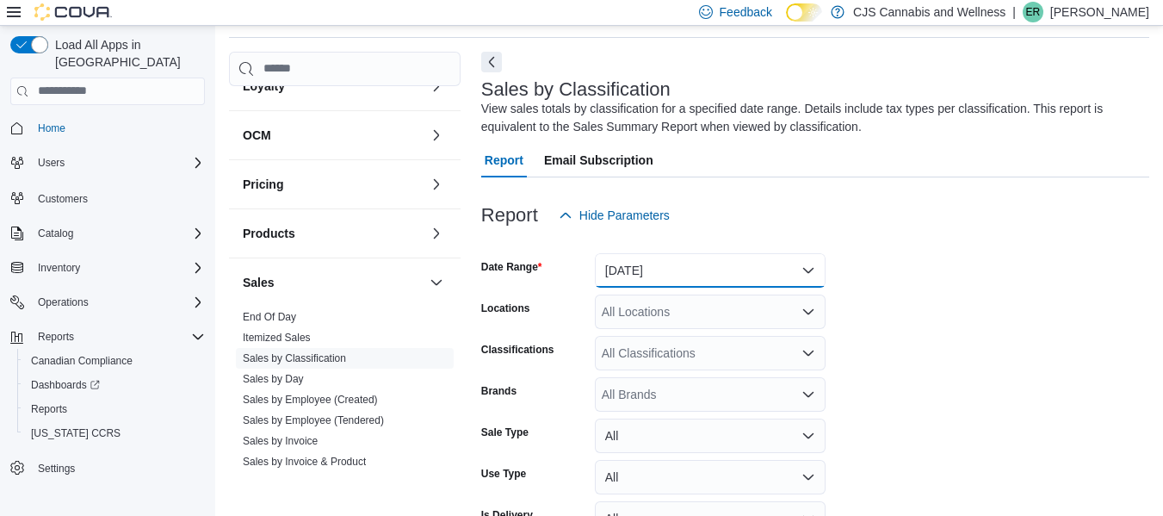
click at [657, 260] on button "Yesterday" at bounding box center [710, 270] width 231 height 34
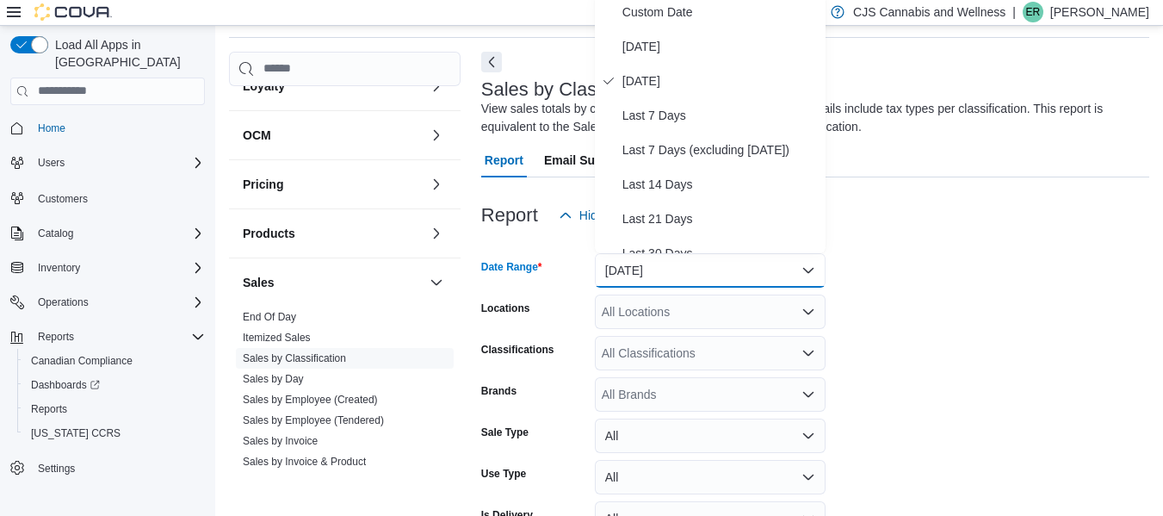
scroll to position [52, 0]
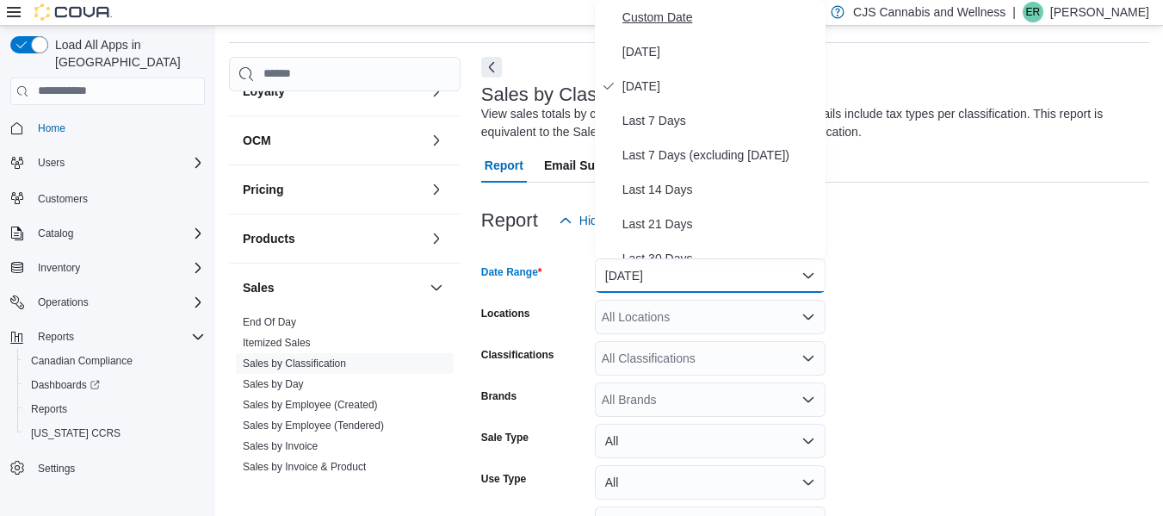
click at [687, 25] on span "Custom Date" at bounding box center [720, 17] width 196 height 21
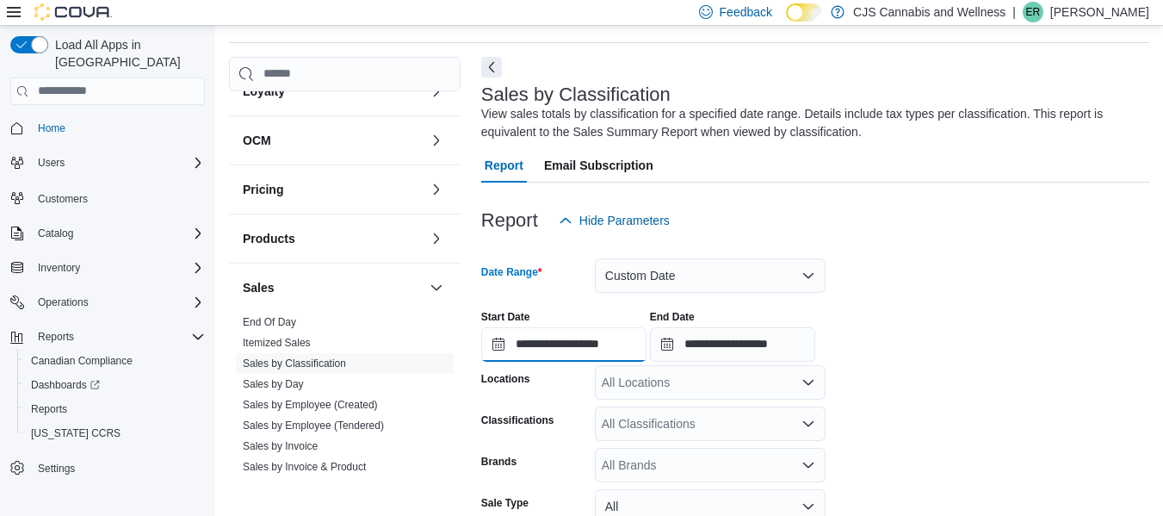
click at [603, 347] on input "**********" at bounding box center [563, 344] width 165 height 34
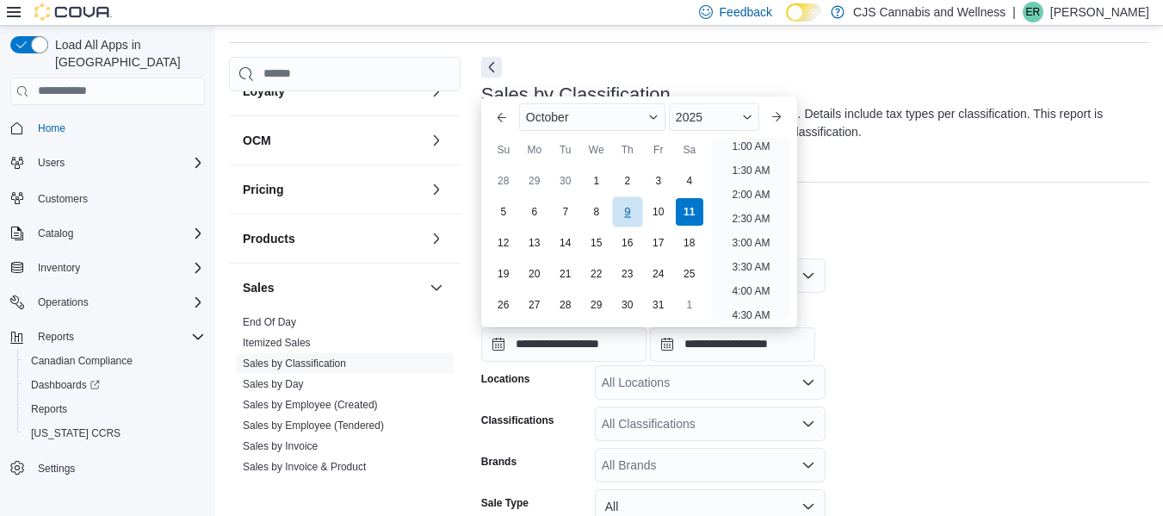
click at [627, 210] on div "9" at bounding box center [627, 211] width 30 height 30
type input "**********"
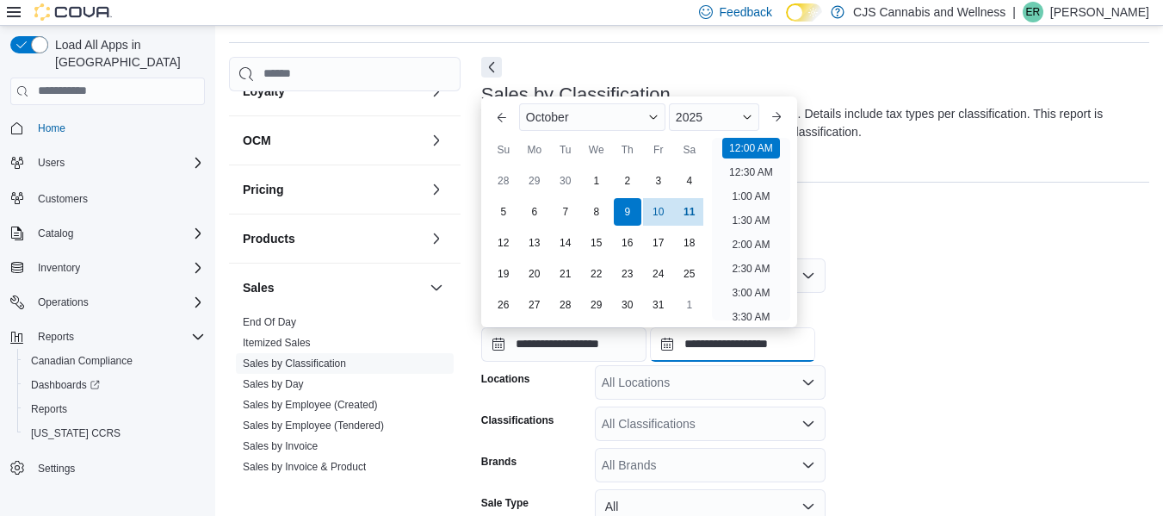
click at [758, 346] on input "**********" at bounding box center [732, 344] width 165 height 34
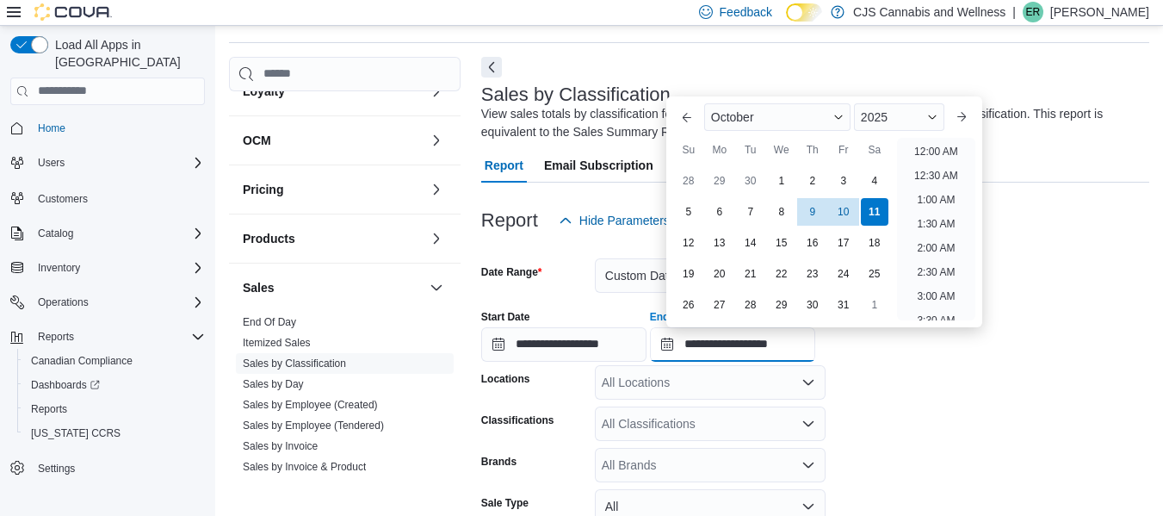
scroll to position [978, 0]
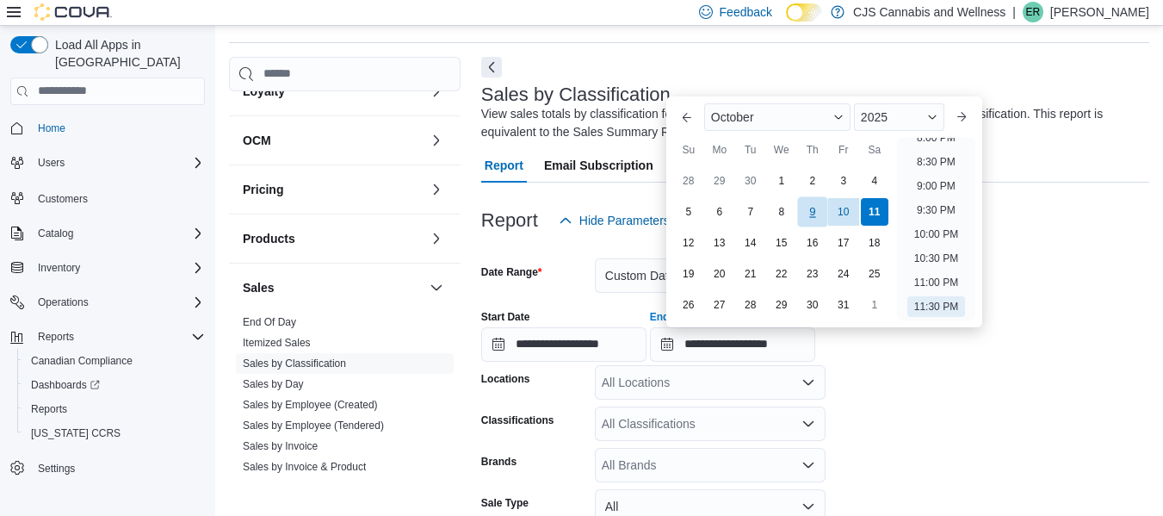
click at [812, 211] on div "9" at bounding box center [812, 211] width 30 height 30
type input "**********"
click at [926, 379] on form "**********" at bounding box center [815, 446] width 668 height 417
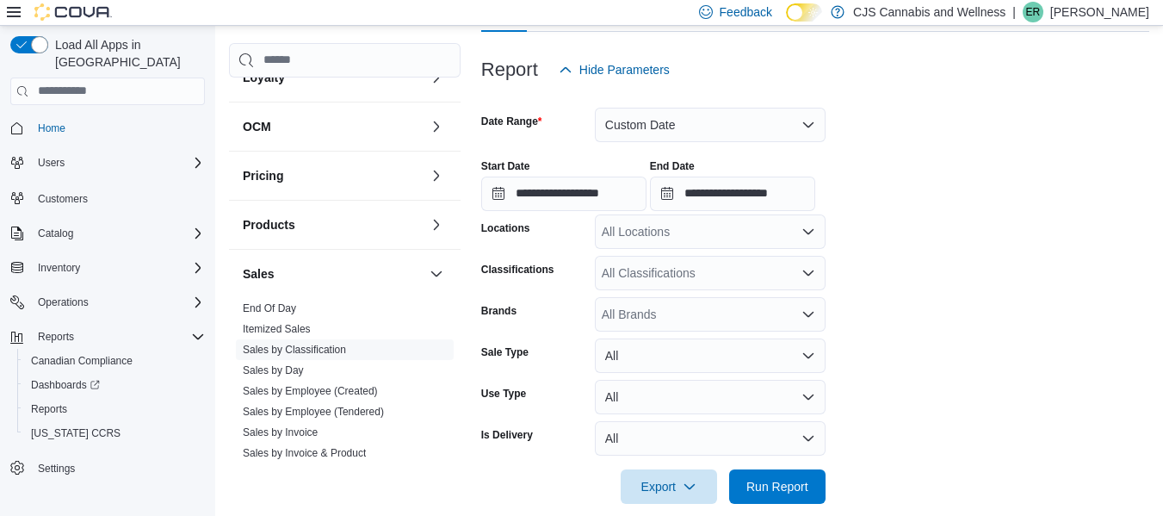
scroll to position [222, 0]
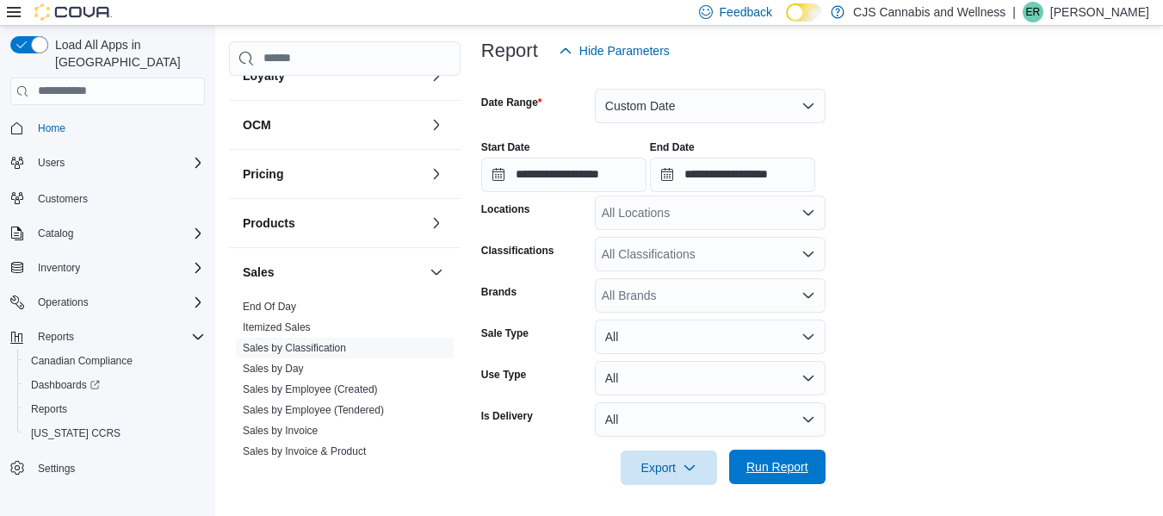
click at [776, 469] on span "Run Report" at bounding box center [777, 466] width 62 height 17
click at [797, 220] on div "All Locations" at bounding box center [710, 212] width 231 height 34
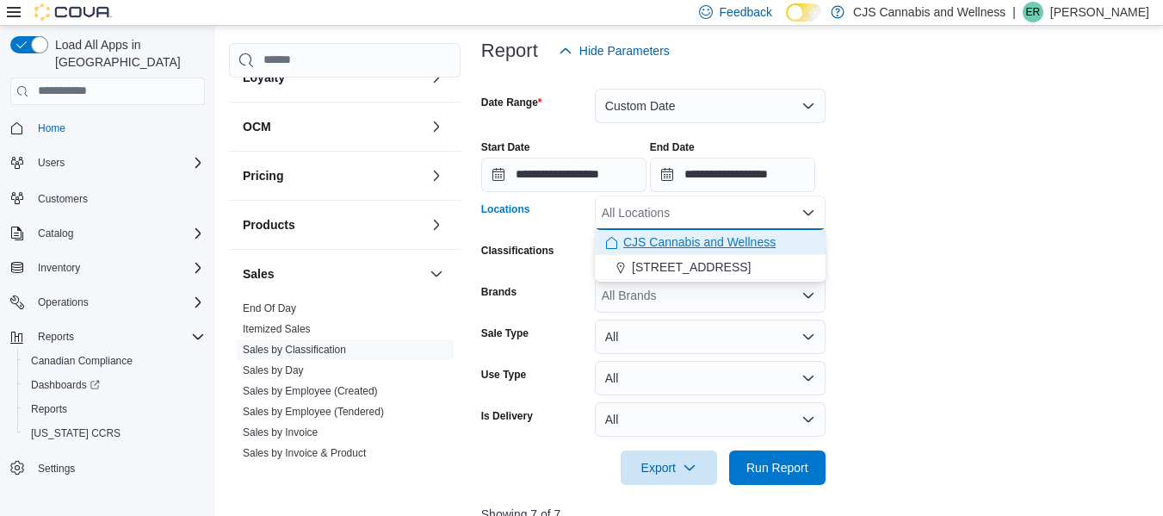
click at [759, 244] on span "CJS Cannabis and Wellness" at bounding box center [699, 241] width 152 height 17
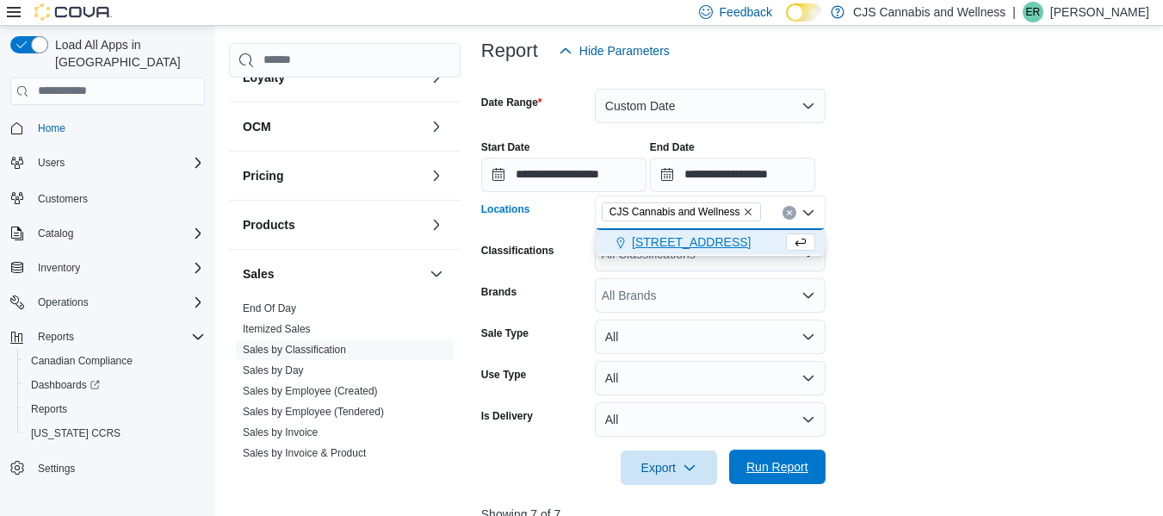
click at [773, 471] on span "Run Report" at bounding box center [777, 466] width 62 height 17
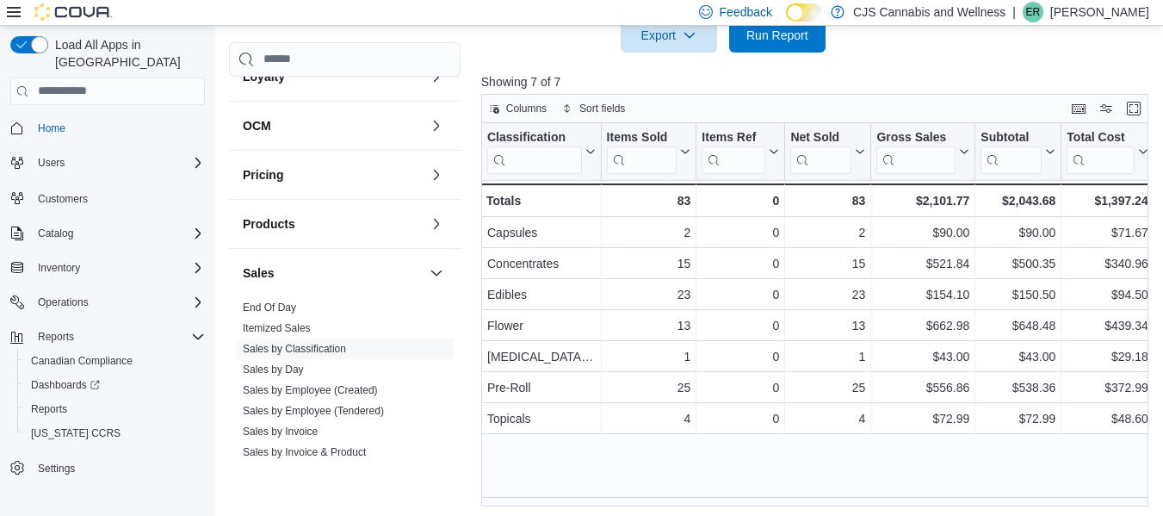
scroll to position [658, 0]
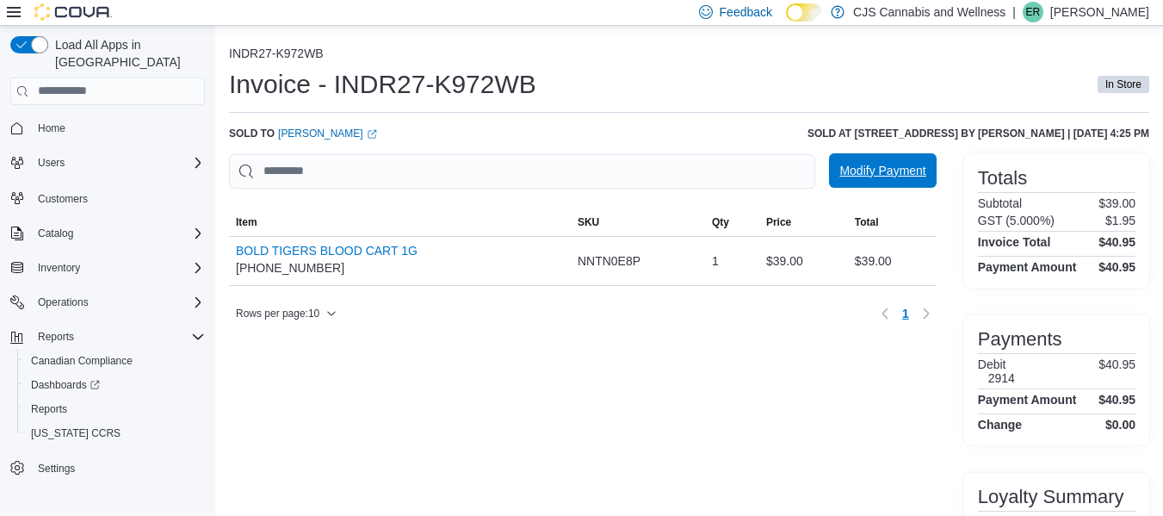
click at [919, 163] on span "Modify Payment" at bounding box center [882, 170] width 86 height 17
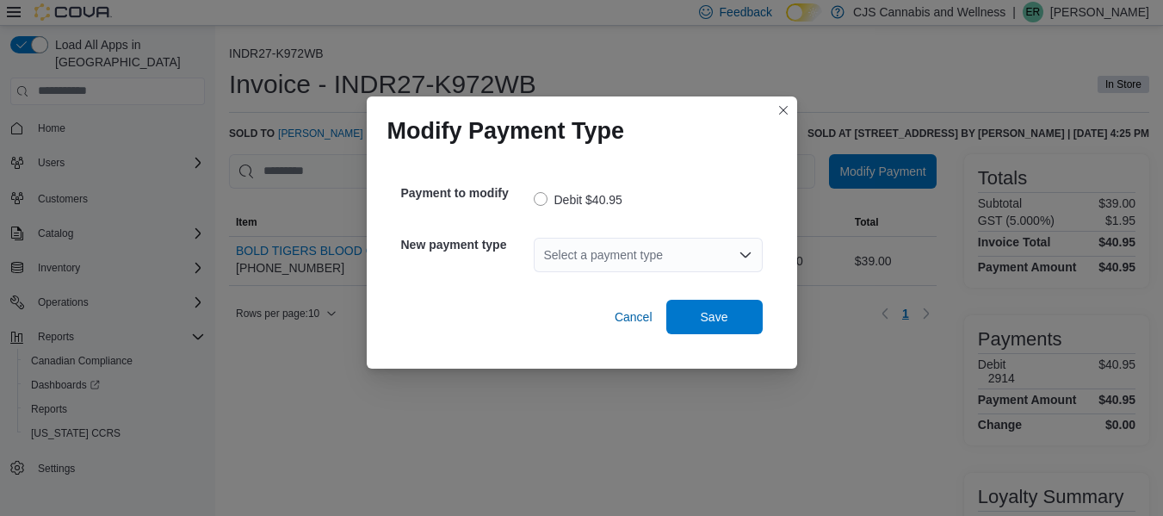
click at [634, 248] on div "Select a payment type" at bounding box center [648, 255] width 229 height 34
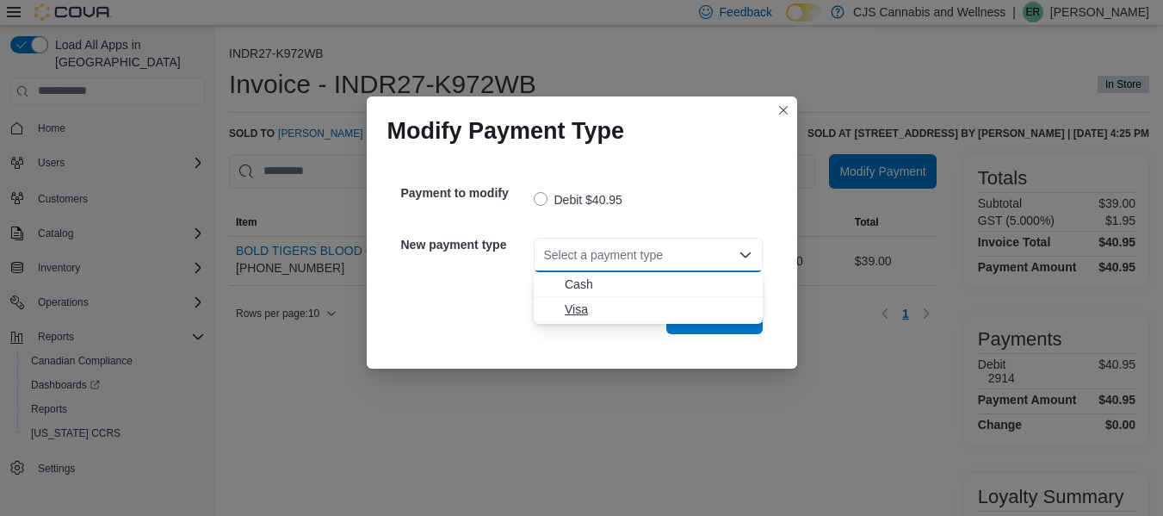
click at [582, 312] on span "Visa" at bounding box center [659, 308] width 188 height 17
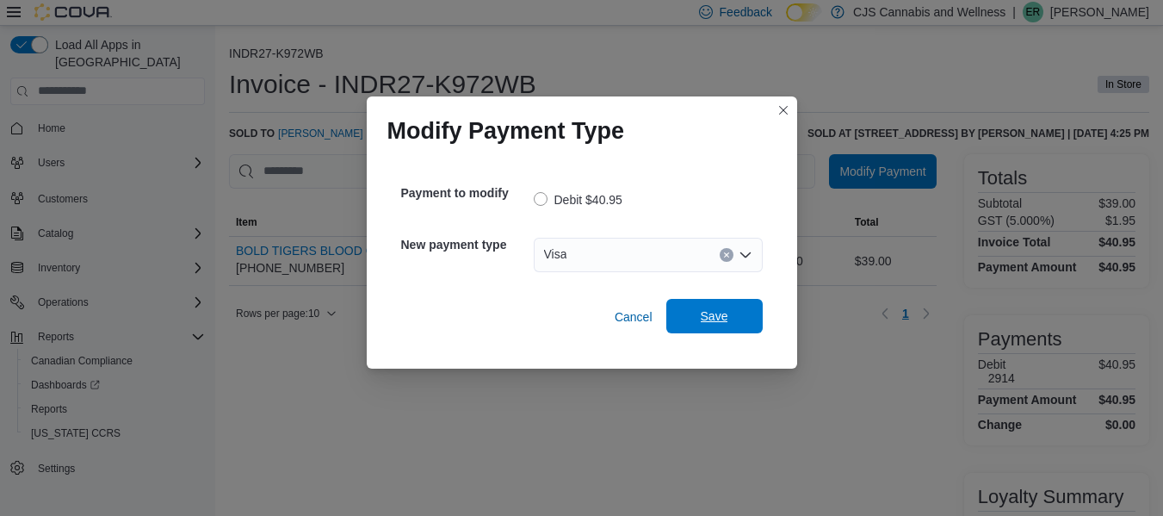
click at [732, 325] on span "Save" at bounding box center [714, 316] width 76 height 34
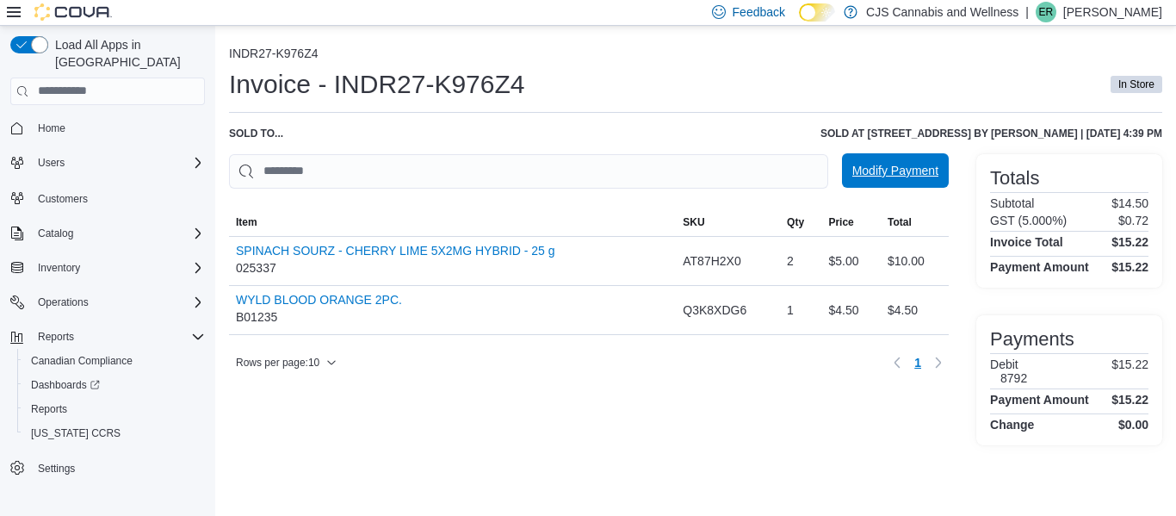
click at [925, 173] on span "Modify Payment" at bounding box center [895, 170] width 86 height 17
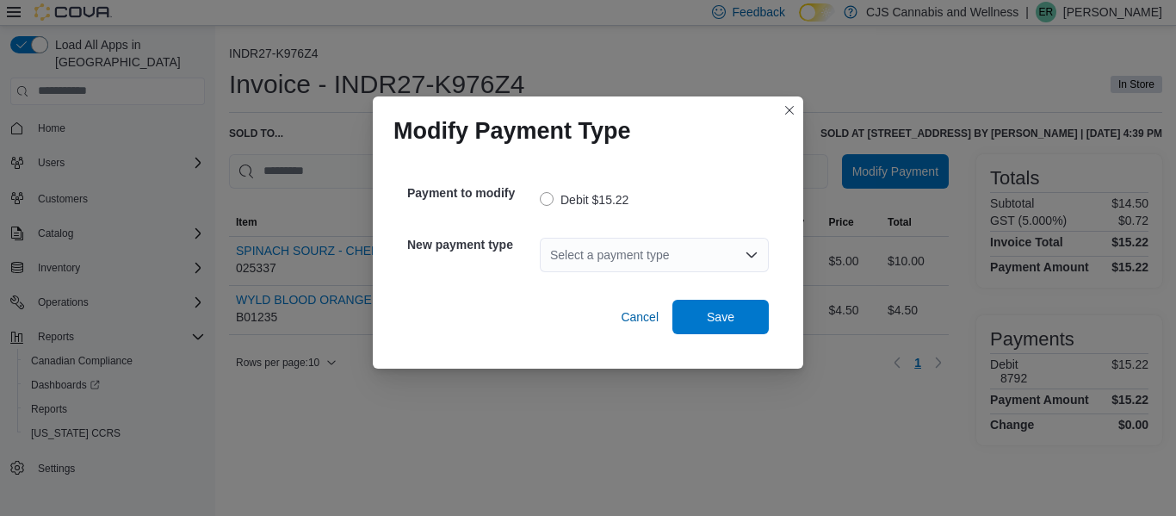
click at [690, 244] on div "Select a payment type" at bounding box center [654, 255] width 229 height 34
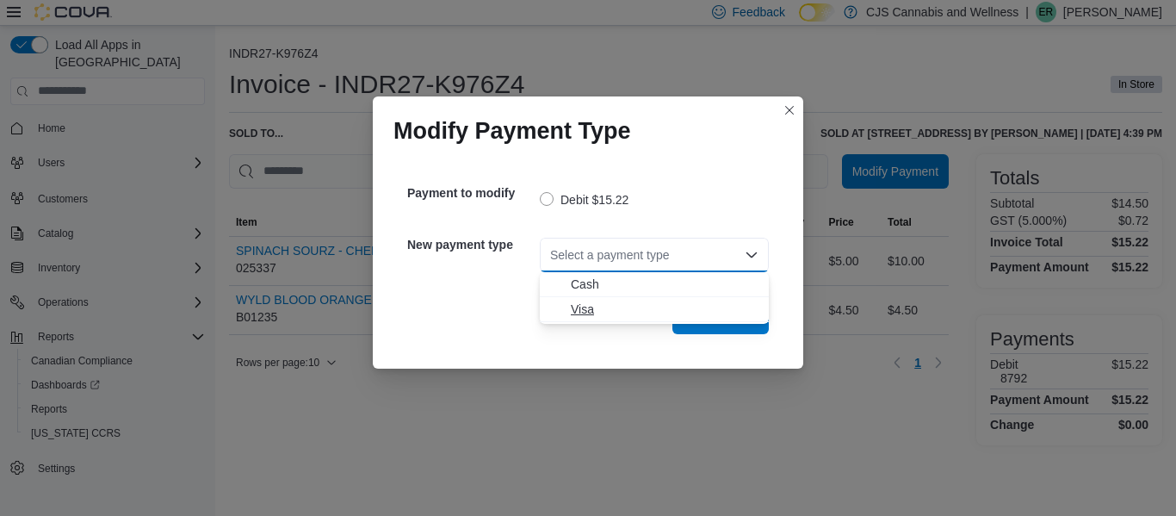
click at [564, 311] on span "Visa" at bounding box center [654, 308] width 208 height 17
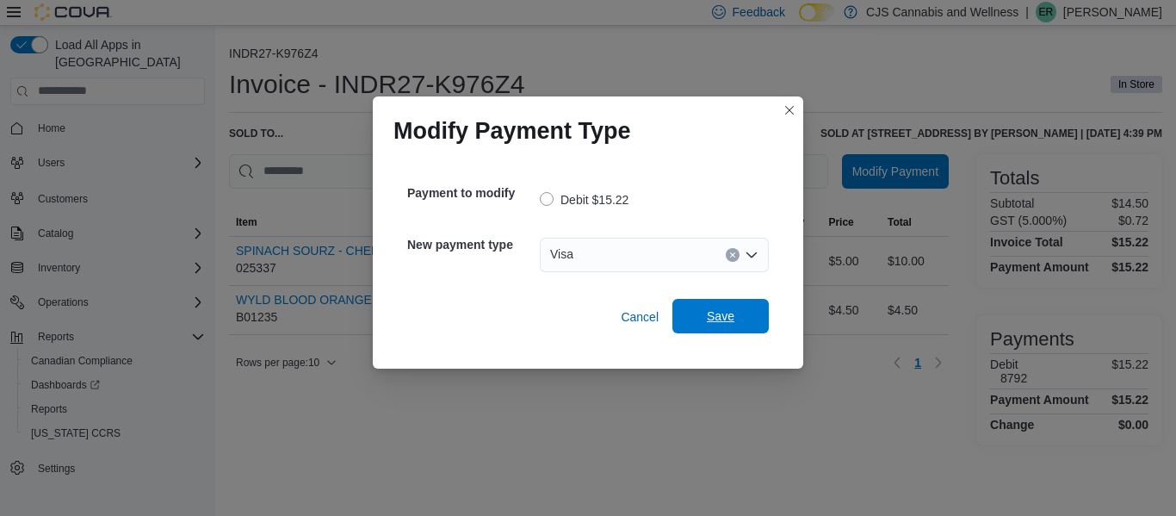
click at [730, 309] on span "Save" at bounding box center [721, 315] width 28 height 17
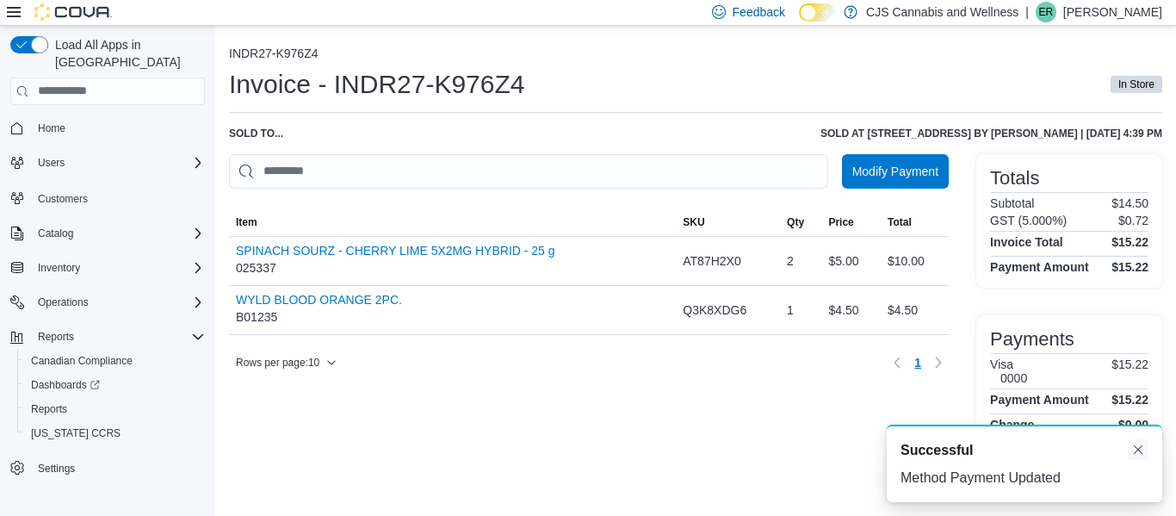
click at [1135, 448] on button "Dismiss toast" at bounding box center [1137, 449] width 21 height 21
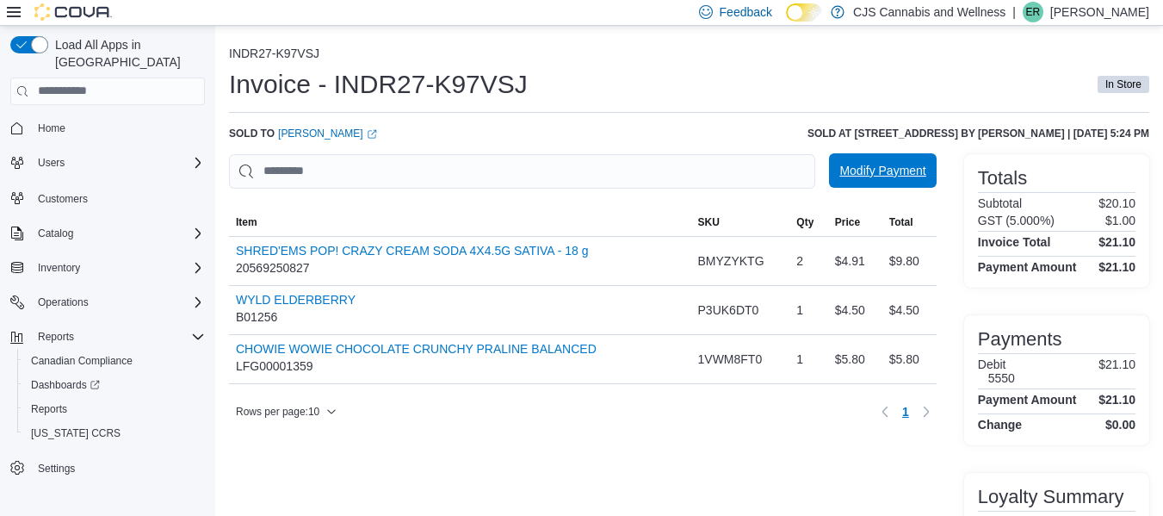
click at [877, 179] on span "Modify Payment" at bounding box center [882, 170] width 86 height 17
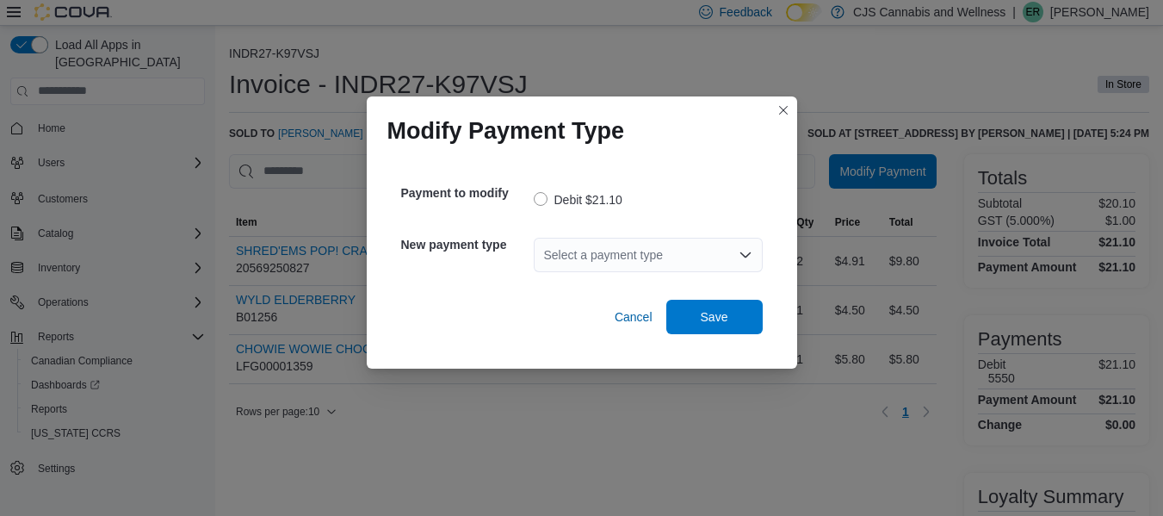
click at [625, 262] on div "Select a payment type" at bounding box center [648, 255] width 229 height 34
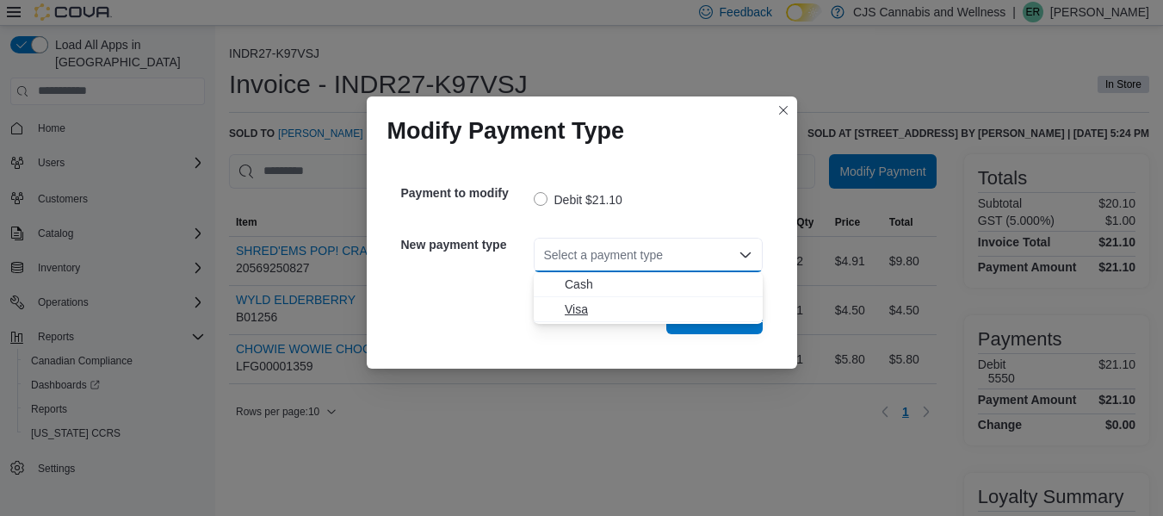
click at [557, 318] on button "Visa" at bounding box center [648, 309] width 229 height 25
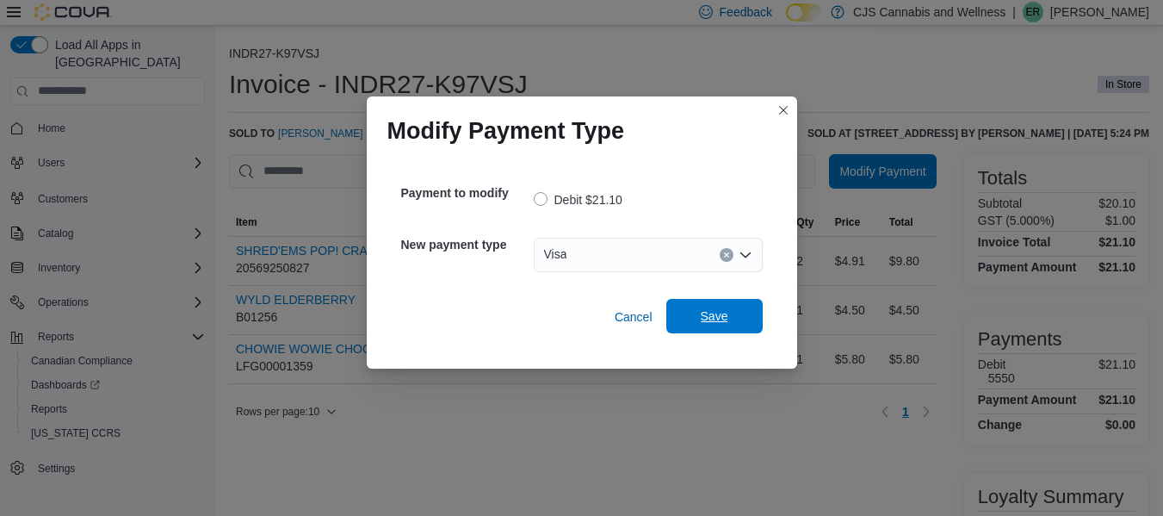
click at [666, 318] on button "Save" at bounding box center [714, 316] width 96 height 34
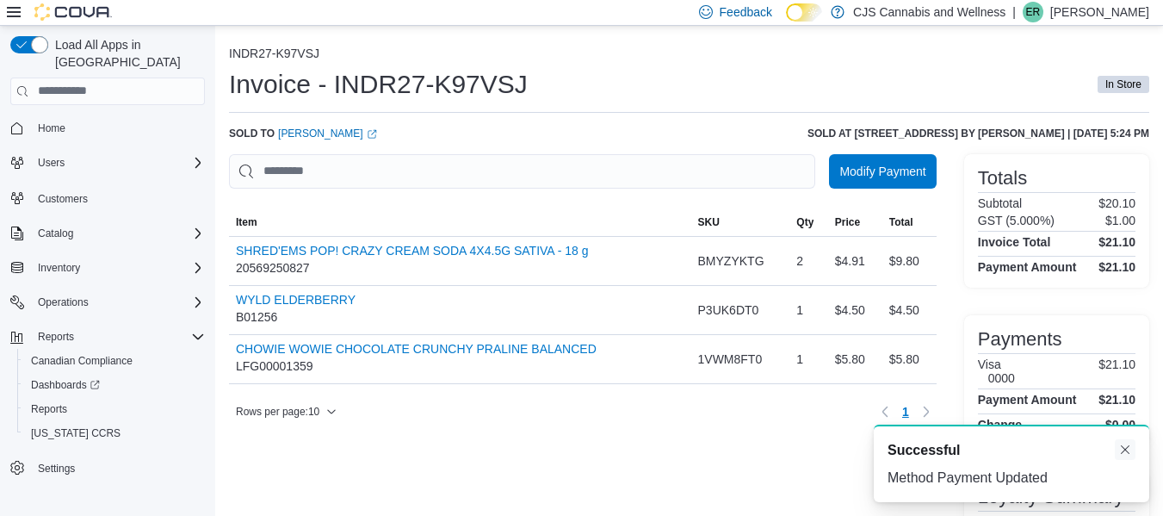
click at [1124, 448] on button "Dismiss toast" at bounding box center [1125, 449] width 21 height 21
